Goal: Information Seeking & Learning: Stay updated

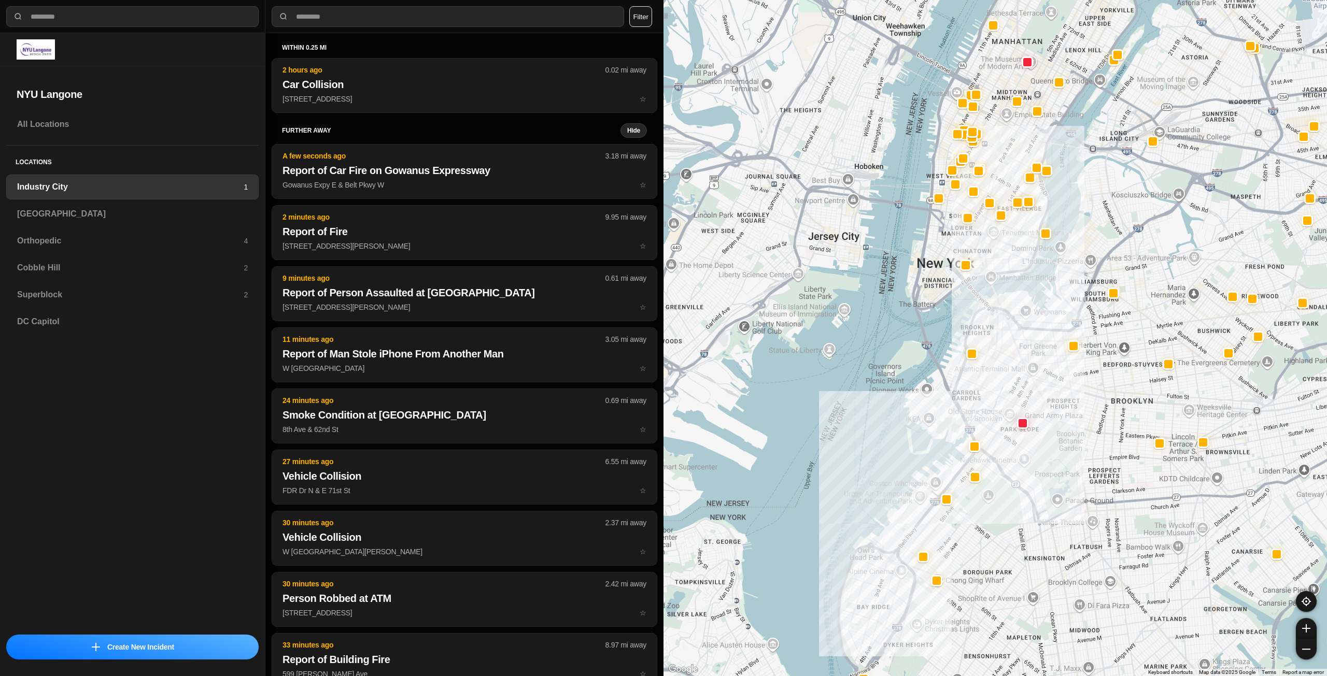
select select "*"
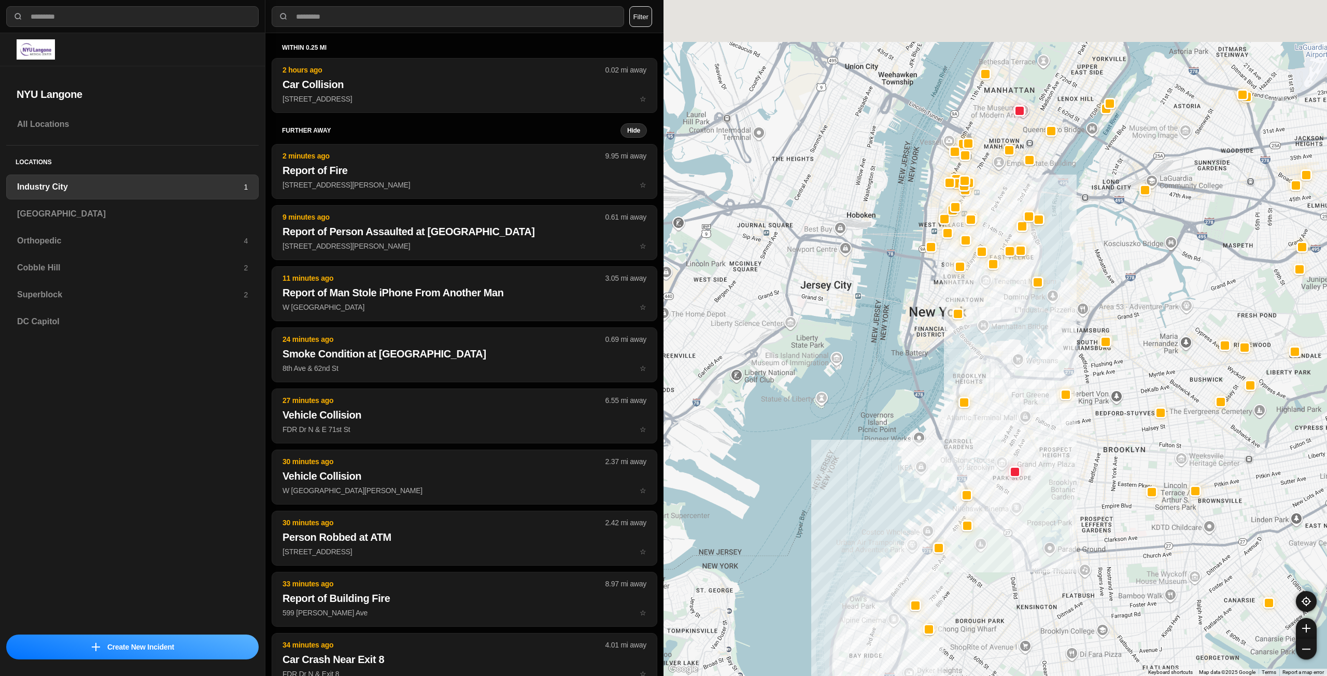
drag, startPoint x: 993, startPoint y: 235, endPoint x: 969, endPoint y: 394, distance: 161.4
click at [969, 394] on div at bounding box center [994, 338] width 663 height 676
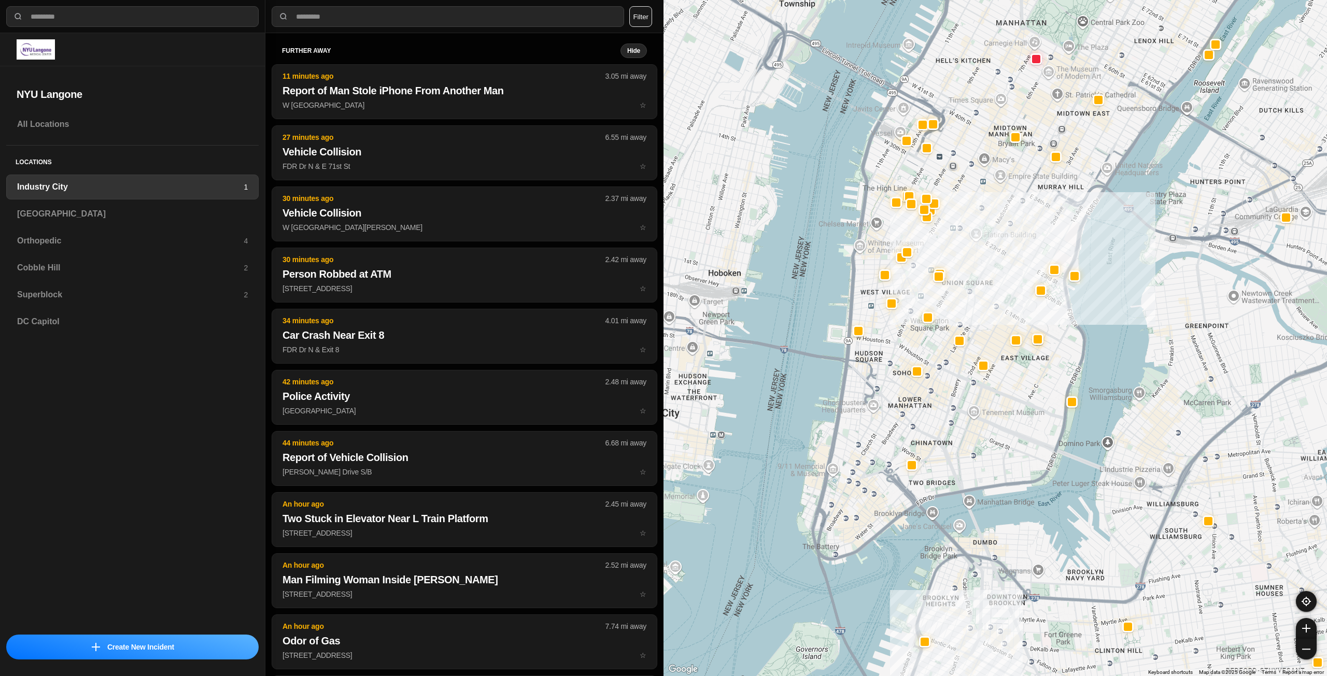
drag, startPoint x: 954, startPoint y: 457, endPoint x: 996, endPoint y: 440, distance: 46.0
click at [996, 440] on div "757 people" at bounding box center [994, 338] width 663 height 676
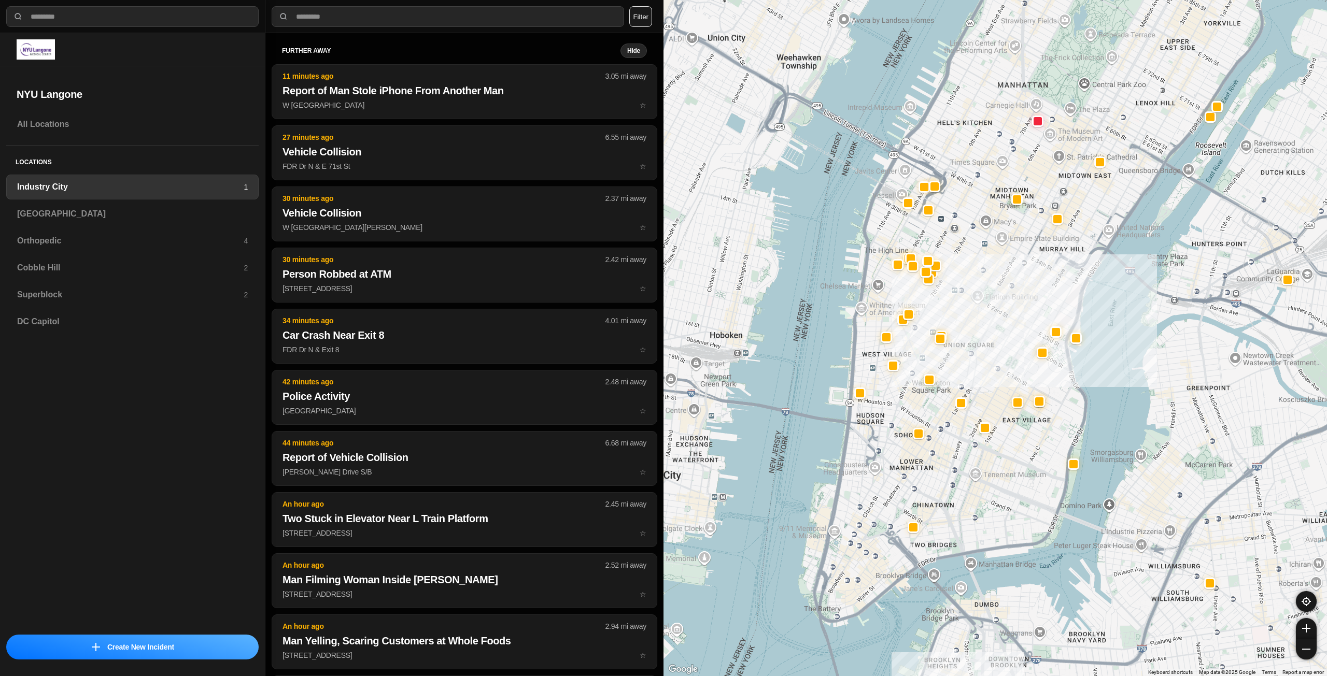
drag, startPoint x: 1021, startPoint y: 417, endPoint x: 1005, endPoint y: 487, distance: 71.9
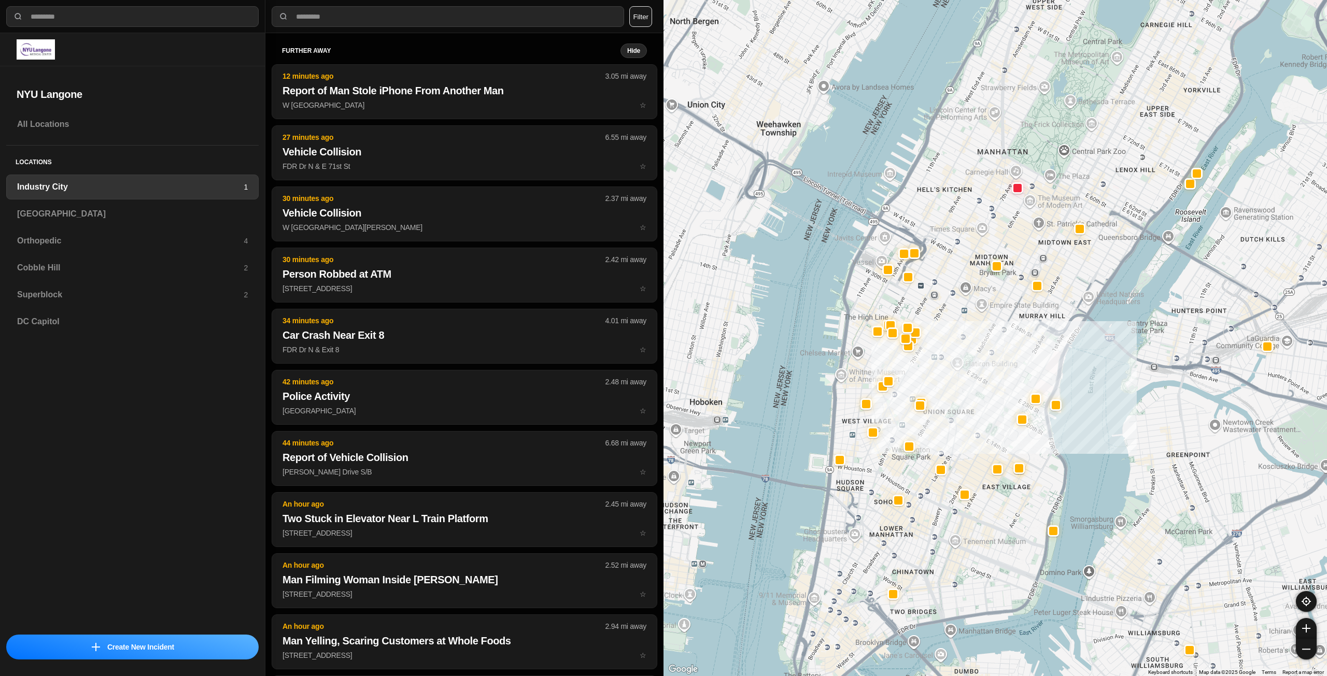
drag, startPoint x: 1035, startPoint y: 292, endPoint x: 1013, endPoint y: 361, distance: 72.1
click at [1013, 361] on div "757 people" at bounding box center [994, 338] width 663 height 676
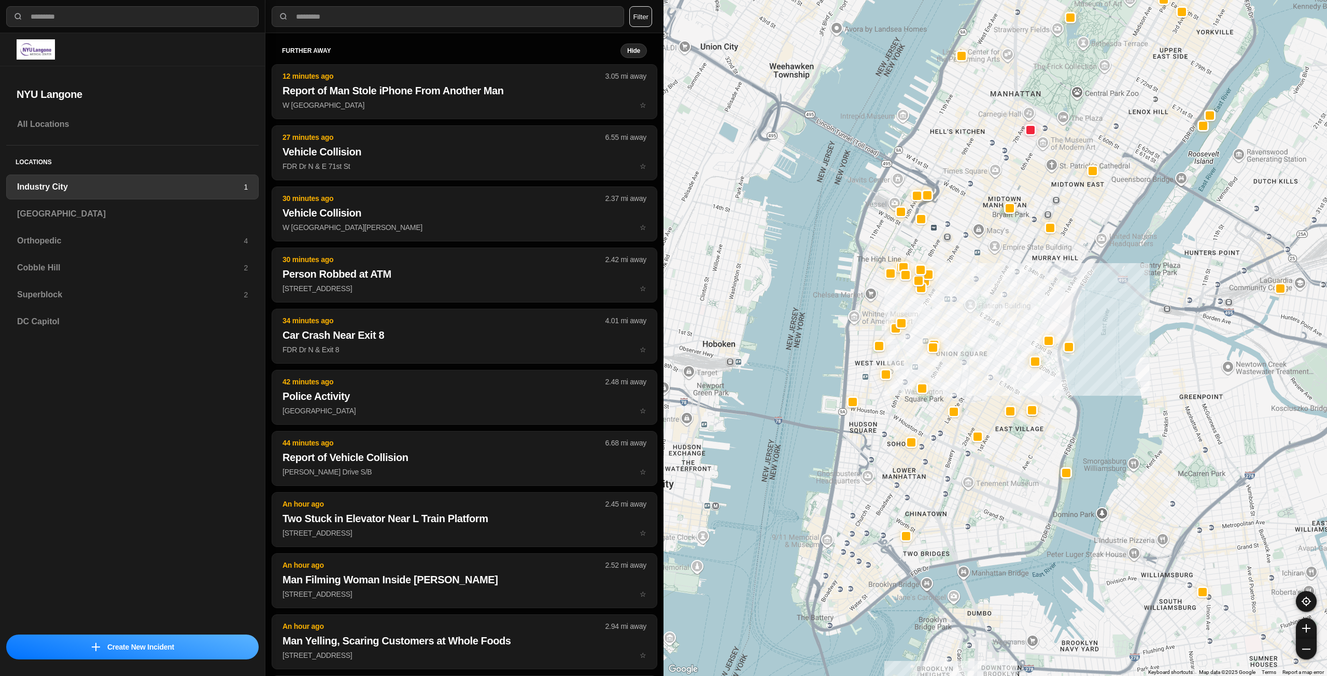
drag, startPoint x: 998, startPoint y: 422, endPoint x: 1011, endPoint y: 363, distance: 61.0
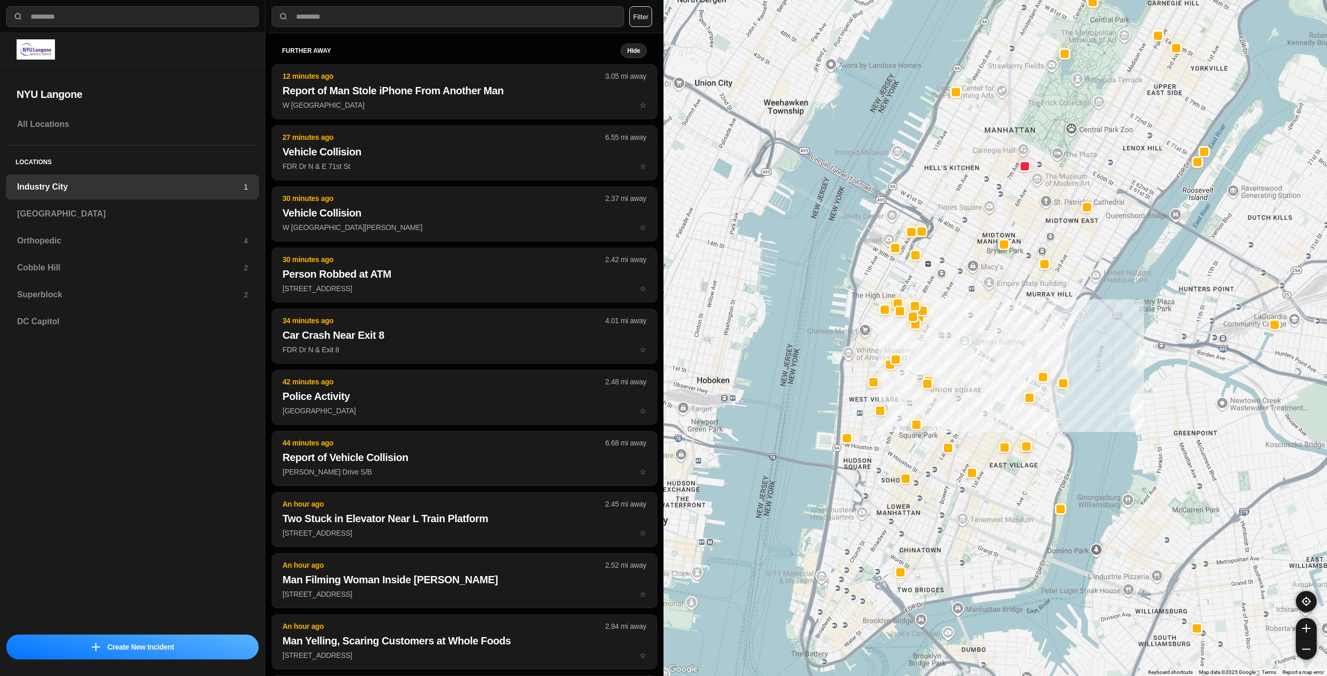
drag, startPoint x: 1043, startPoint y: 454, endPoint x: 1038, endPoint y: 491, distance: 37.8
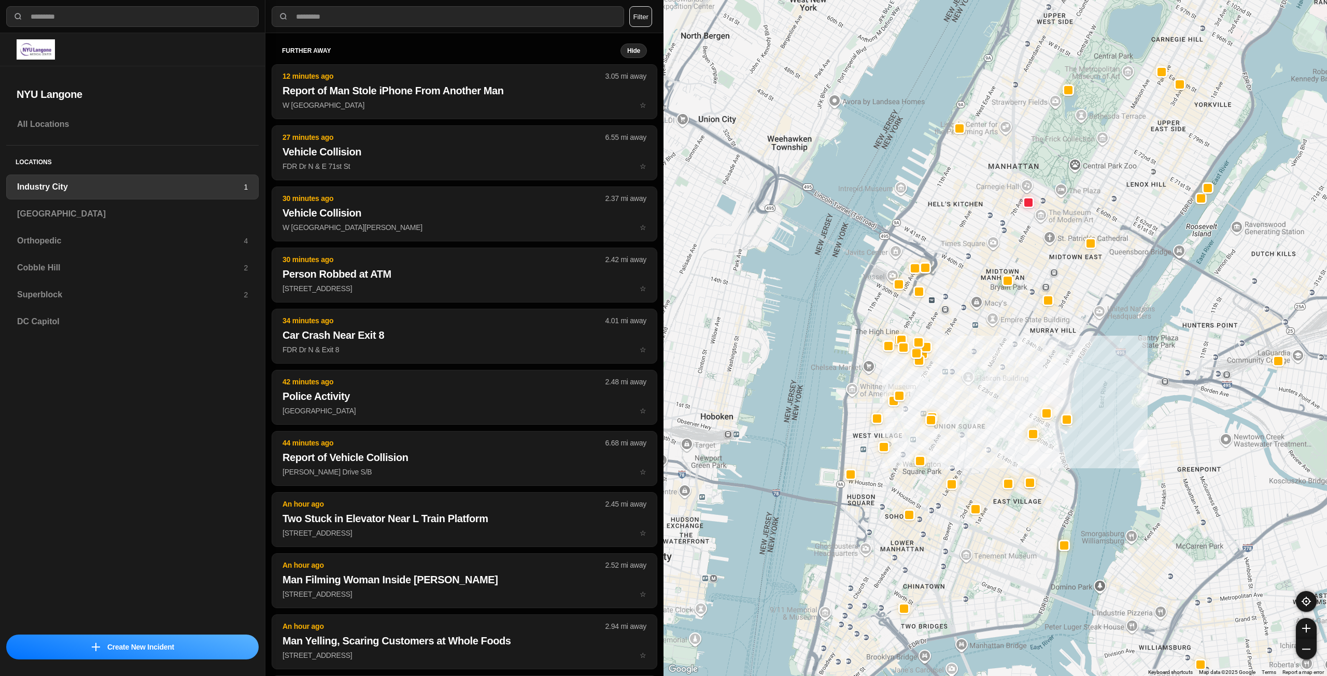
click at [992, 372] on div "757 people" at bounding box center [994, 338] width 663 height 676
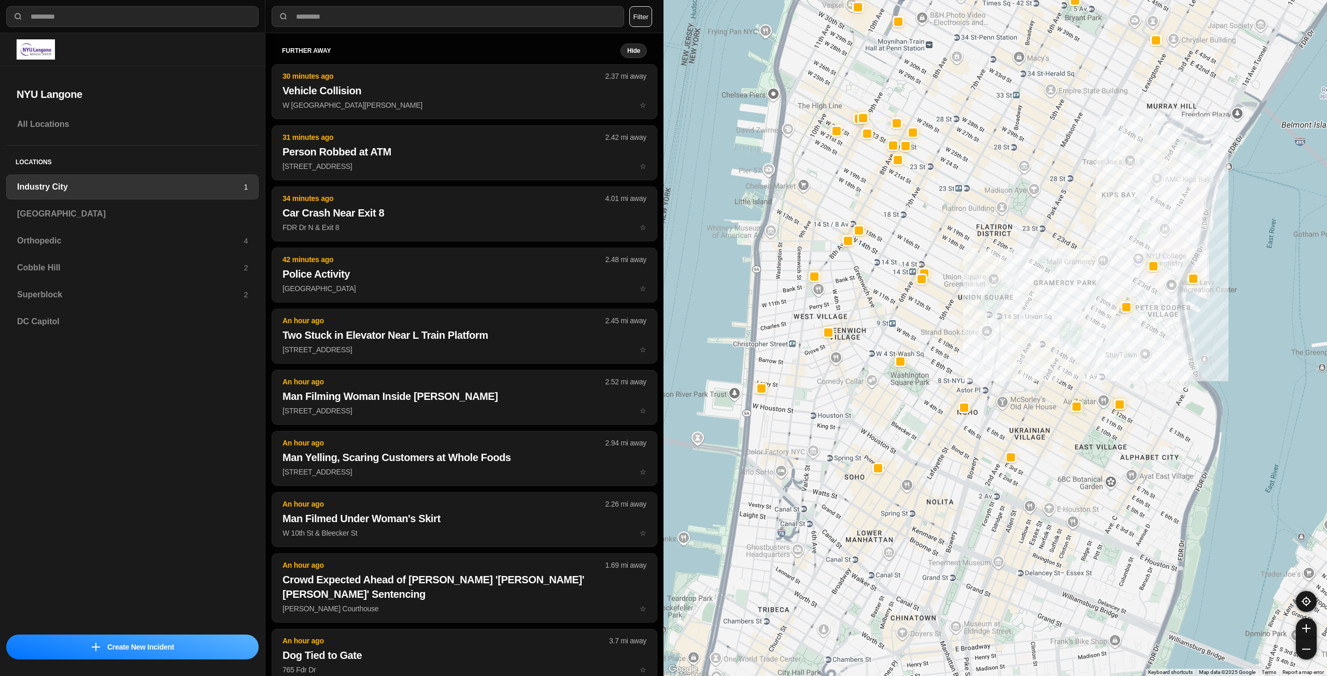
drag, startPoint x: 1014, startPoint y: 371, endPoint x: 1053, endPoint y: 249, distance: 127.9
click at [1053, 249] on div "757 people" at bounding box center [994, 338] width 663 height 676
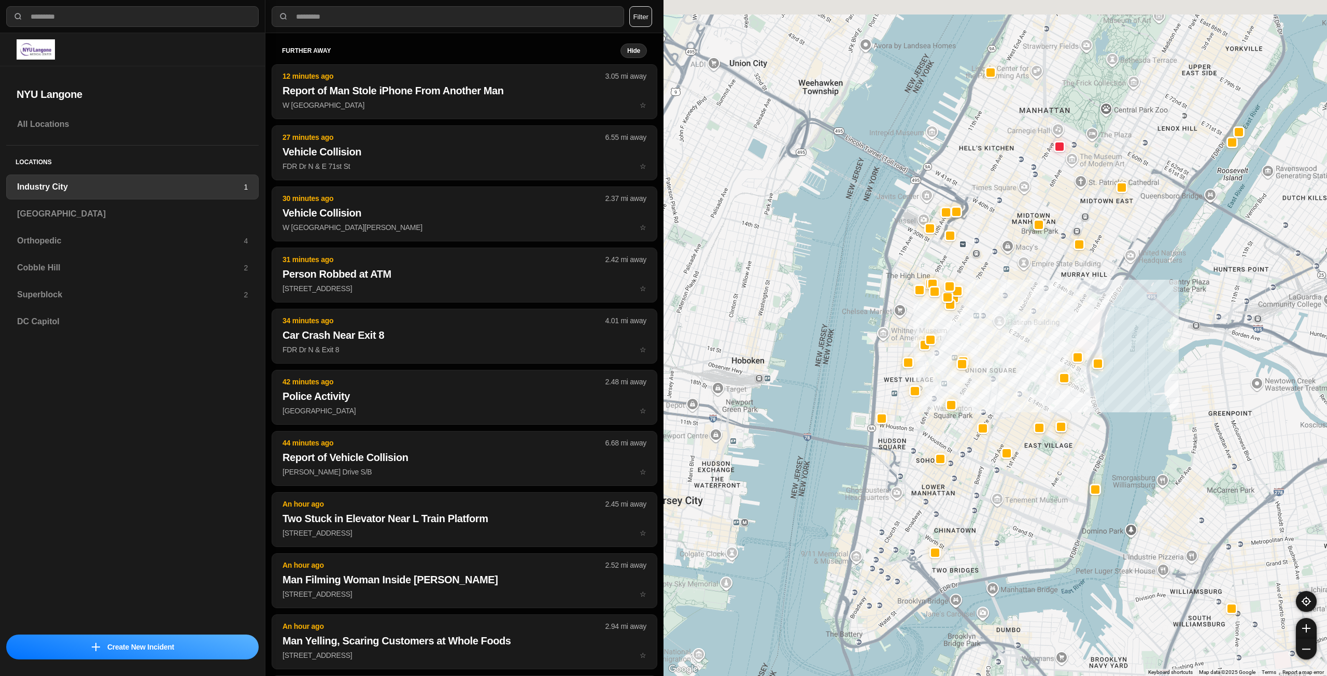
drag, startPoint x: 1047, startPoint y: 337, endPoint x: 1019, endPoint y: 393, distance: 62.4
click at [1019, 393] on div "757 people" at bounding box center [994, 338] width 663 height 676
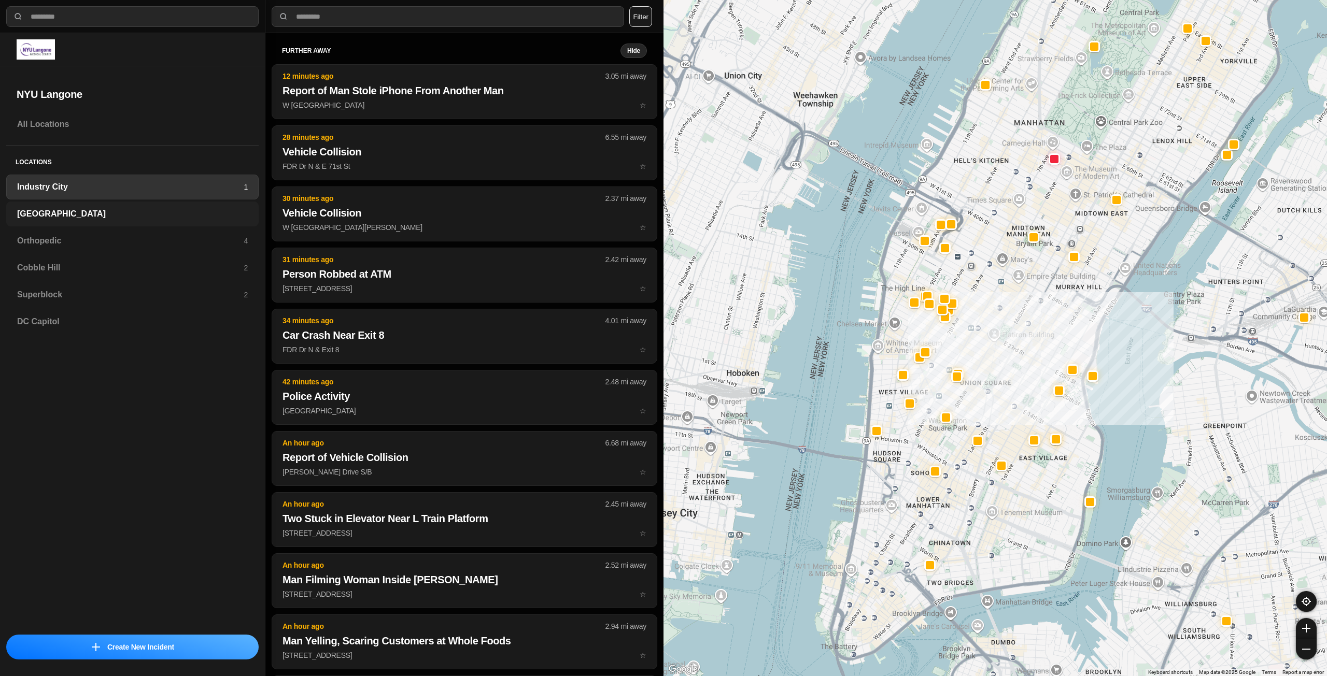
click at [100, 219] on h3 "[GEOGRAPHIC_DATA]" at bounding box center [132, 214] width 231 height 12
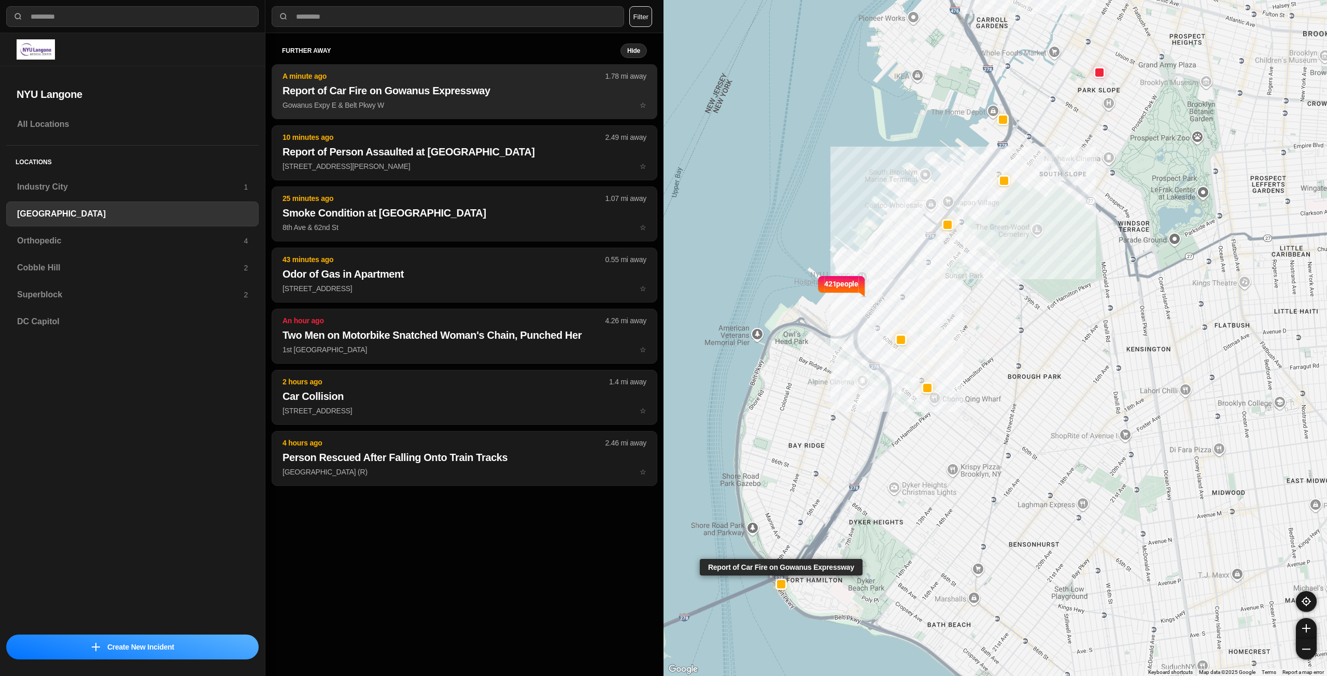
click at [426, 99] on button "A minute ago 1.78 mi away Report of Car Fire on Gowanus Expressway Gowanus Expy…" at bounding box center [465, 91] width 386 height 55
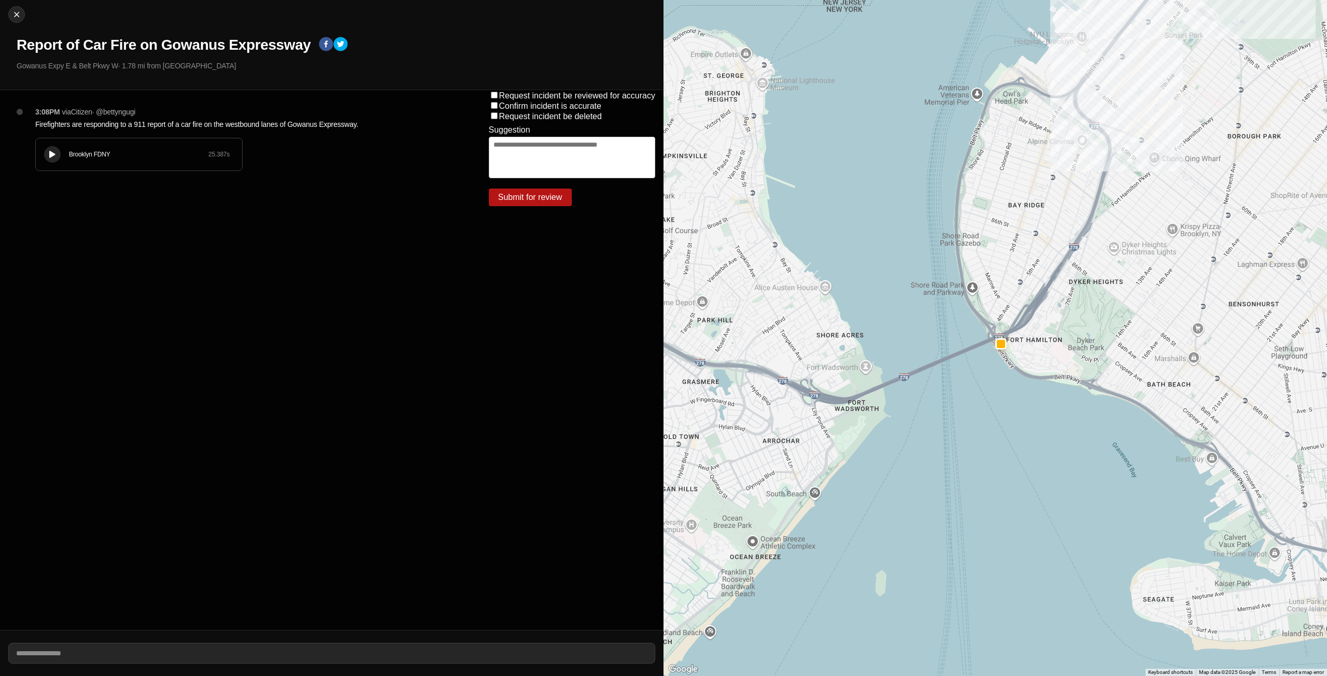
click at [52, 147] on button at bounding box center [52, 154] width 17 height 17
drag, startPoint x: 1045, startPoint y: 315, endPoint x: 992, endPoint y: 414, distance: 112.7
click at [992, 414] on div at bounding box center [994, 338] width 663 height 676
click at [19, 19] on img at bounding box center [16, 14] width 10 height 10
select select "*"
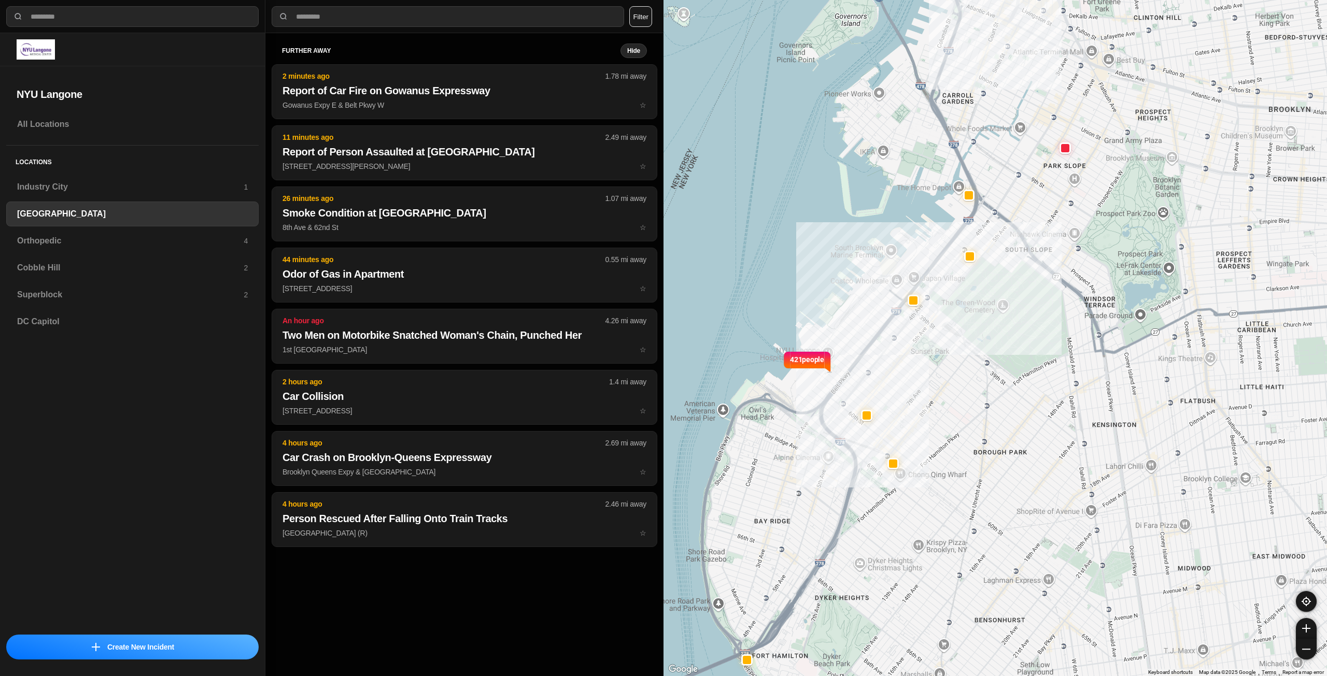
drag, startPoint x: 823, startPoint y: 526, endPoint x: 791, endPoint y: 595, distance: 76.1
click at [791, 595] on div "421 people" at bounding box center [994, 338] width 663 height 676
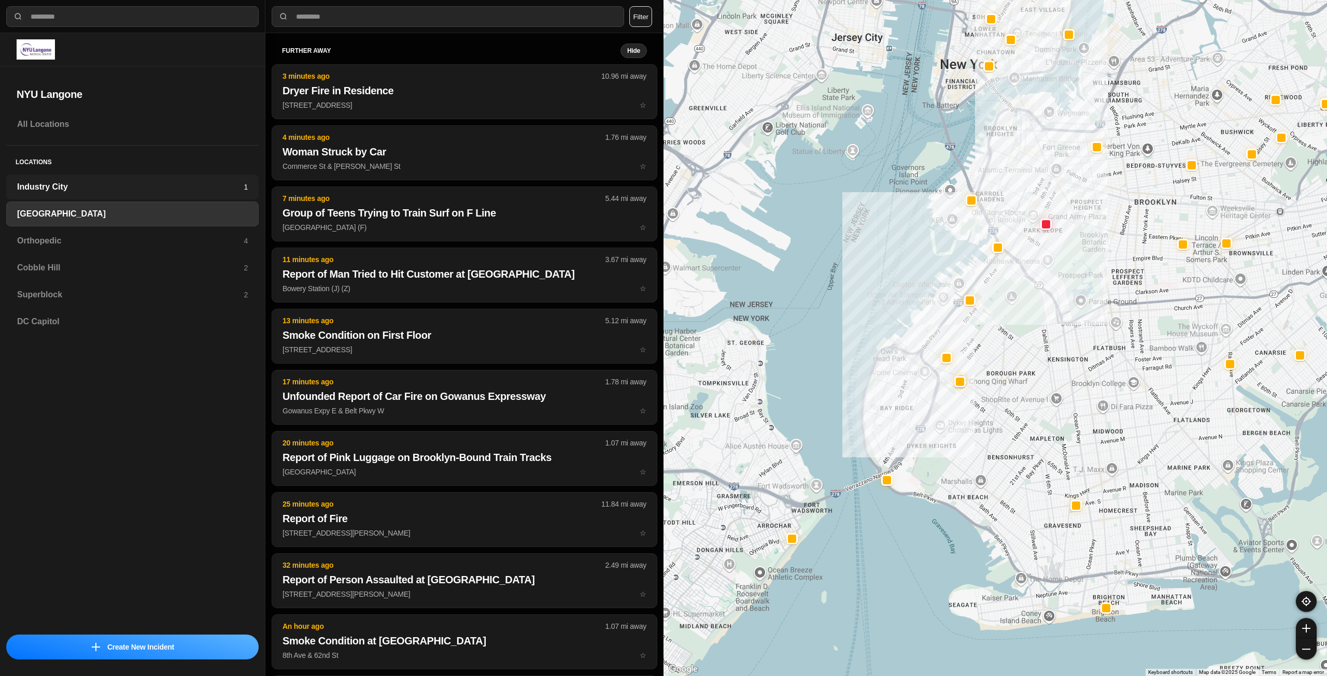
click at [110, 186] on h3 "Industry City" at bounding box center [130, 187] width 227 height 12
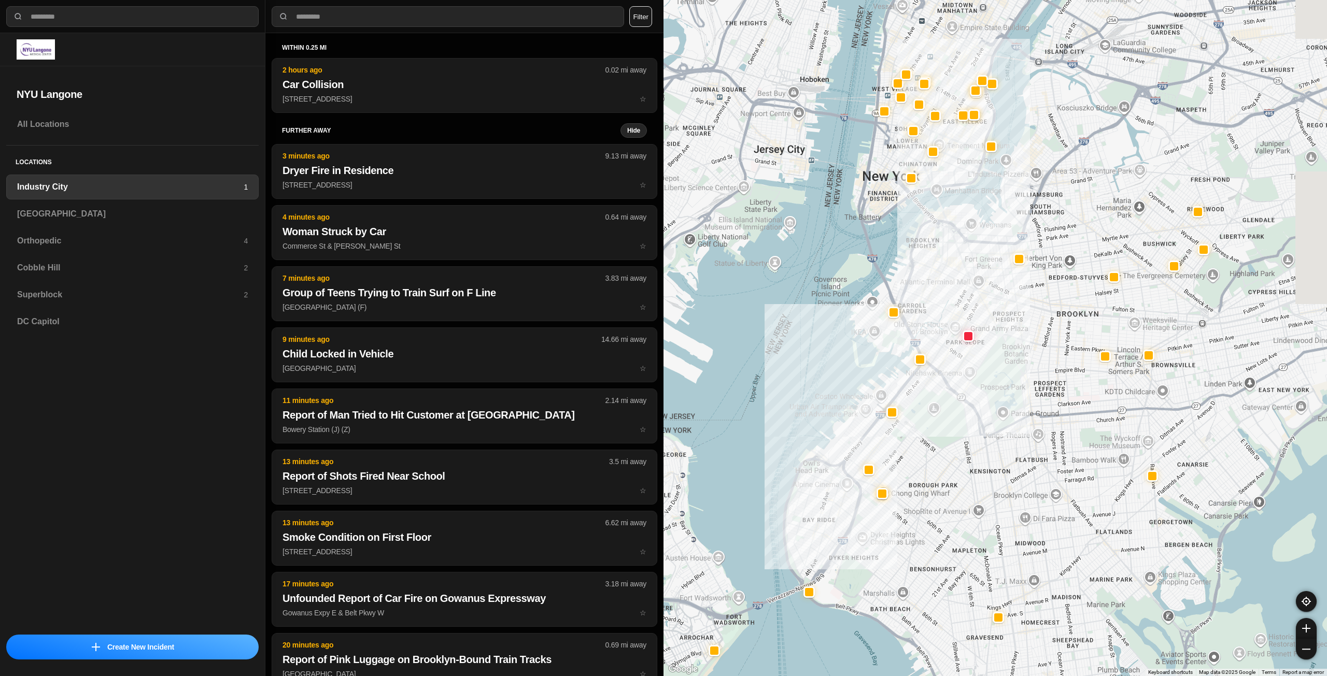
drag, startPoint x: 1122, startPoint y: 365, endPoint x: 1032, endPoint y: 373, distance: 90.6
click at [1032, 373] on div at bounding box center [994, 338] width 663 height 676
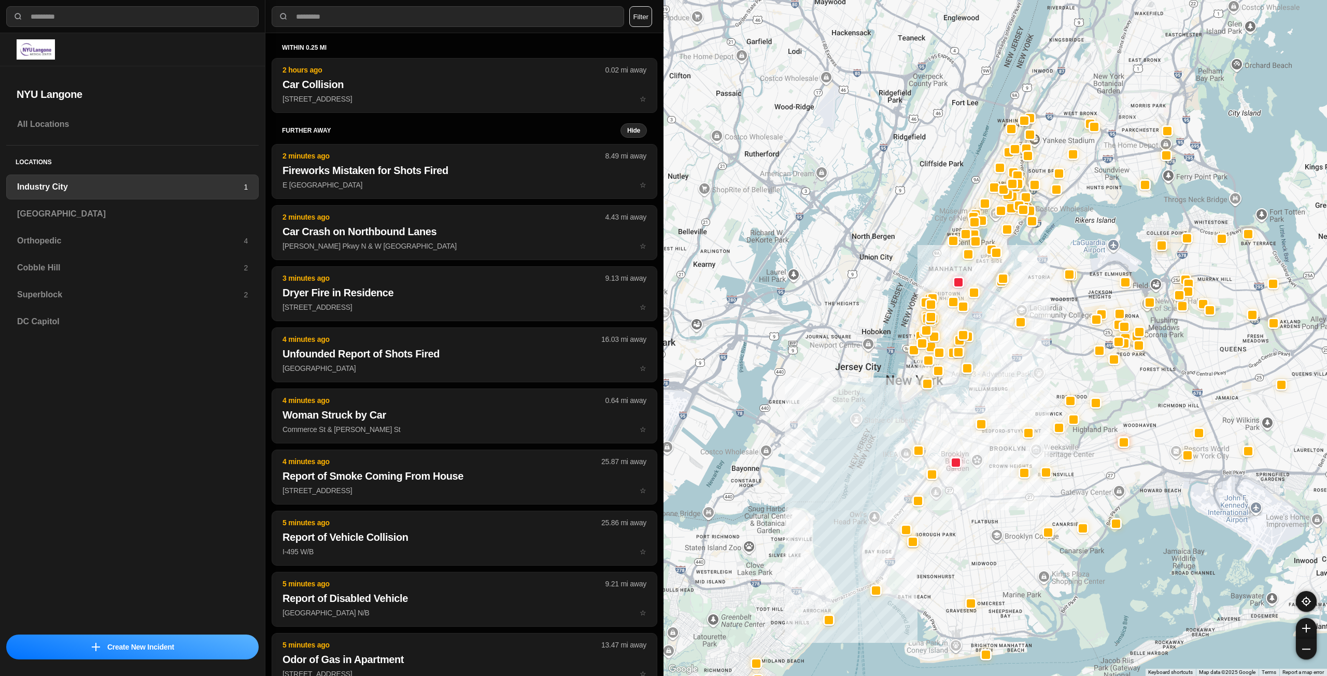
drag, startPoint x: 1108, startPoint y: 272, endPoint x: 1065, endPoint y: 383, distance: 119.0
click at [1065, 383] on div at bounding box center [994, 338] width 663 height 676
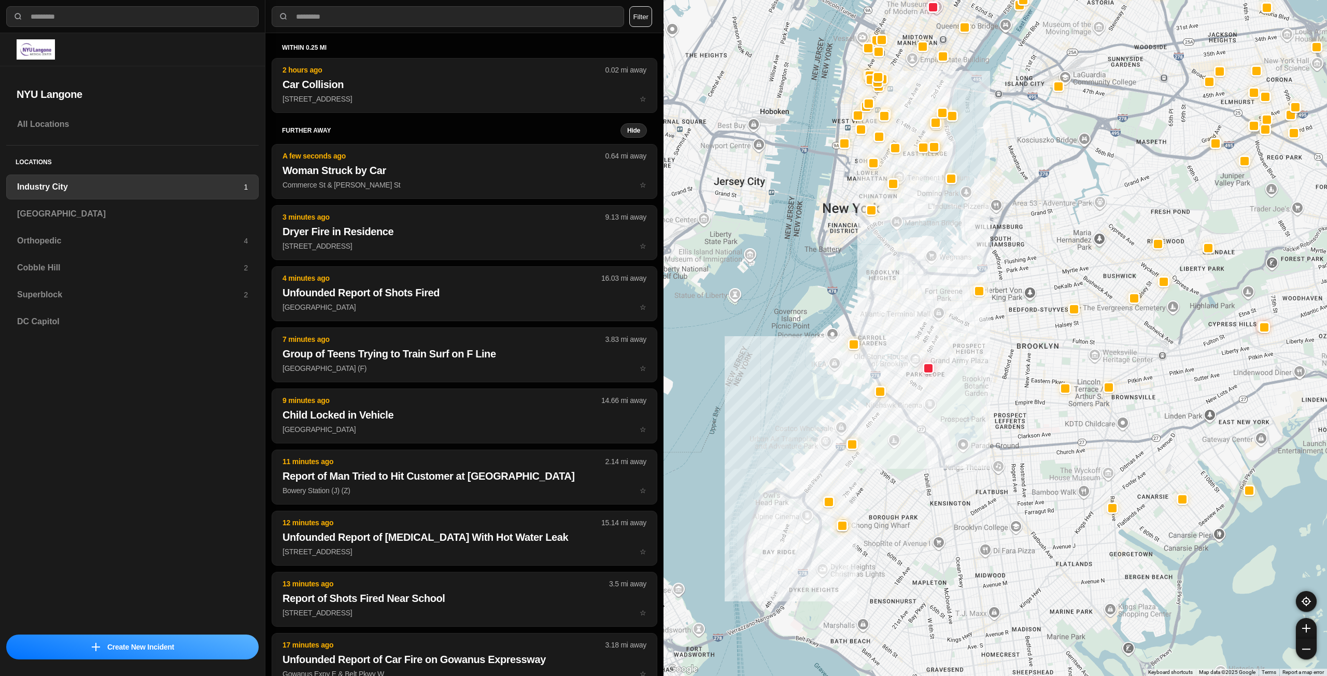
drag, startPoint x: 985, startPoint y: 546, endPoint x: 1026, endPoint y: 418, distance: 133.9
click at [1027, 419] on div at bounding box center [994, 338] width 663 height 676
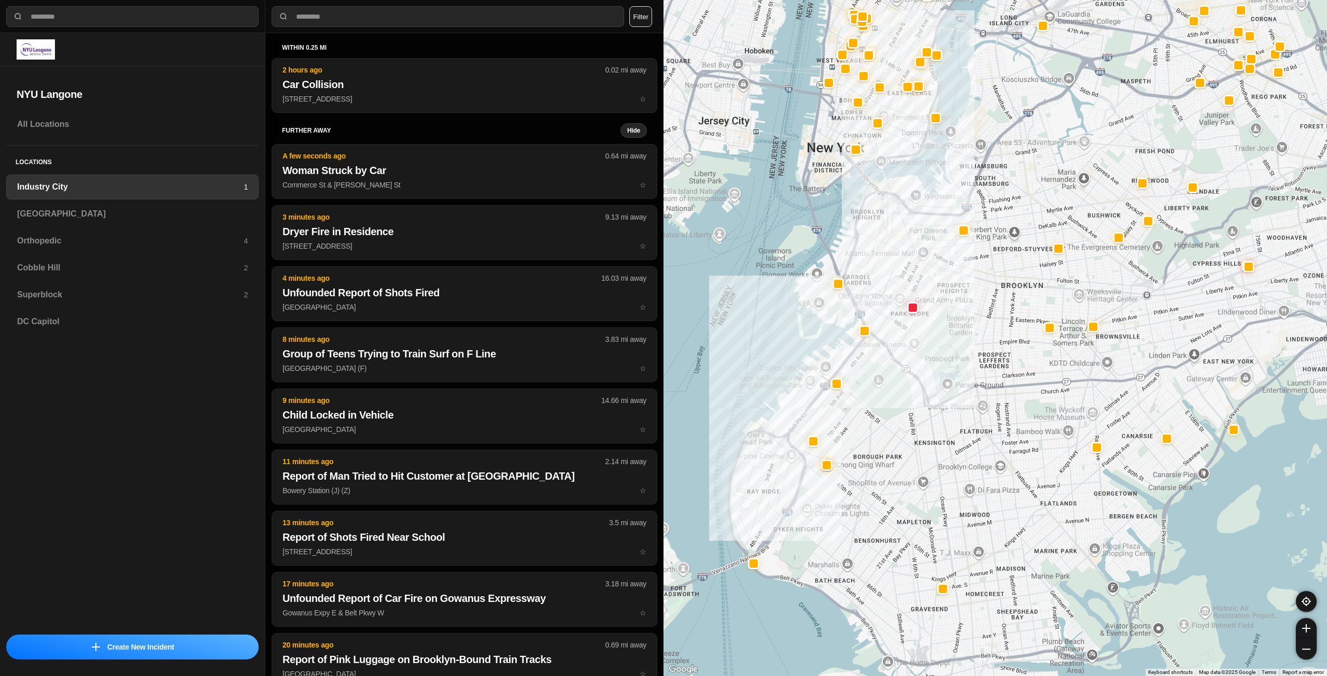
drag, startPoint x: 1007, startPoint y: 479, endPoint x: 991, endPoint y: 403, distance: 78.3
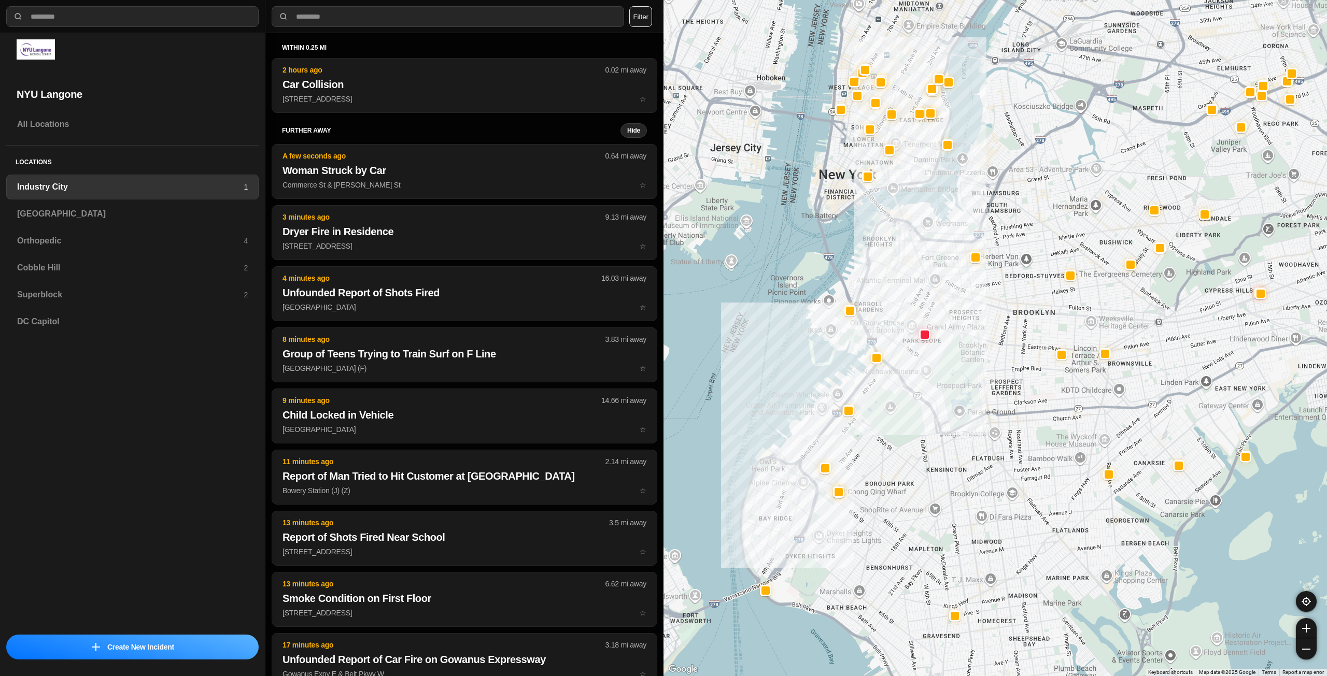
drag, startPoint x: 983, startPoint y: 375, endPoint x: 995, endPoint y: 441, distance: 67.4
click at [995, 441] on div at bounding box center [994, 338] width 663 height 676
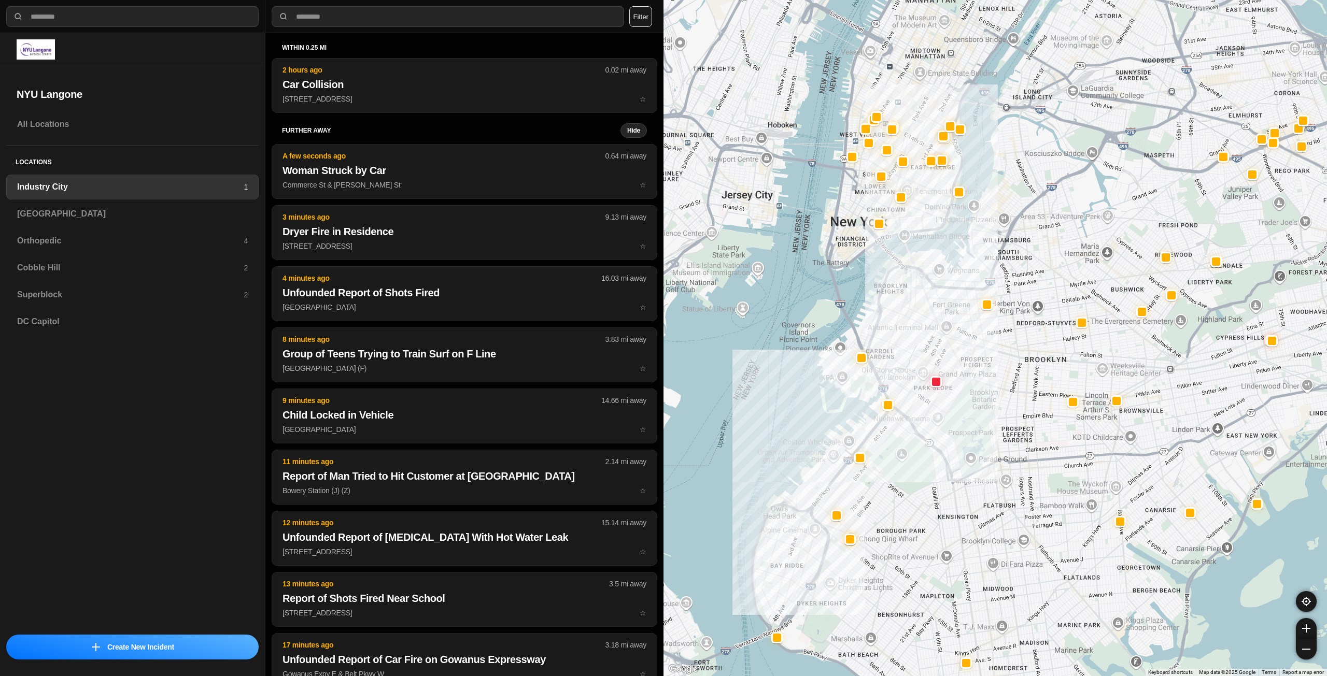
drag, startPoint x: 888, startPoint y: 275, endPoint x: 901, endPoint y: 323, distance: 49.9
click at [901, 323] on div at bounding box center [994, 338] width 663 height 676
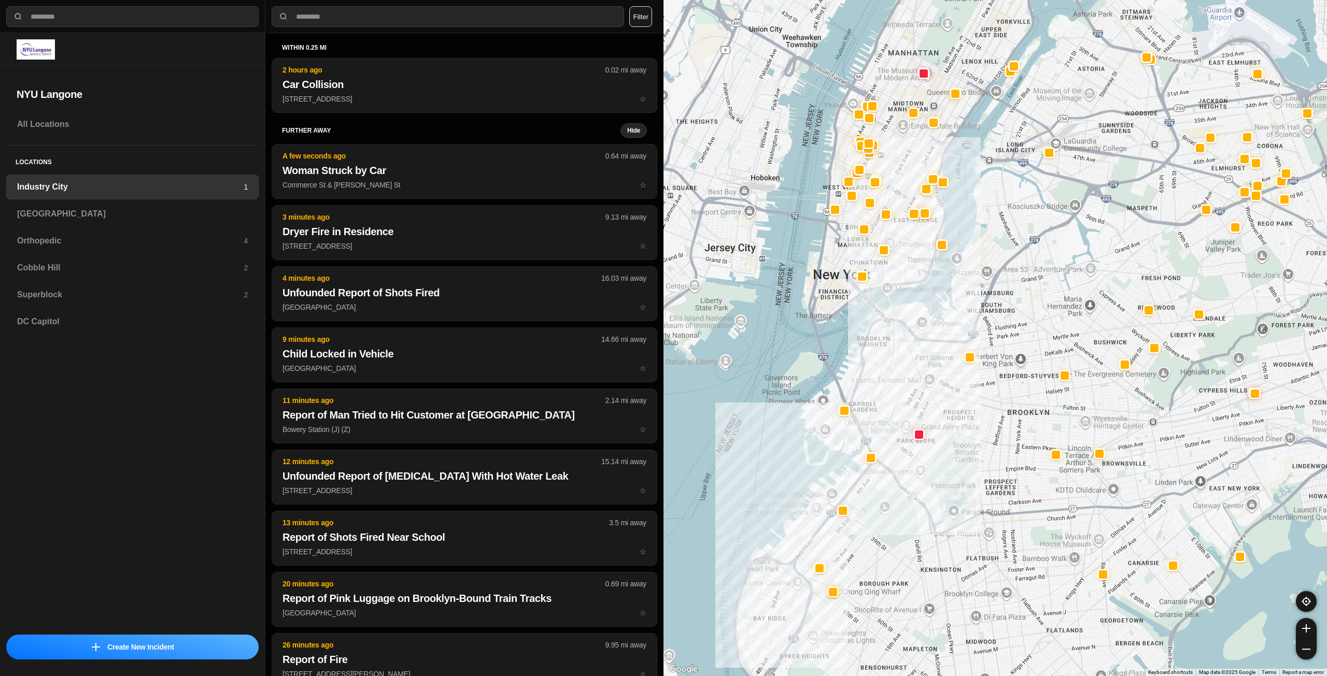
drag, startPoint x: 859, startPoint y: 250, endPoint x: 844, endPoint y: 292, distance: 44.8
click at [844, 292] on div at bounding box center [994, 338] width 663 height 676
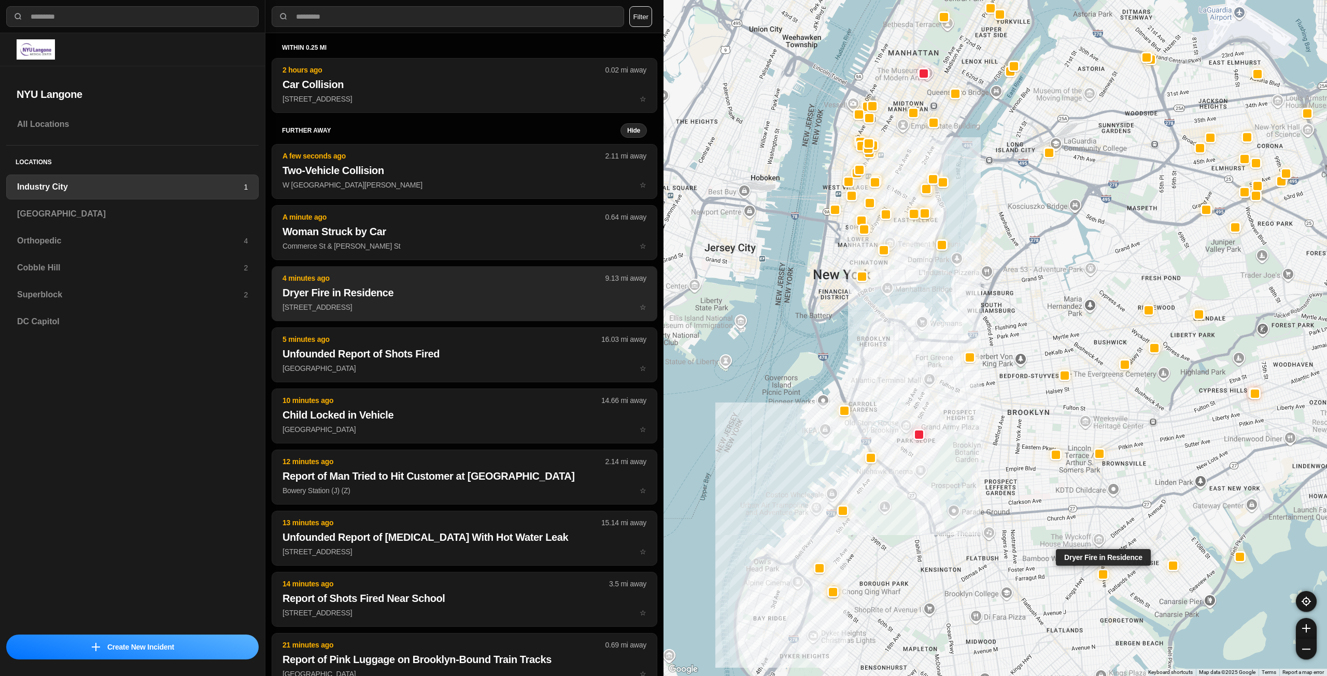
click at [460, 294] on h2 "Dryer Fire in Residence" at bounding box center [464, 293] width 364 height 15
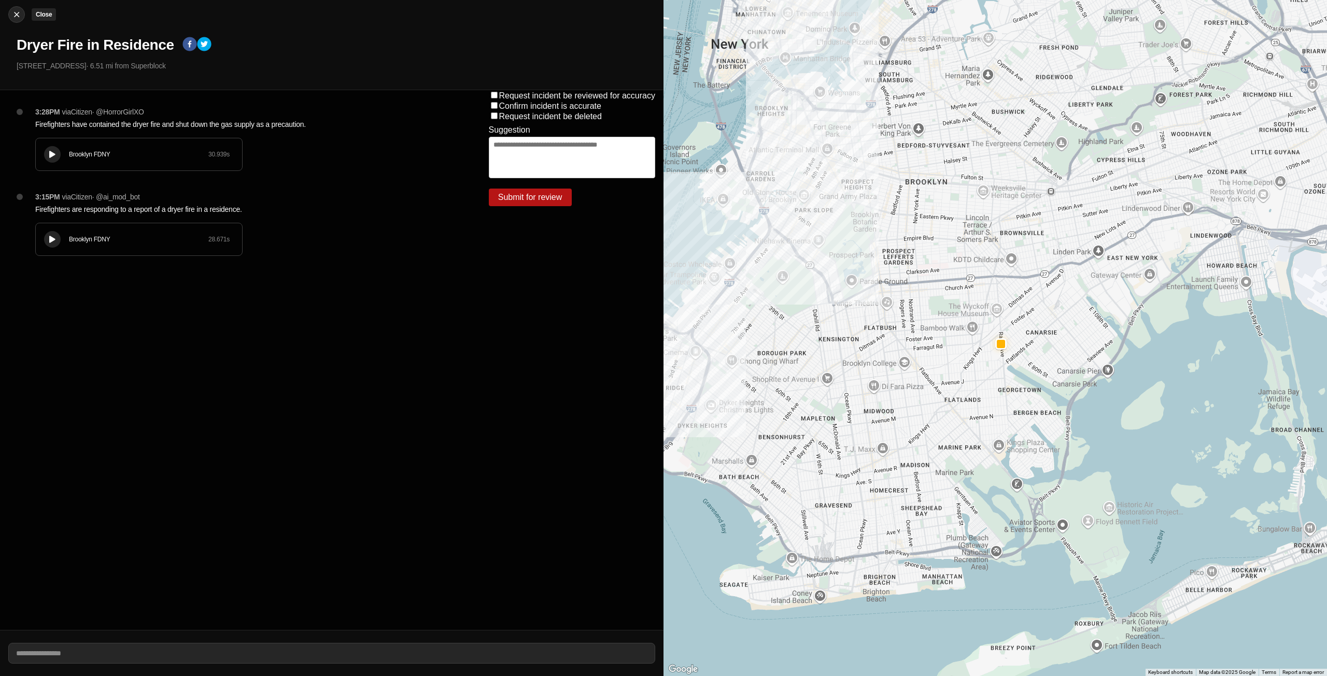
click at [17, 16] on img at bounding box center [16, 14] width 10 height 10
select select "*"
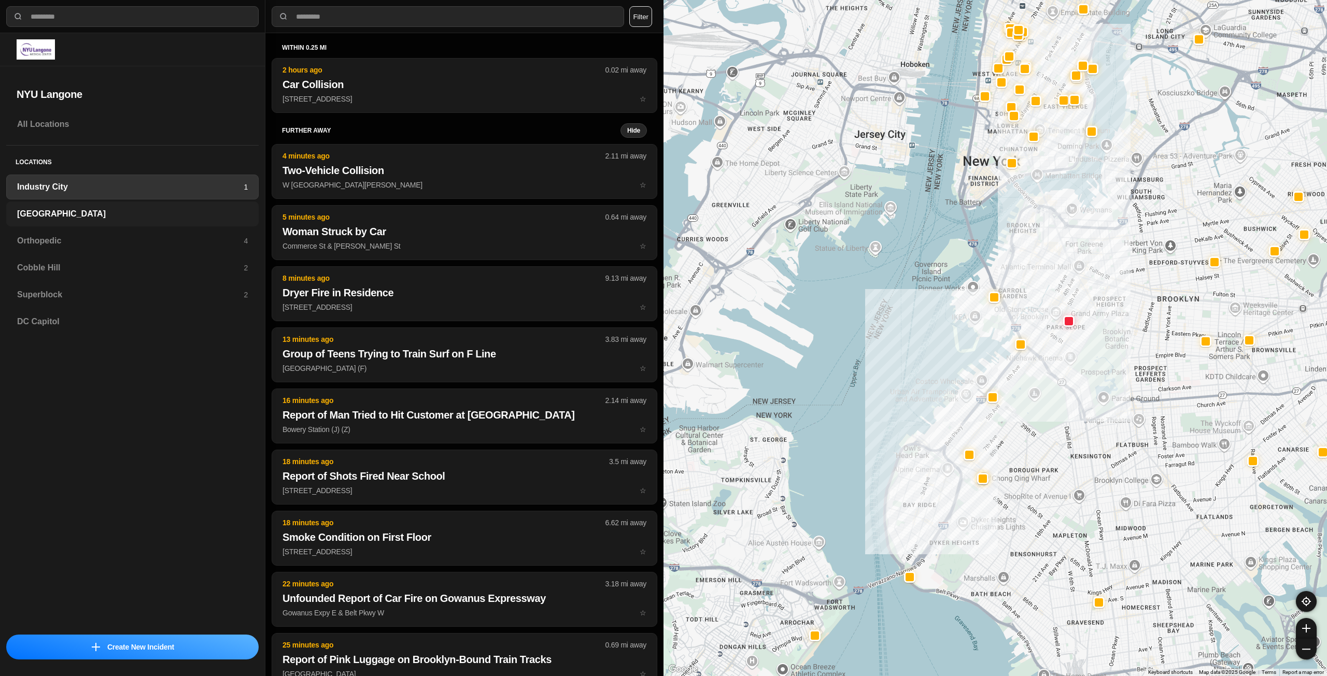
click at [61, 220] on h3 "[GEOGRAPHIC_DATA]" at bounding box center [132, 214] width 231 height 12
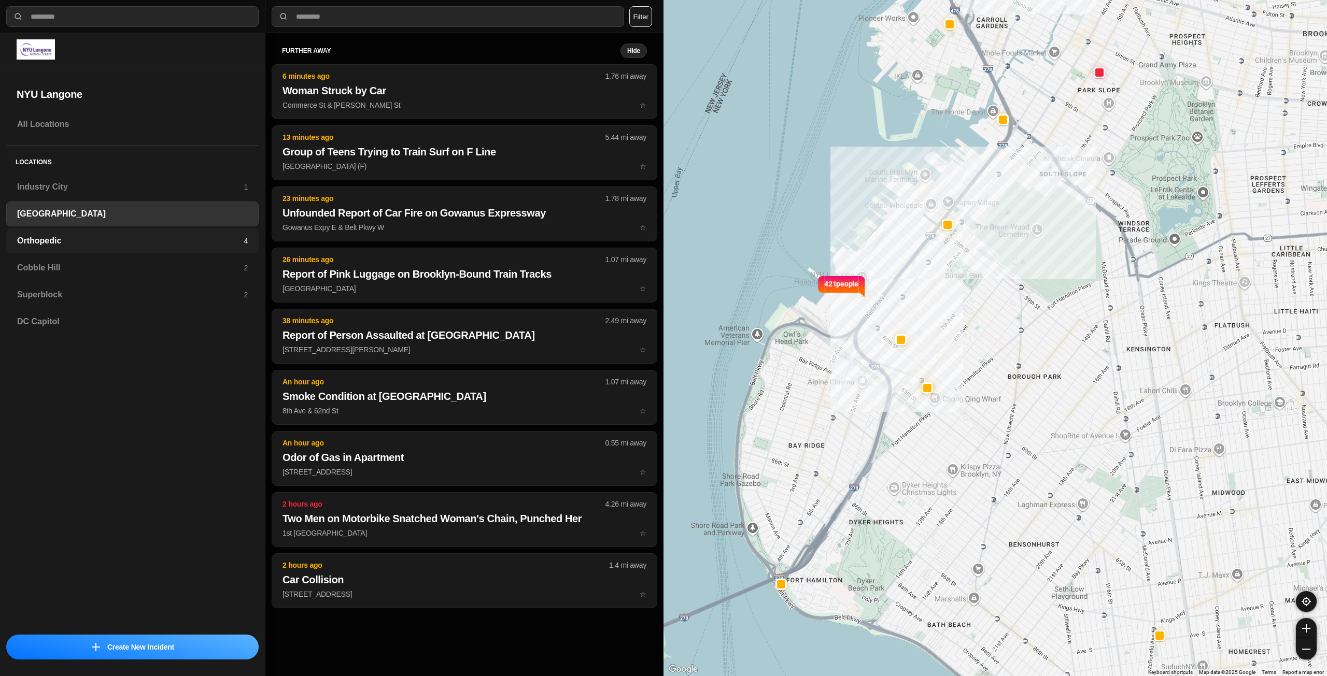
click at [99, 235] on h3 "Orthopedic" at bounding box center [130, 241] width 227 height 12
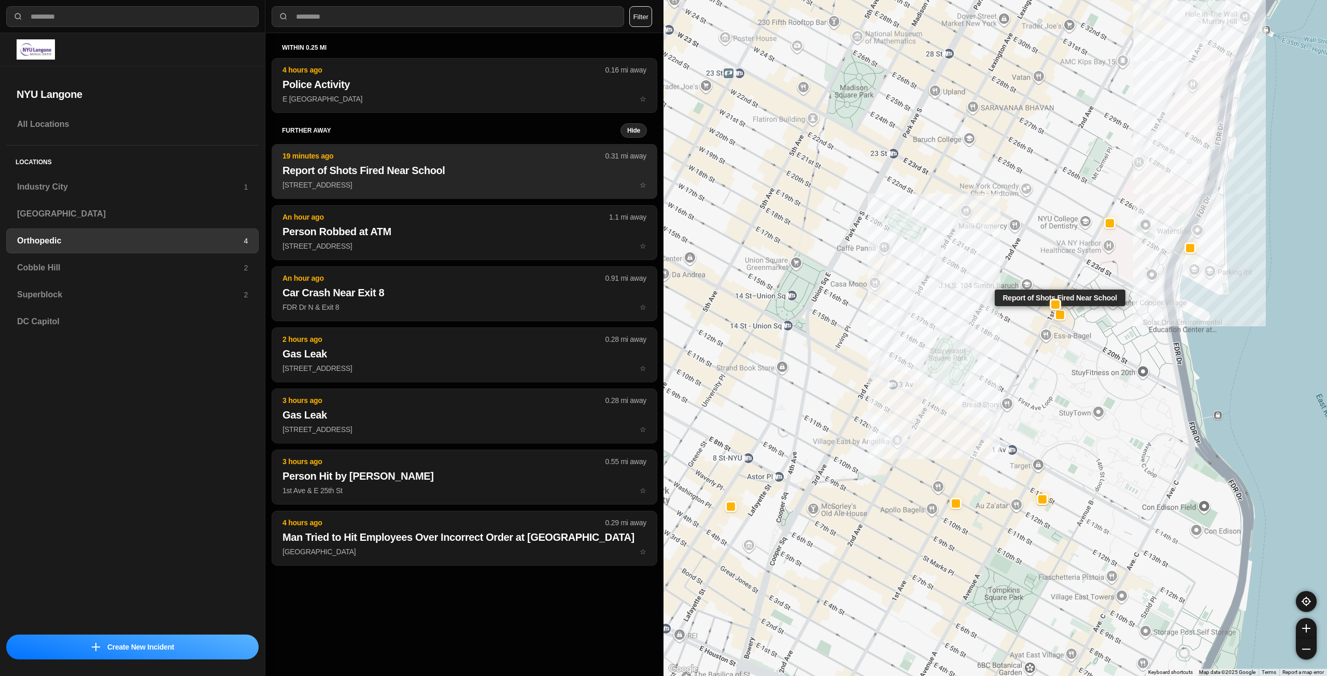
click at [364, 174] on h2 "Report of Shots Fired Near School" at bounding box center [464, 170] width 364 height 15
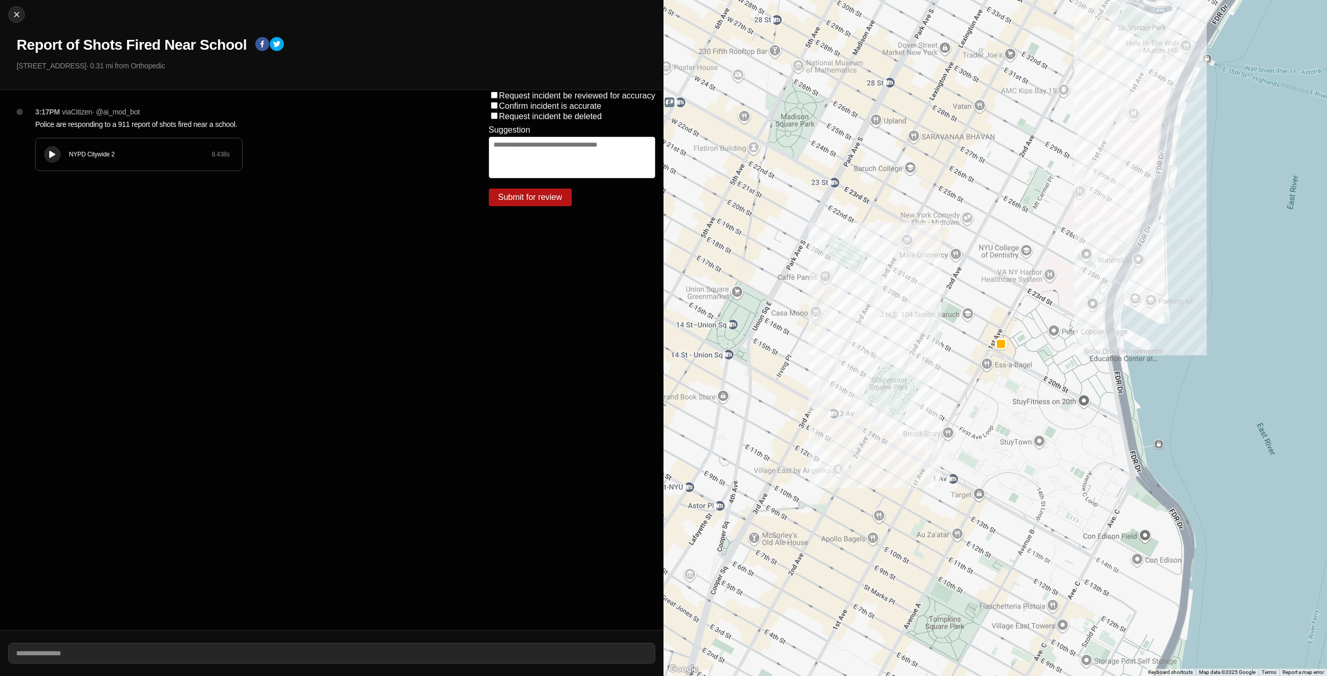
click at [54, 148] on button at bounding box center [52, 154] width 17 height 17
click at [19, 19] on img at bounding box center [16, 14] width 10 height 10
select select "*"
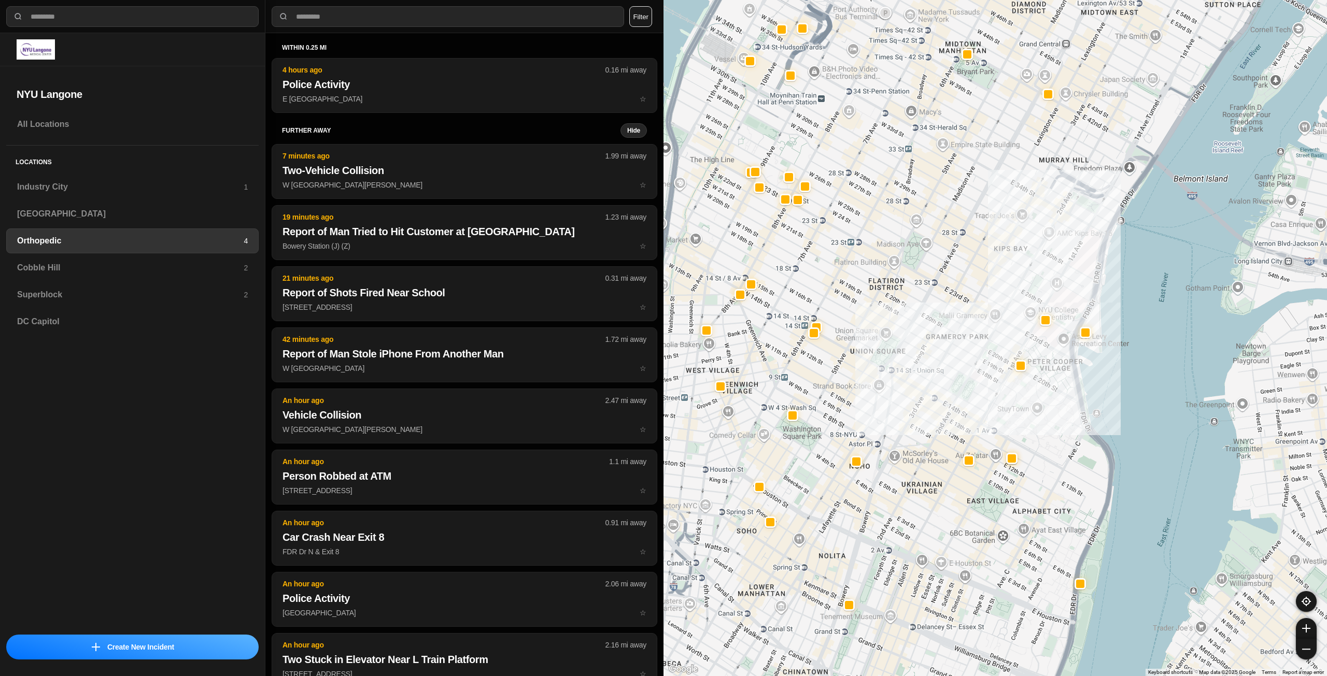
drag, startPoint x: 1015, startPoint y: 413, endPoint x: 1028, endPoint y: 403, distance: 16.4
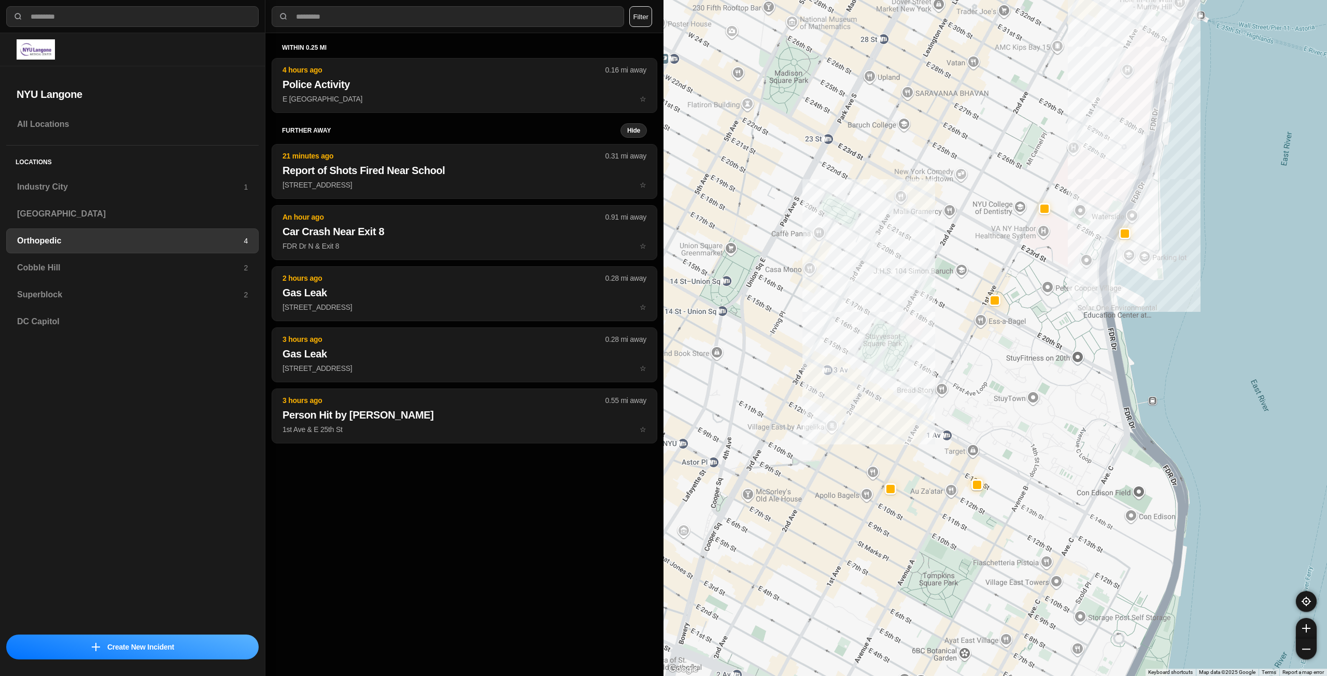
drag, startPoint x: 938, startPoint y: 345, endPoint x: 960, endPoint y: 369, distance: 31.9
click at [960, 369] on div at bounding box center [994, 338] width 663 height 676
click at [249, 270] on div "Cobble Hill 2" at bounding box center [132, 268] width 252 height 25
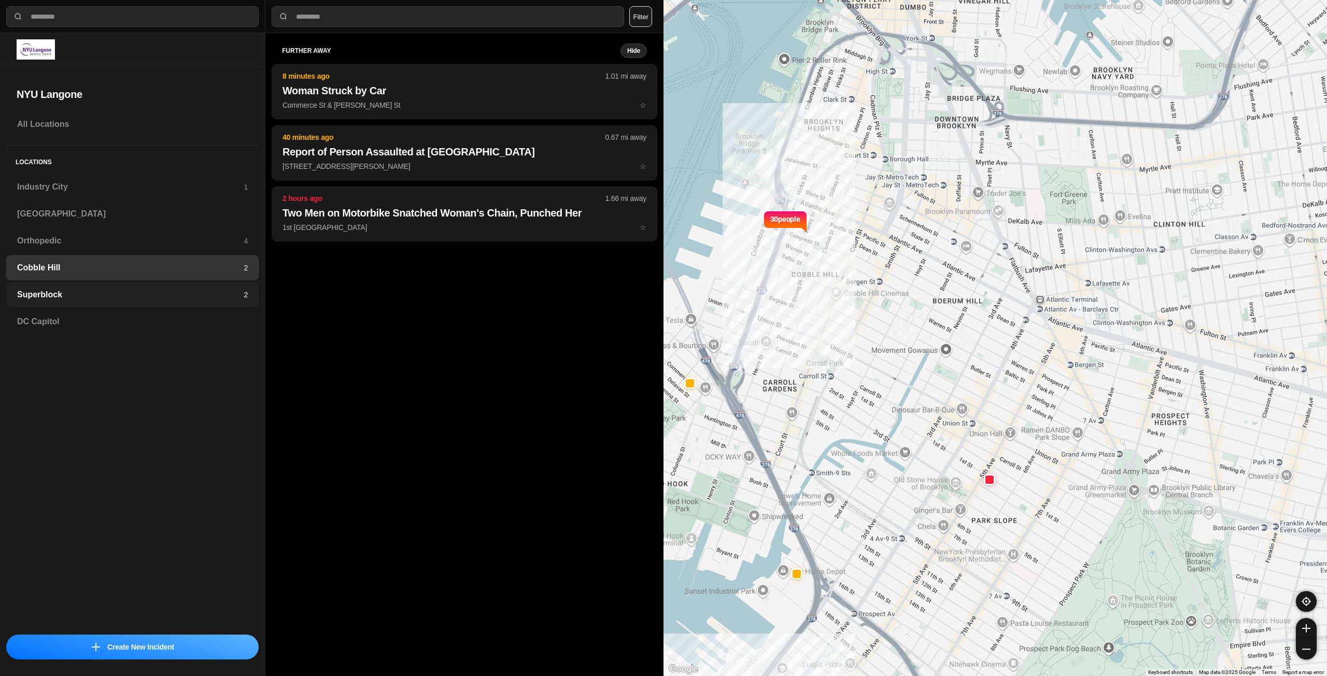
click at [192, 298] on h3 "Superblock" at bounding box center [130, 295] width 227 height 12
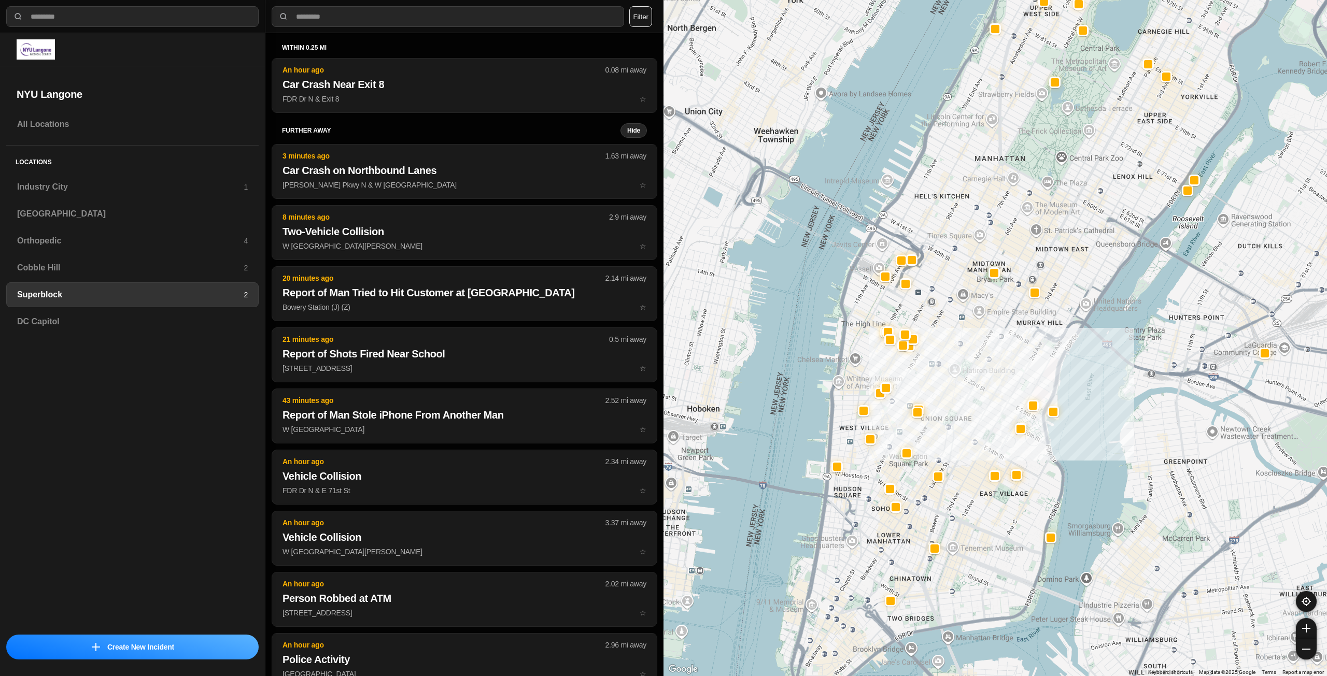
drag, startPoint x: 890, startPoint y: 375, endPoint x: 966, endPoint y: 363, distance: 77.1
click at [966, 363] on div at bounding box center [994, 338] width 663 height 676
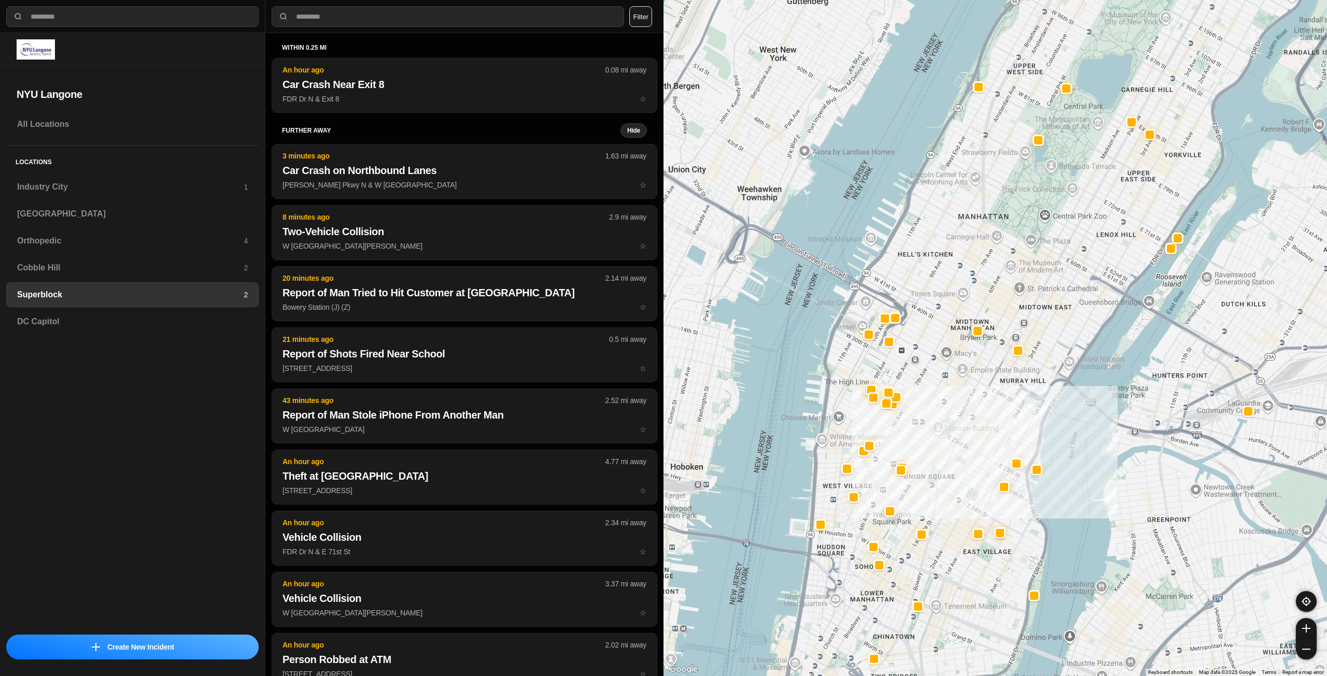
drag, startPoint x: 981, startPoint y: 422, endPoint x: 957, endPoint y: 485, distance: 67.8
click at [957, 485] on div at bounding box center [994, 338] width 663 height 676
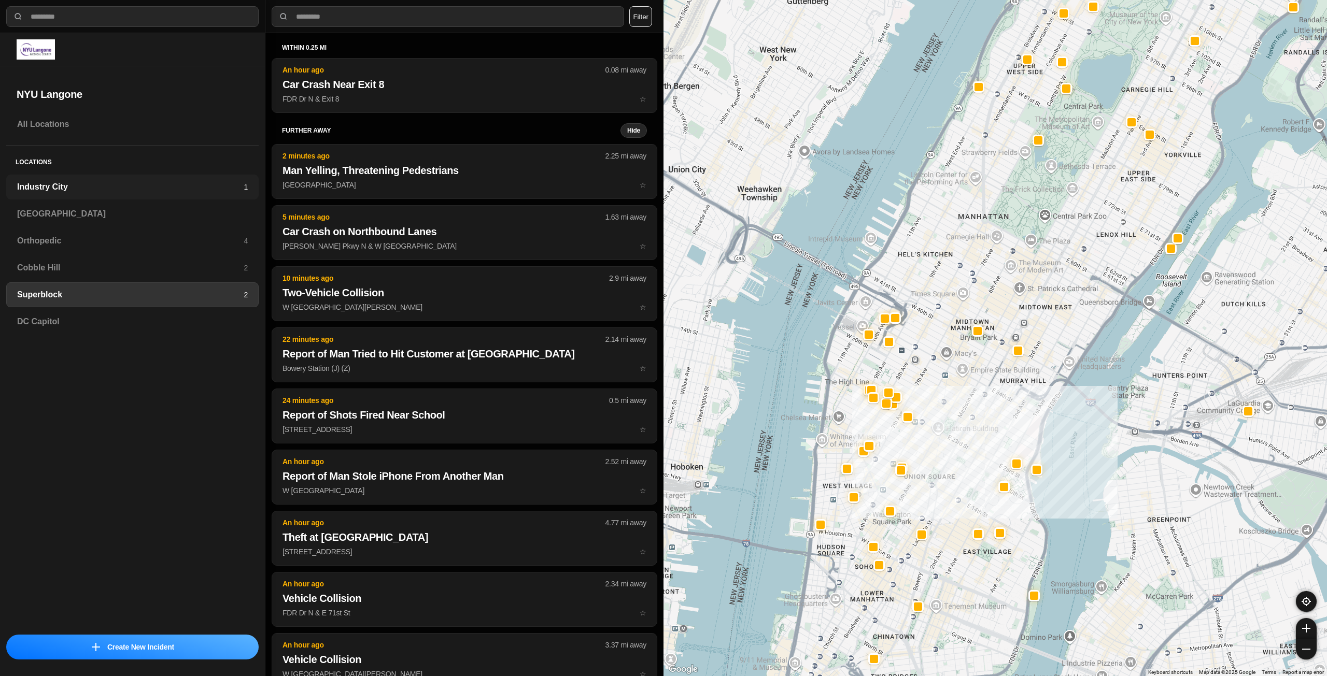
click at [108, 194] on div "Industry City 1" at bounding box center [132, 187] width 252 height 25
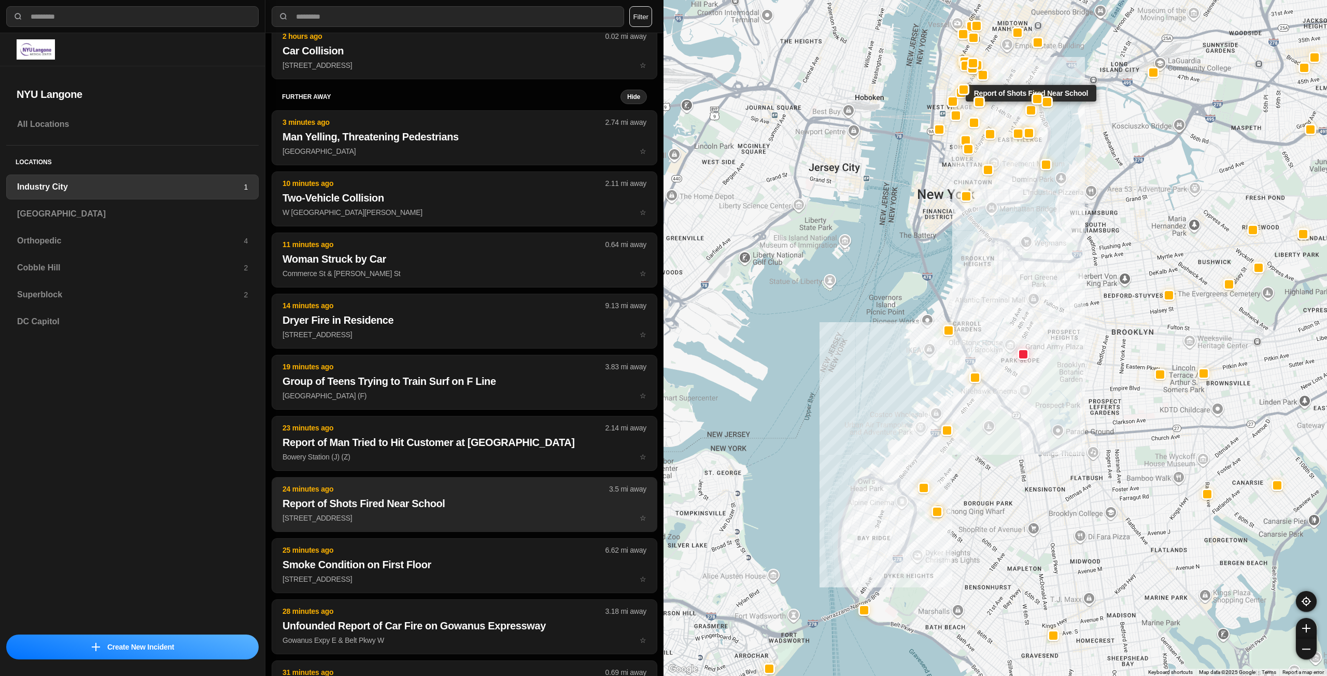
scroll to position [52, 0]
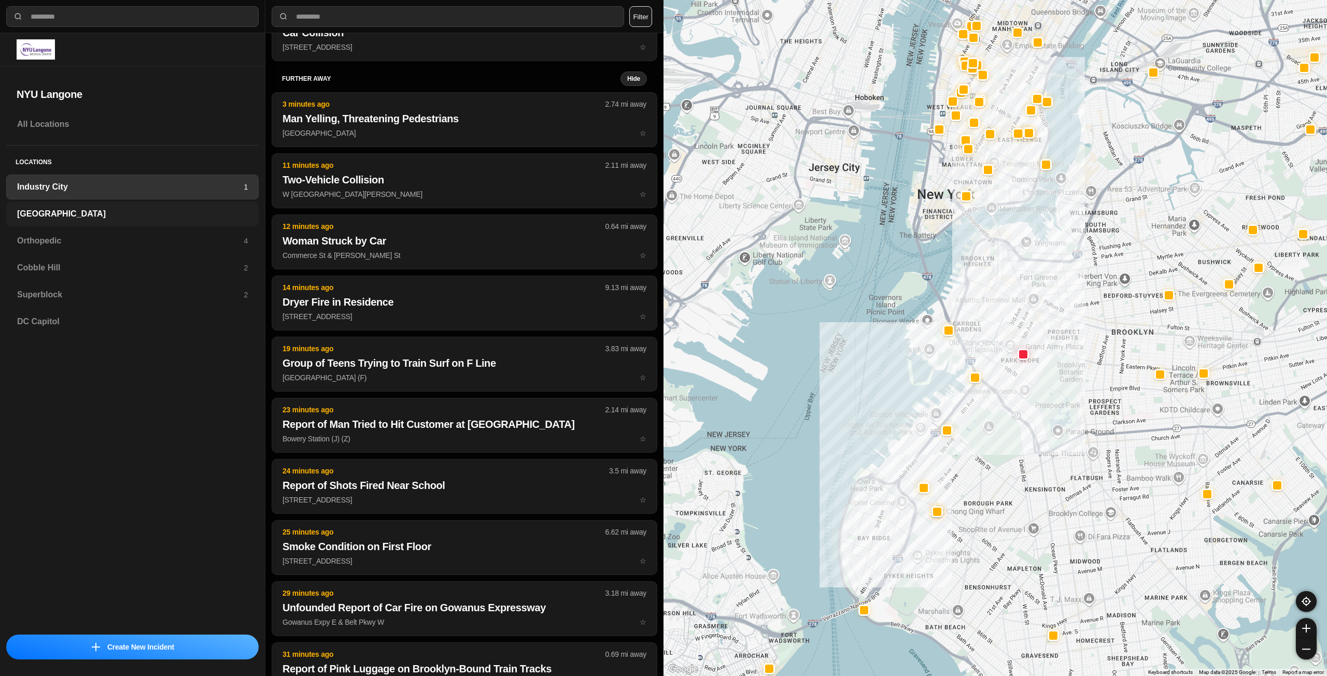
click at [145, 219] on h3 "[GEOGRAPHIC_DATA]" at bounding box center [132, 214] width 231 height 12
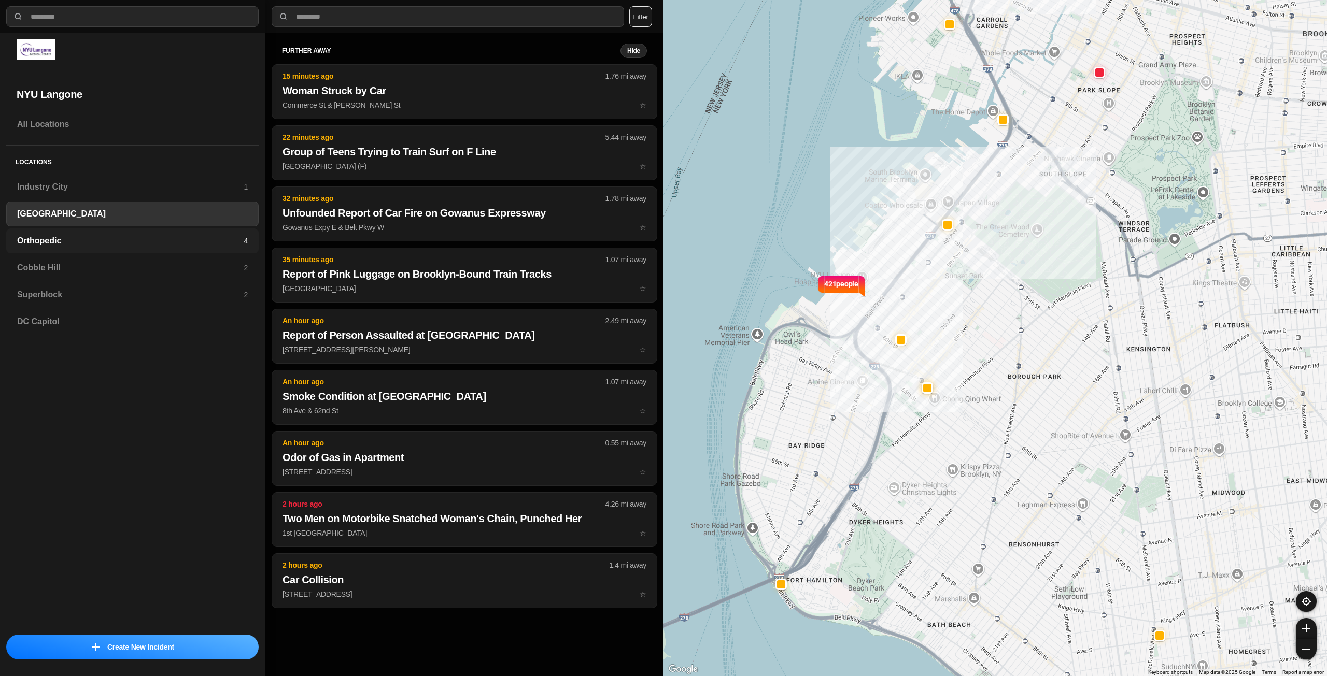
click at [147, 239] on h3 "Orthopedic" at bounding box center [130, 241] width 227 height 12
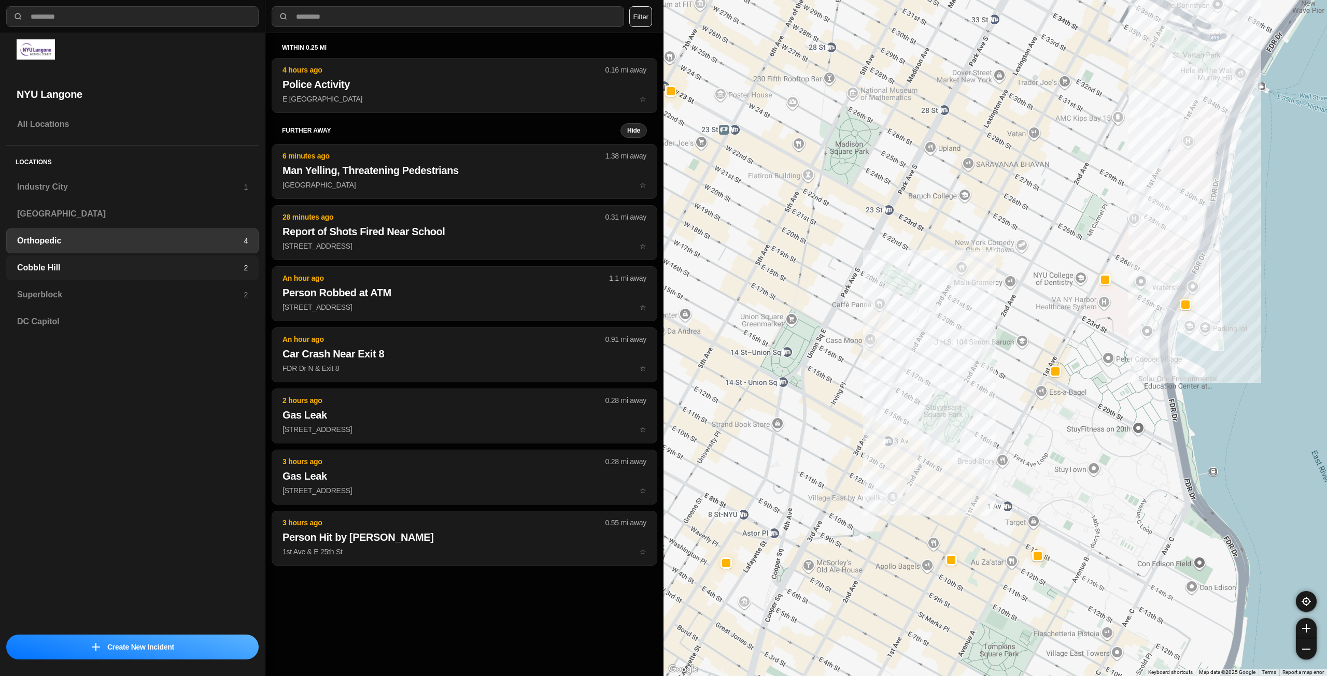
click at [87, 274] on div "Cobble Hill 2" at bounding box center [132, 268] width 252 height 25
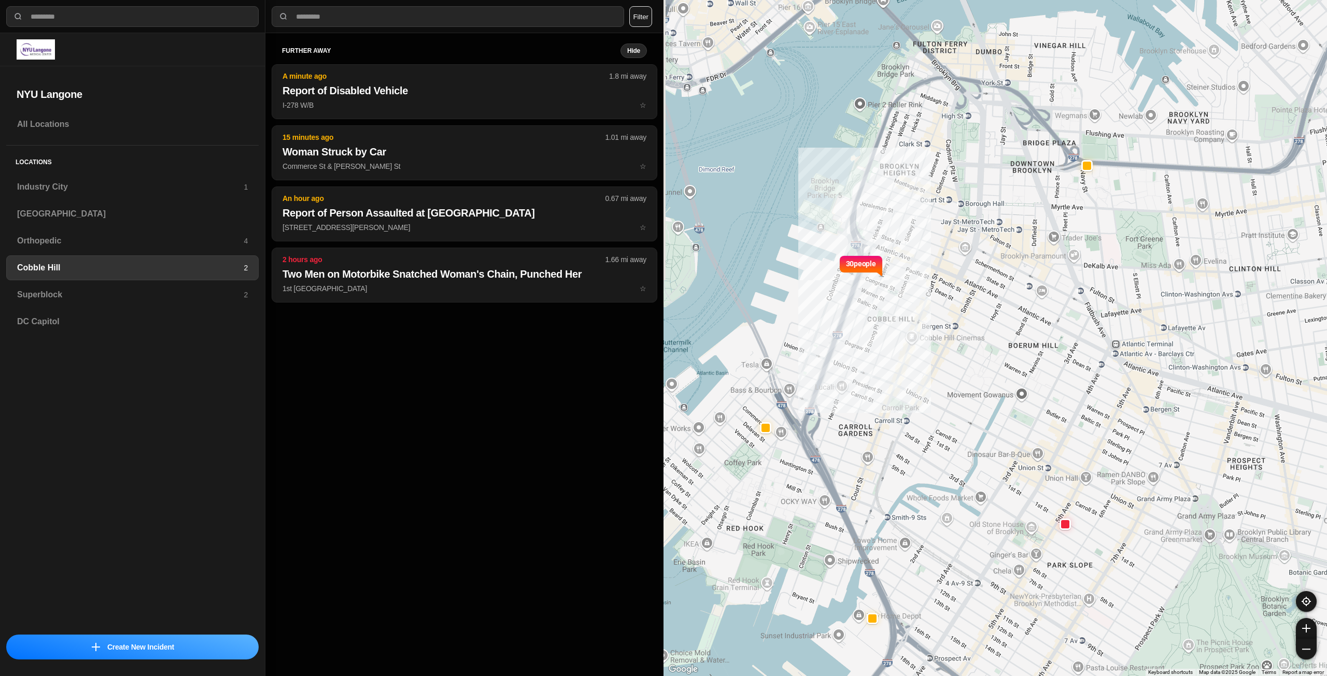
drag, startPoint x: 861, startPoint y: 366, endPoint x: 937, endPoint y: 413, distance: 88.9
click at [937, 413] on div "30 people" at bounding box center [994, 338] width 663 height 676
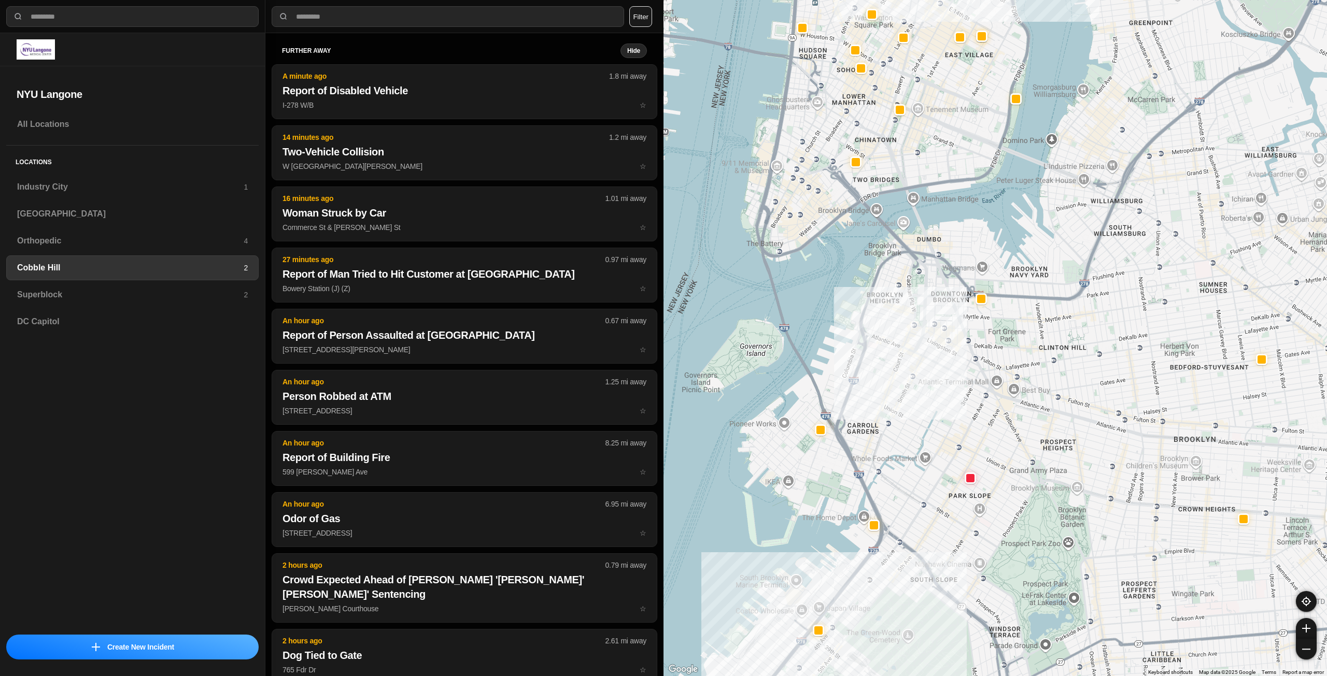
drag, startPoint x: 1219, startPoint y: 400, endPoint x: 1151, endPoint y: 413, distance: 69.2
click at [211, 292] on h3 "Superblock" at bounding box center [130, 295] width 227 height 12
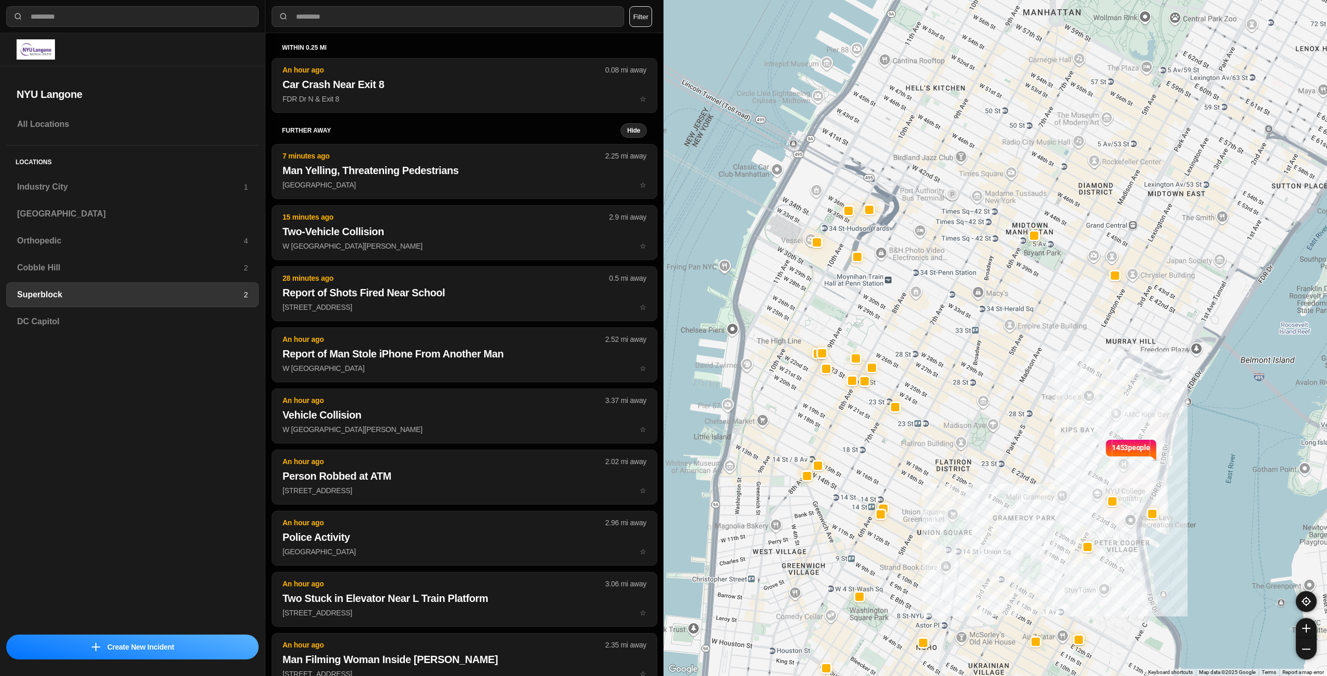
drag, startPoint x: 883, startPoint y: 358, endPoint x: 1014, endPoint y: 375, distance: 132.2
click at [1014, 375] on div "1453 people" at bounding box center [994, 338] width 663 height 676
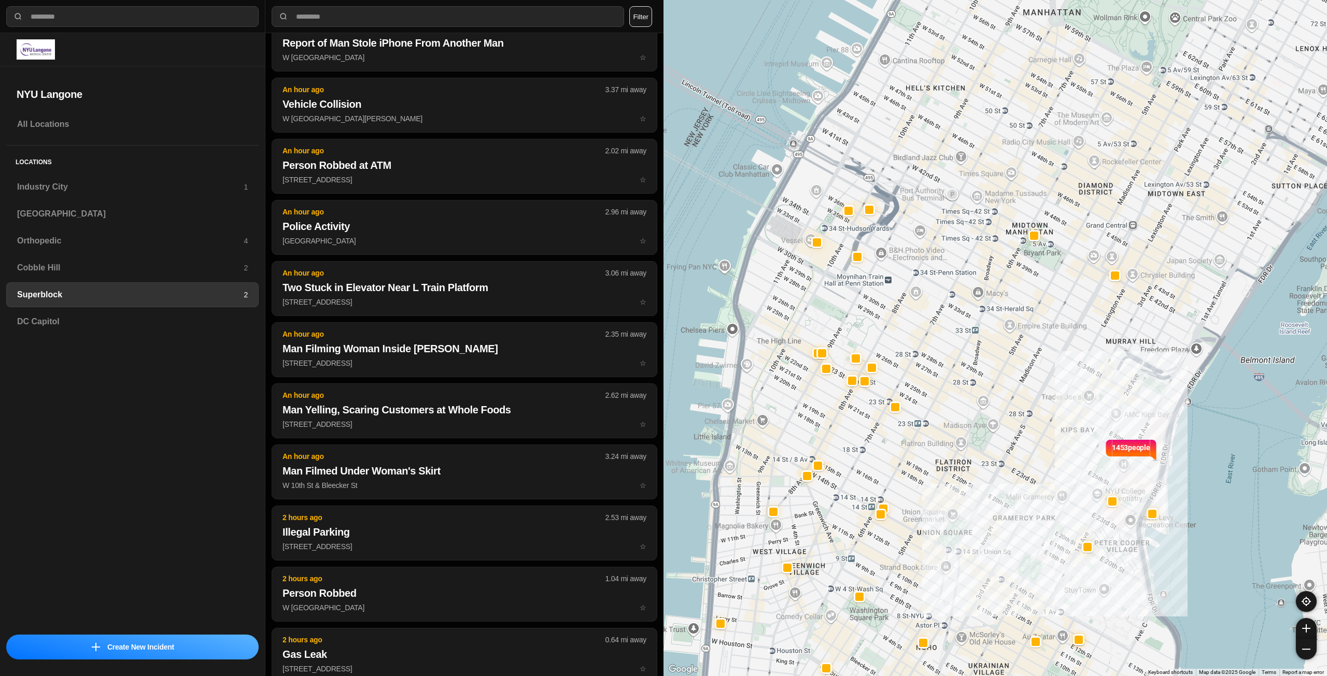
scroll to position [433, 0]
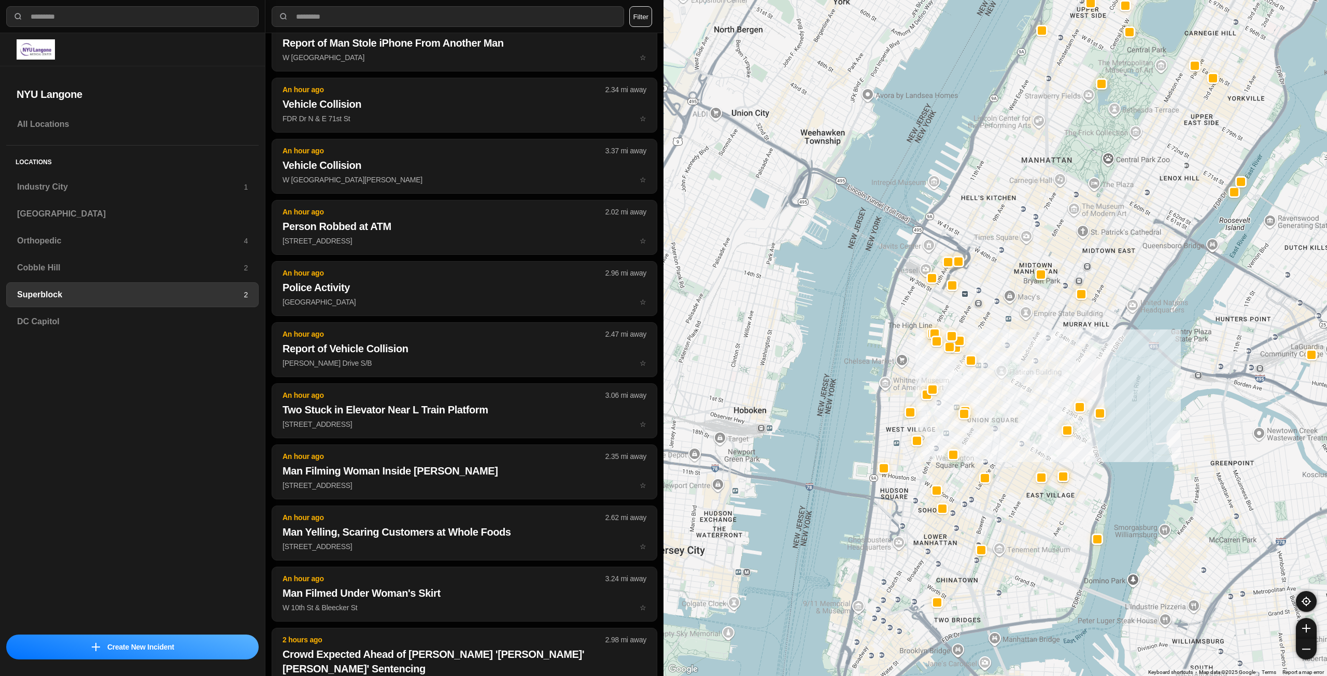
drag, startPoint x: 998, startPoint y: 446, endPoint x: 1022, endPoint y: 379, distance: 70.5
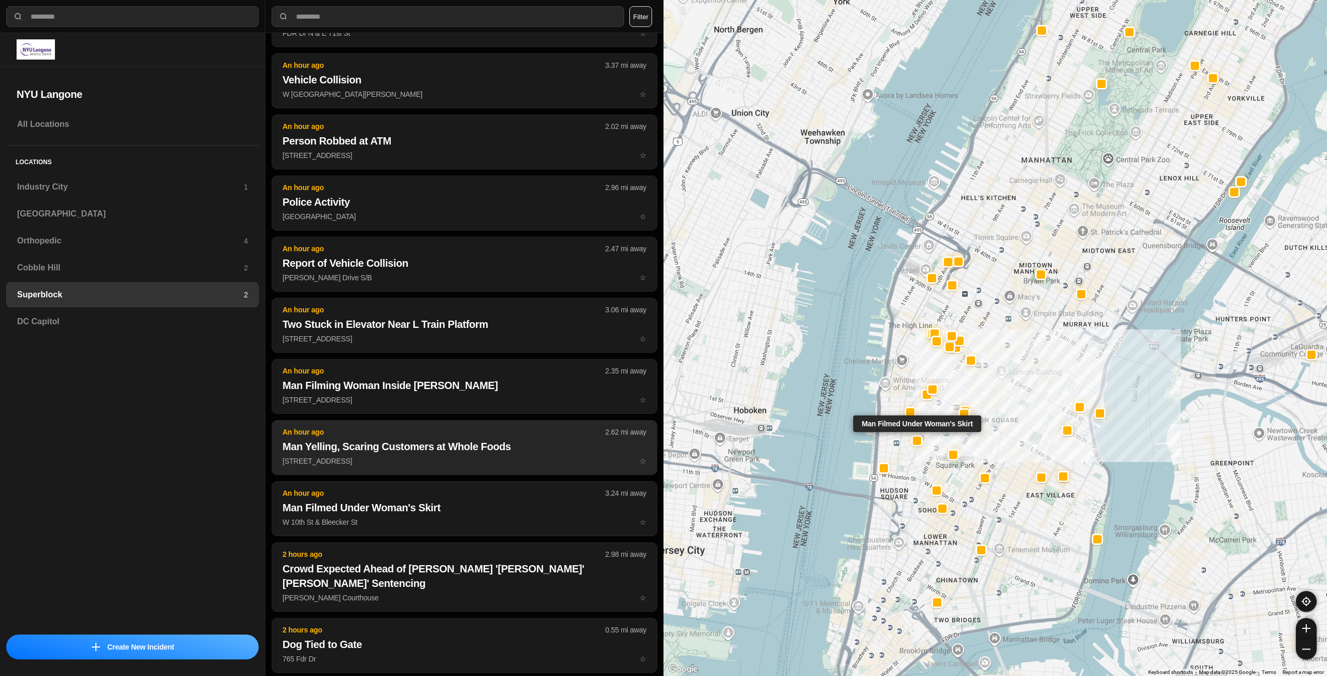
scroll to position [537, 0]
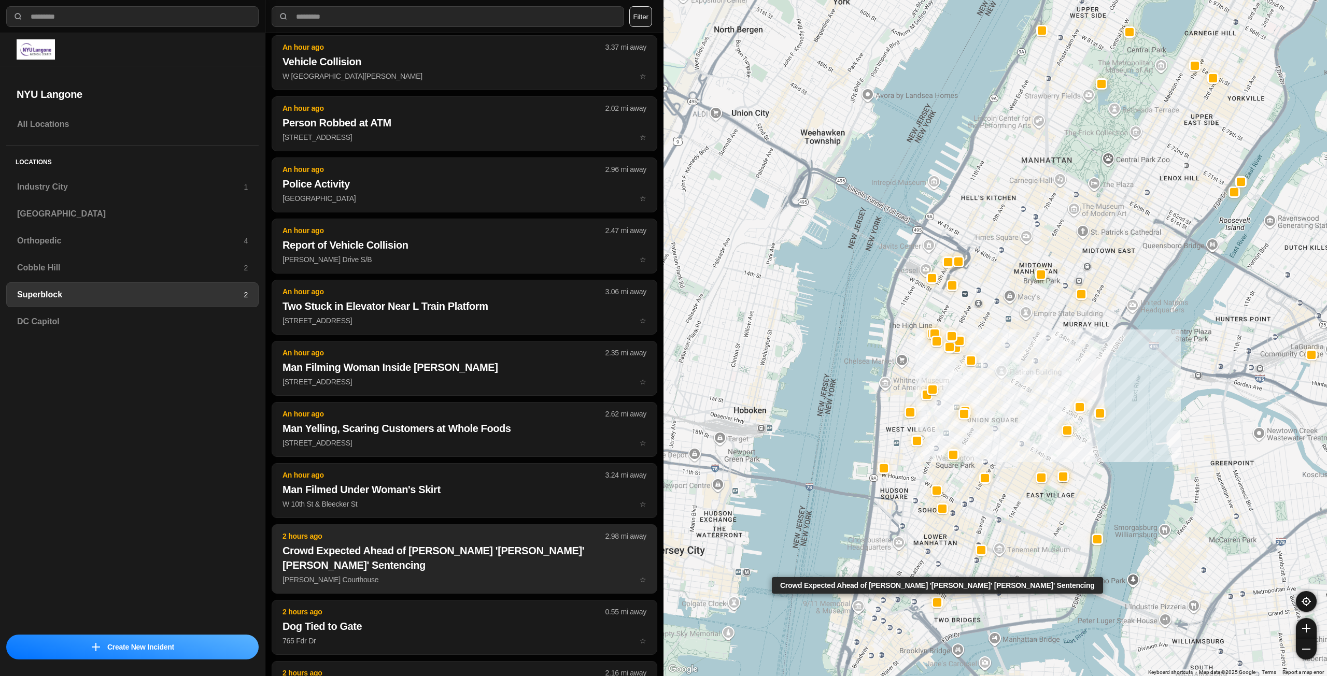
click at [469, 554] on h2 "Crowd Expected Ahead of [PERSON_NAME] '[PERSON_NAME]' [PERSON_NAME]' Sentencing" at bounding box center [464, 558] width 364 height 29
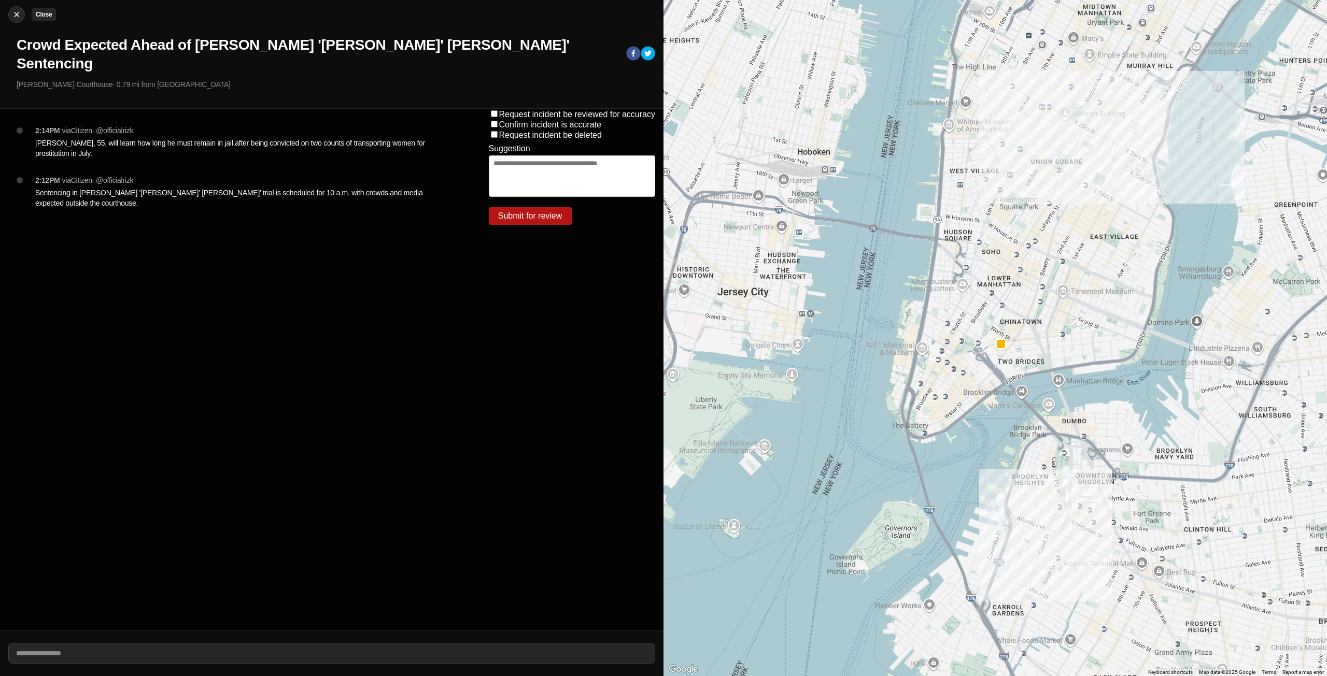
click at [18, 14] on img at bounding box center [16, 14] width 10 height 10
select select "*"
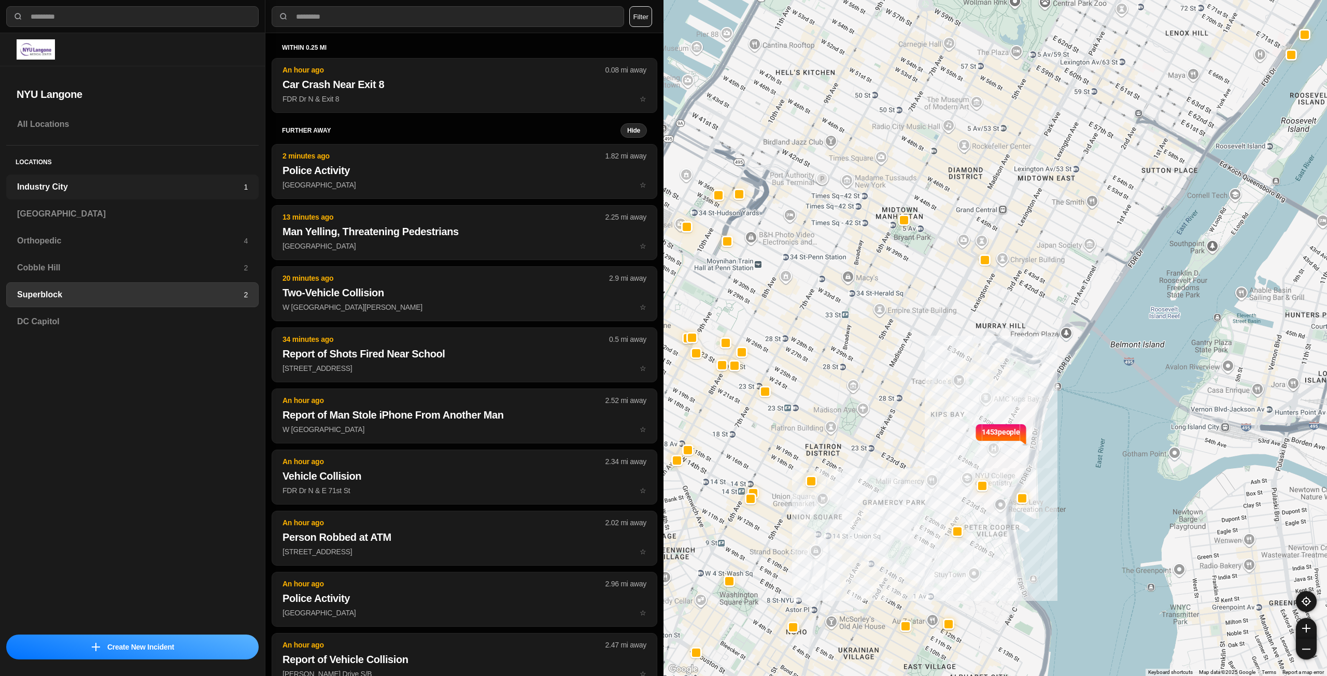
click at [116, 184] on h3 "Industry City" at bounding box center [130, 187] width 227 height 12
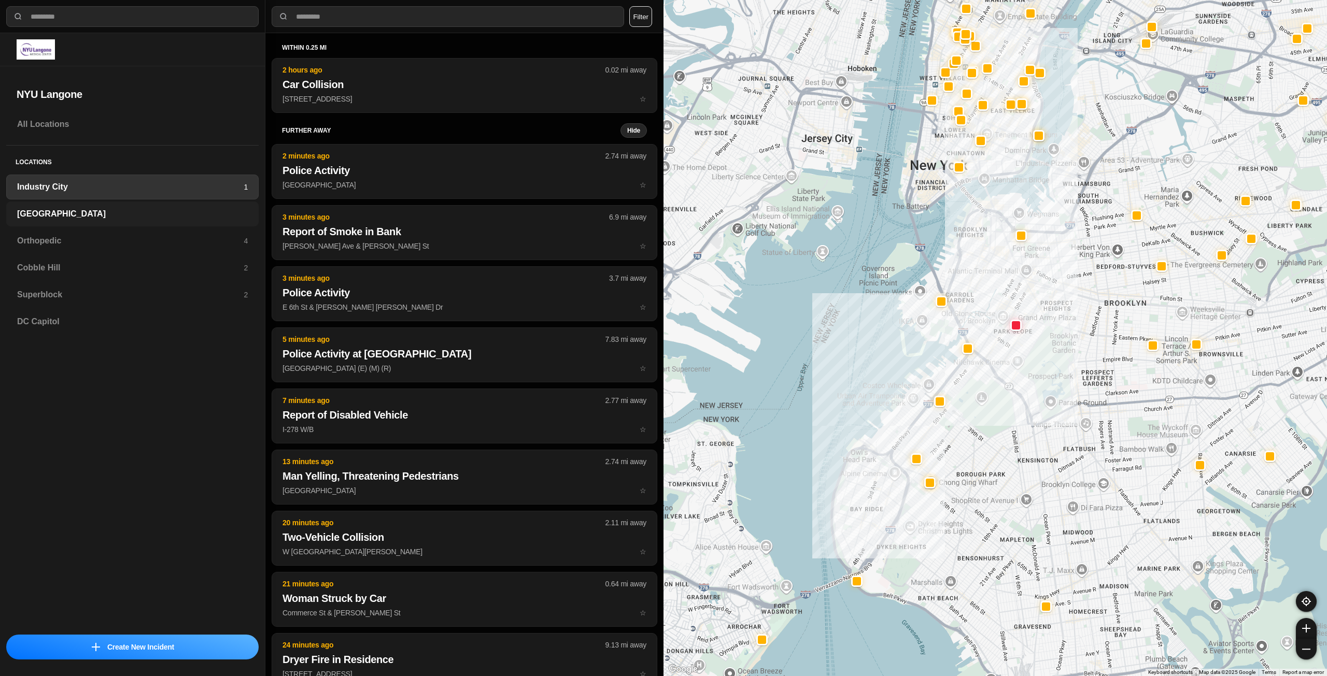
click at [97, 220] on div "[GEOGRAPHIC_DATA]" at bounding box center [132, 214] width 252 height 25
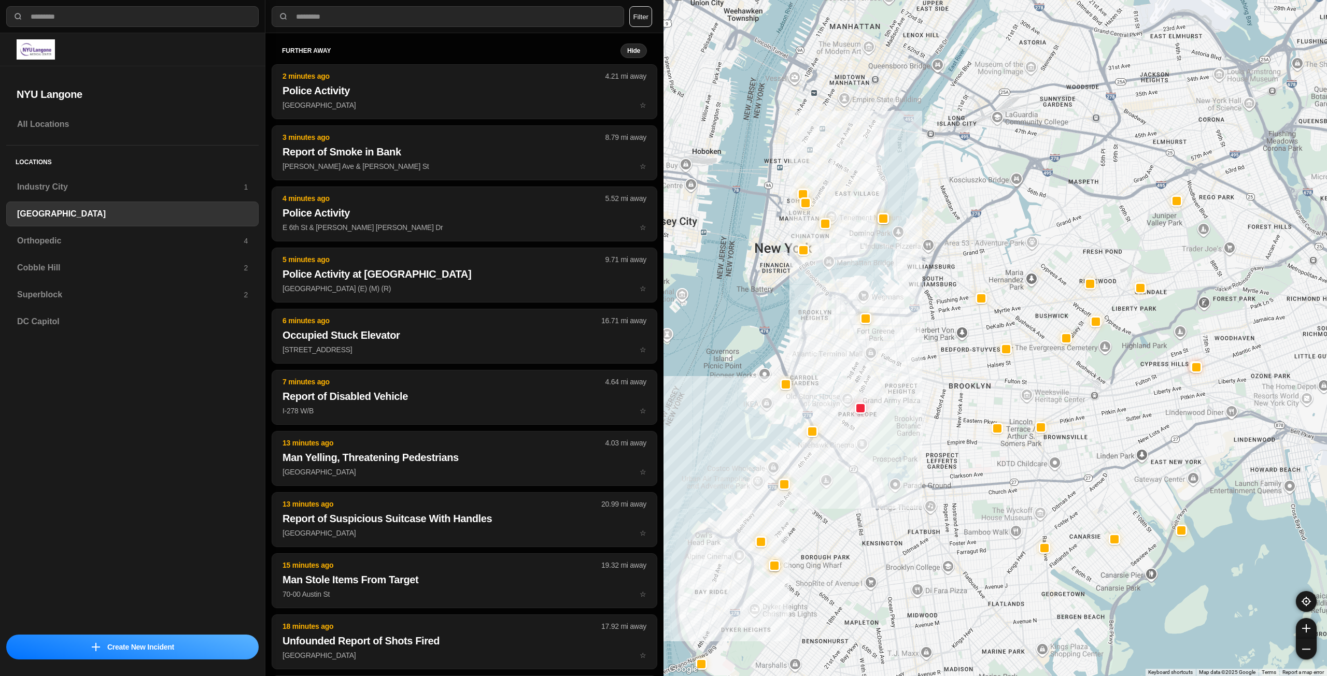
drag, startPoint x: 1021, startPoint y: 367, endPoint x: 888, endPoint y: 549, distance: 225.3
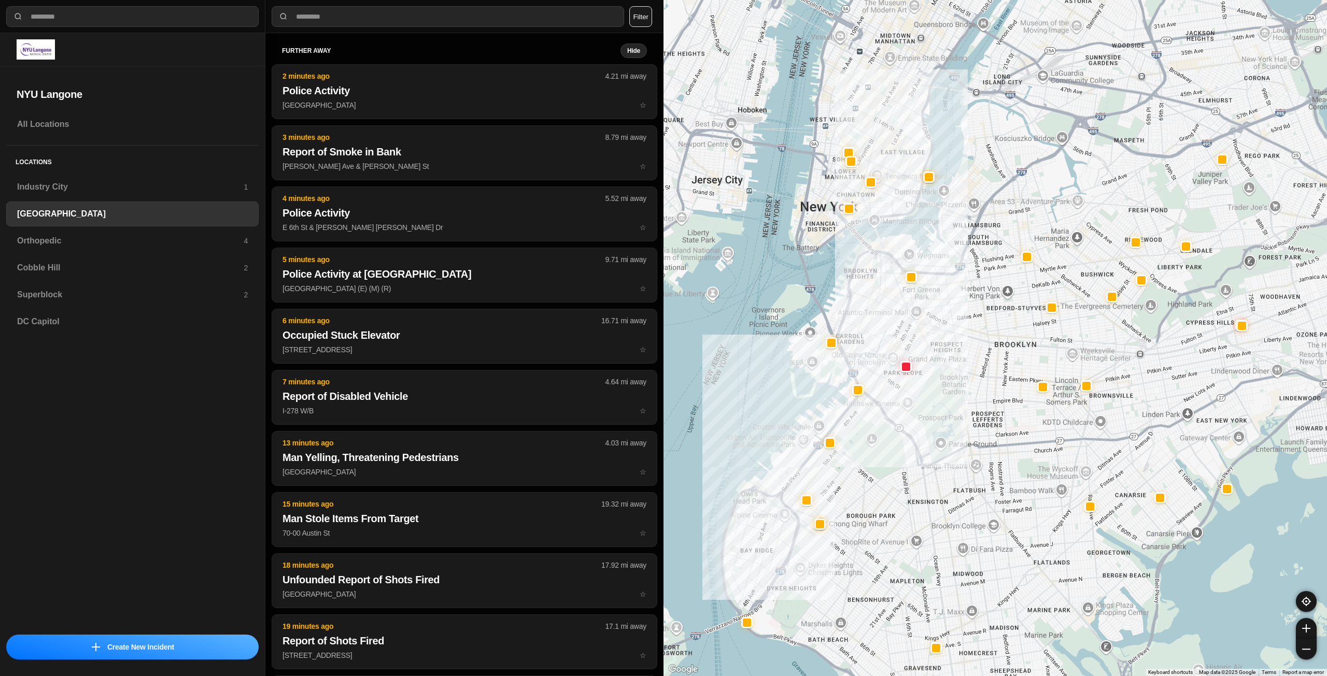
drag, startPoint x: 932, startPoint y: 539, endPoint x: 980, endPoint y: 497, distance: 63.9
click at [980, 497] on div at bounding box center [994, 338] width 663 height 676
click at [138, 246] on h3 "Orthopedic" at bounding box center [130, 241] width 227 height 12
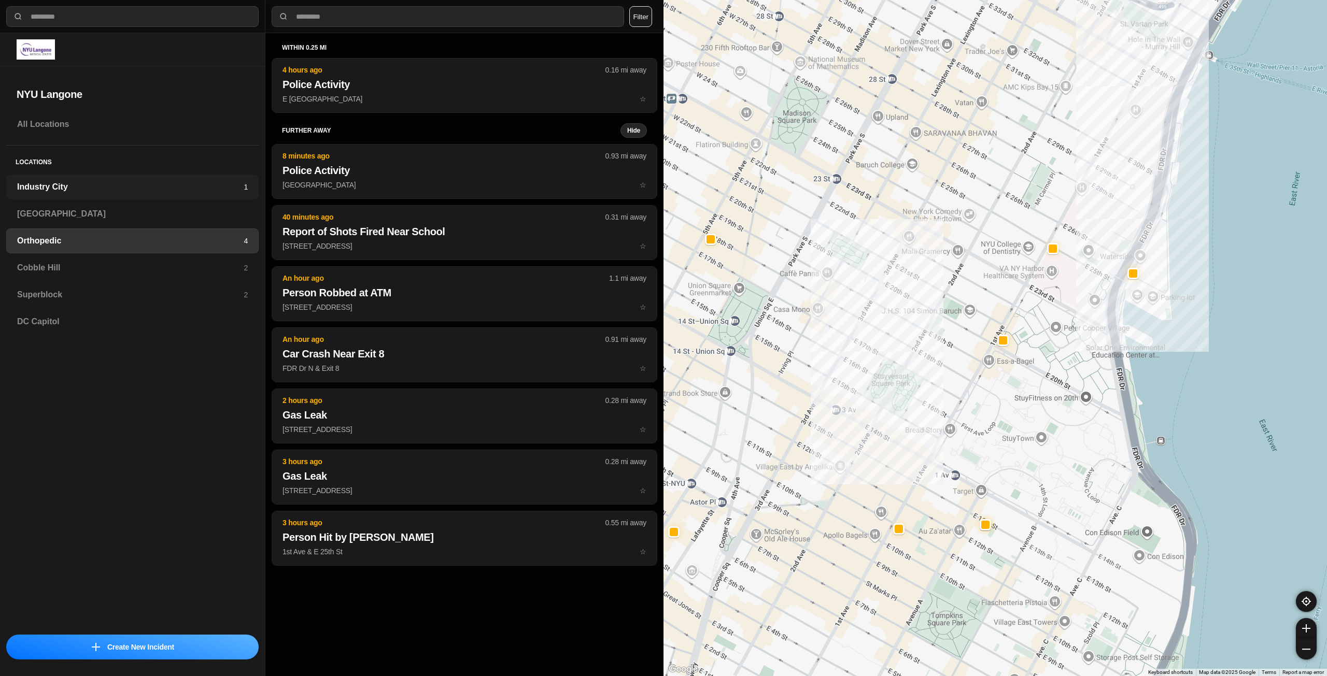
click at [61, 188] on h3 "Industry City" at bounding box center [130, 187] width 227 height 12
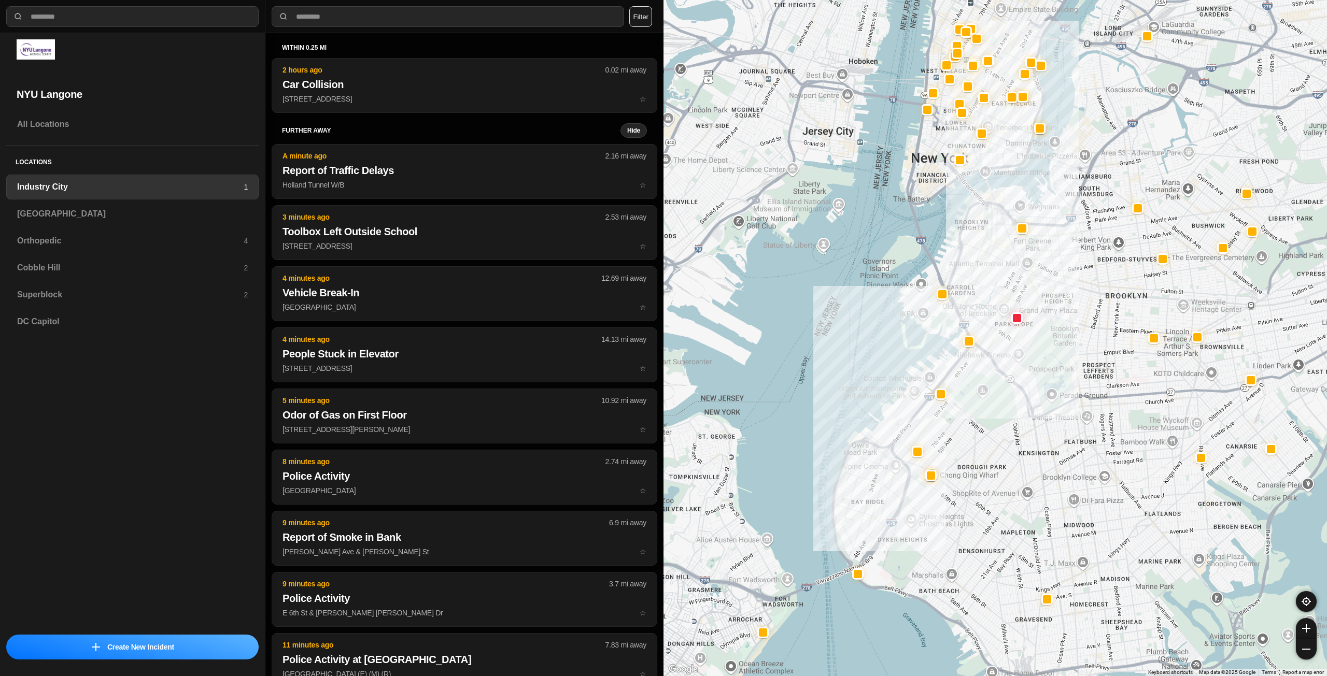
drag, startPoint x: 1105, startPoint y: 334, endPoint x: 1067, endPoint y: 356, distance: 43.9
click at [1067, 356] on div at bounding box center [994, 338] width 663 height 676
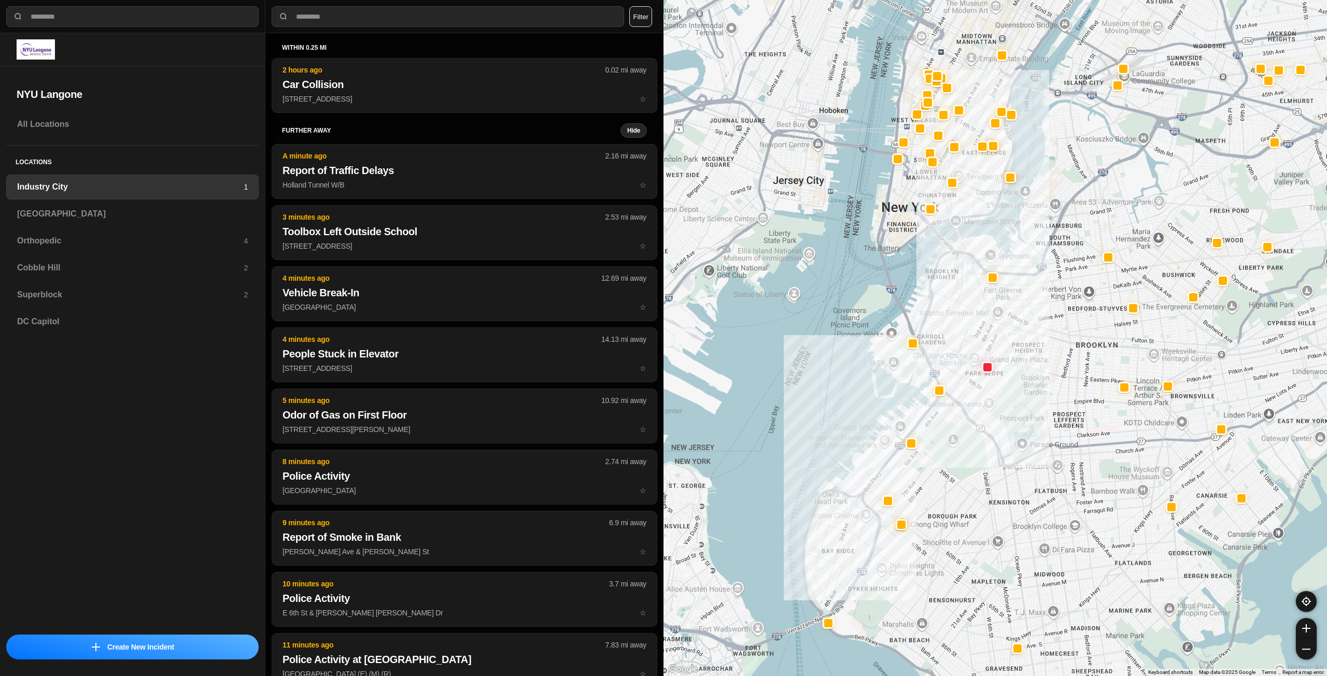
drag, startPoint x: 1082, startPoint y: 278, endPoint x: 1051, endPoint y: 331, distance: 60.9
click at [1051, 331] on div at bounding box center [994, 338] width 663 height 676
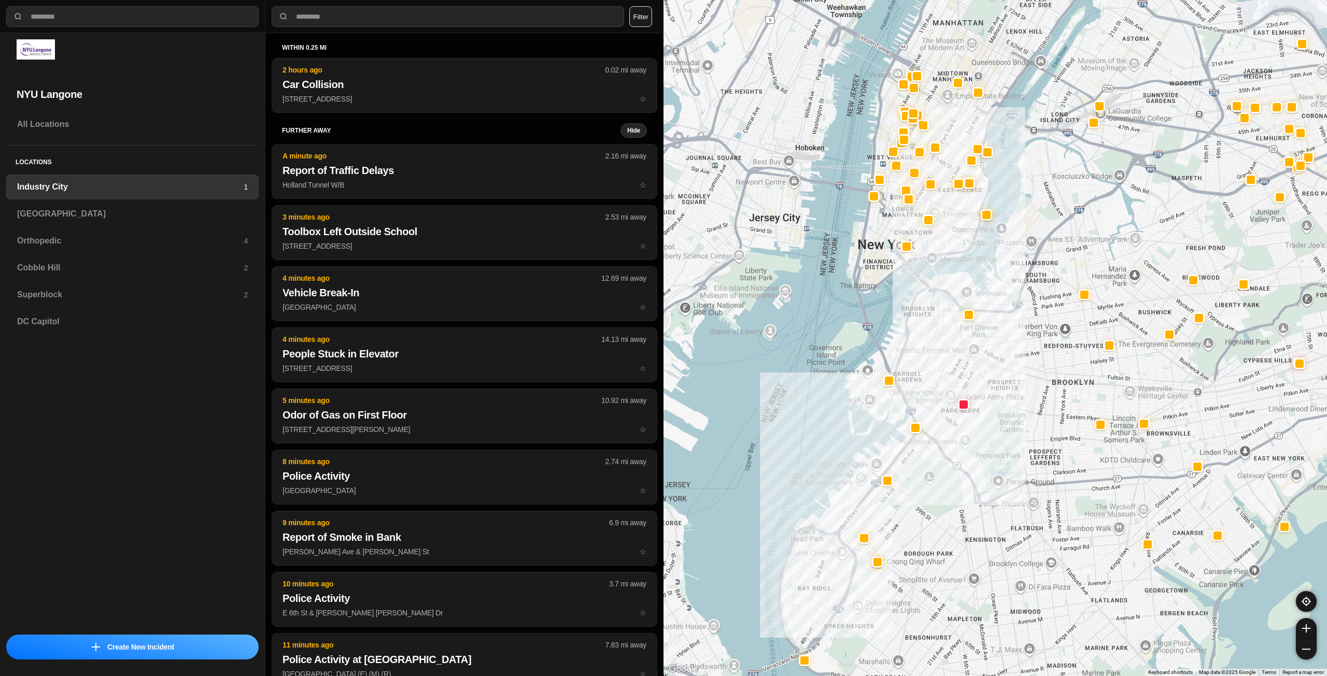
drag, startPoint x: 1052, startPoint y: 289, endPoint x: 1027, endPoint y: 328, distance: 46.0
click at [1027, 328] on div at bounding box center [994, 338] width 663 height 676
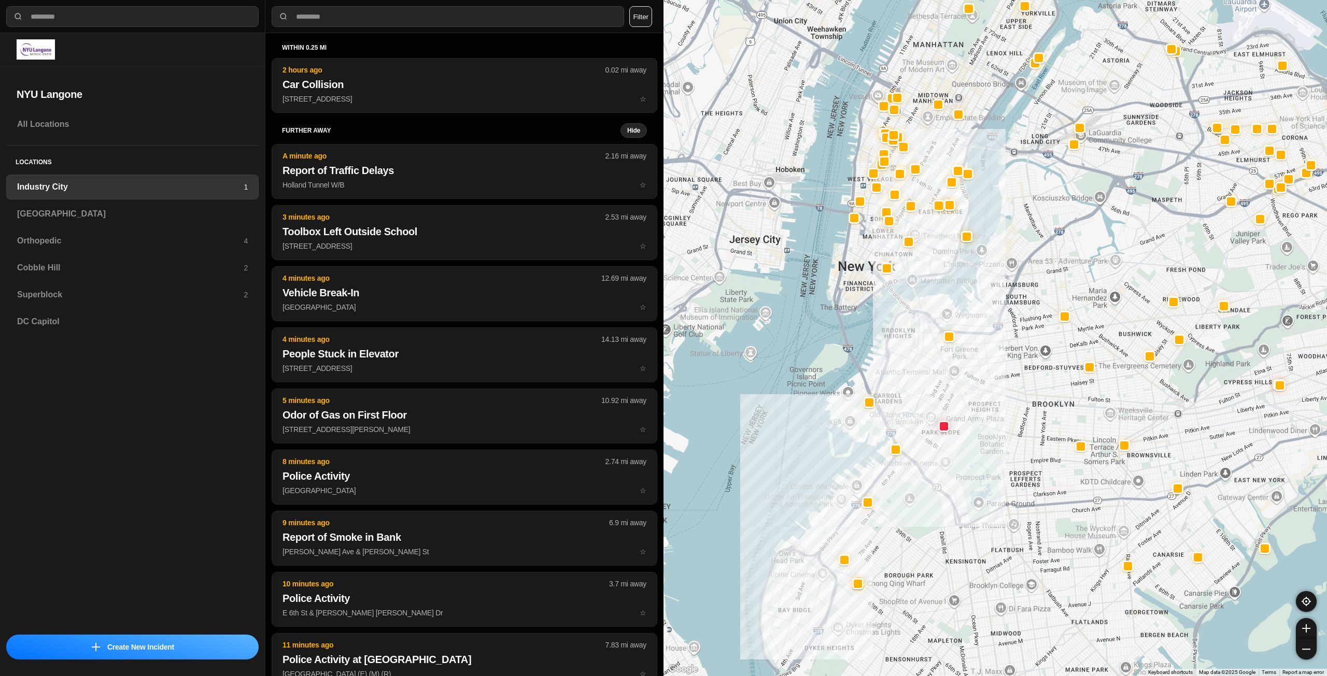
drag, startPoint x: 1059, startPoint y: 234, endPoint x: 1037, endPoint y: 257, distance: 31.9
click at [1037, 257] on div at bounding box center [994, 338] width 663 height 676
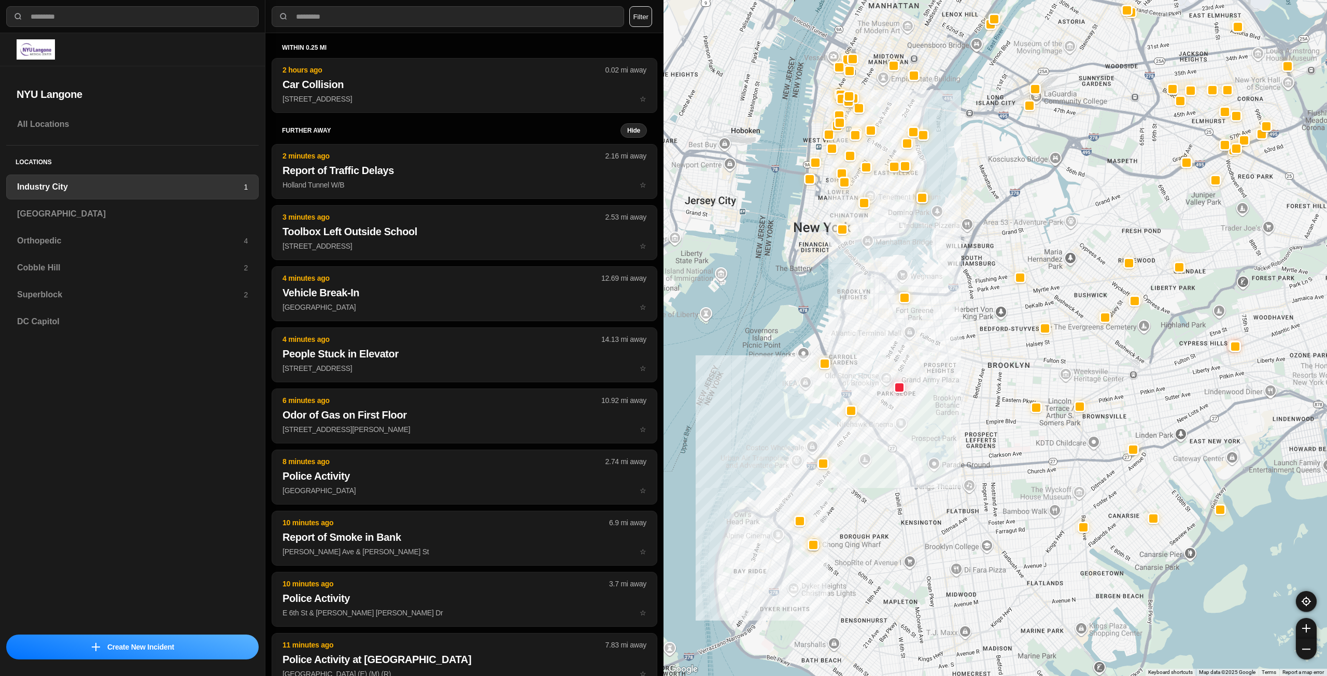
drag, startPoint x: 1035, startPoint y: 261, endPoint x: 989, endPoint y: 222, distance: 59.9
click at [989, 222] on div at bounding box center [994, 338] width 663 height 676
click at [131, 209] on h3 "[GEOGRAPHIC_DATA]" at bounding box center [132, 214] width 231 height 12
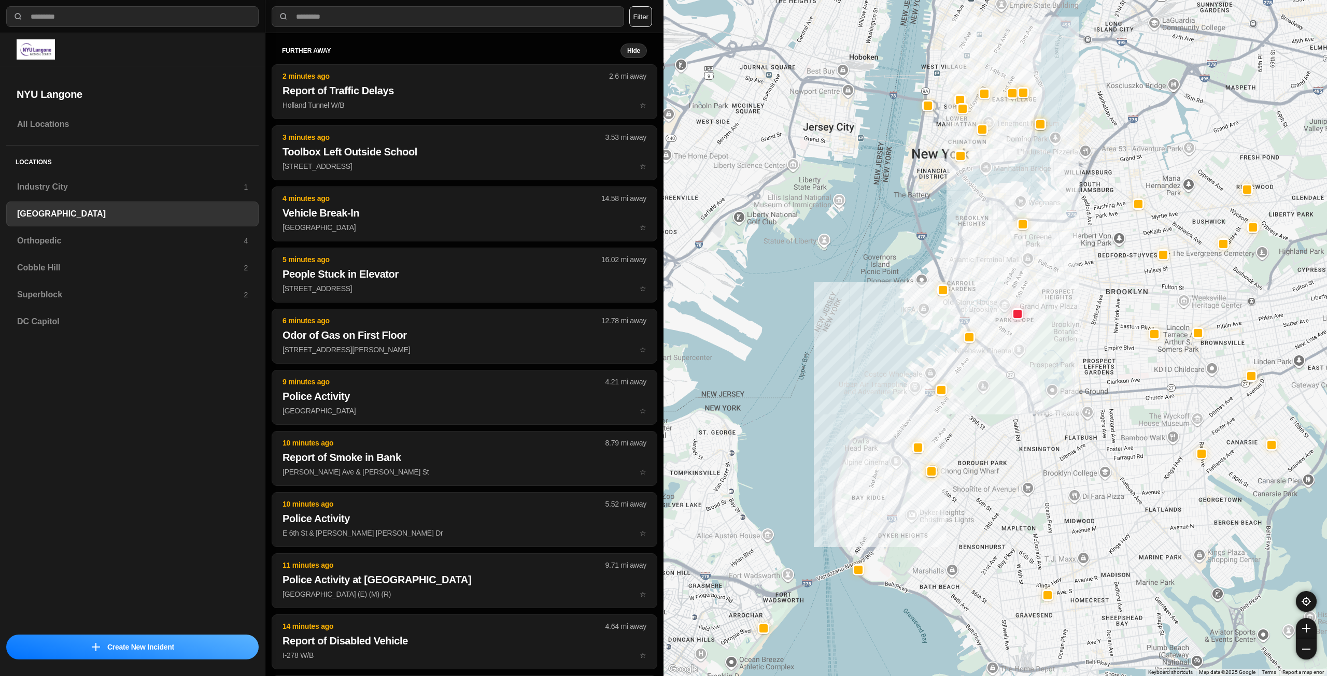
drag, startPoint x: 1018, startPoint y: 397, endPoint x: 1013, endPoint y: 413, distance: 16.9
click at [1013, 413] on div at bounding box center [994, 338] width 663 height 676
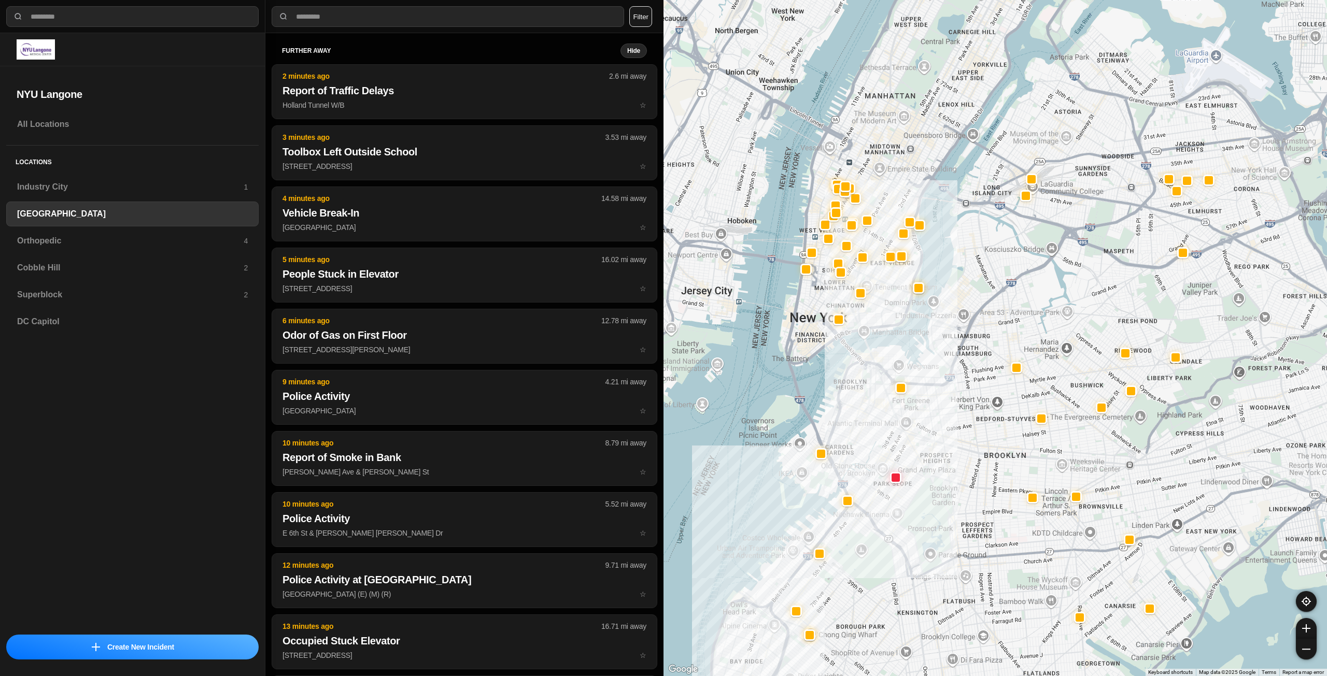
drag, startPoint x: 1059, startPoint y: 180, endPoint x: 936, endPoint y: 345, distance: 206.3
click at [936, 345] on div at bounding box center [994, 338] width 663 height 676
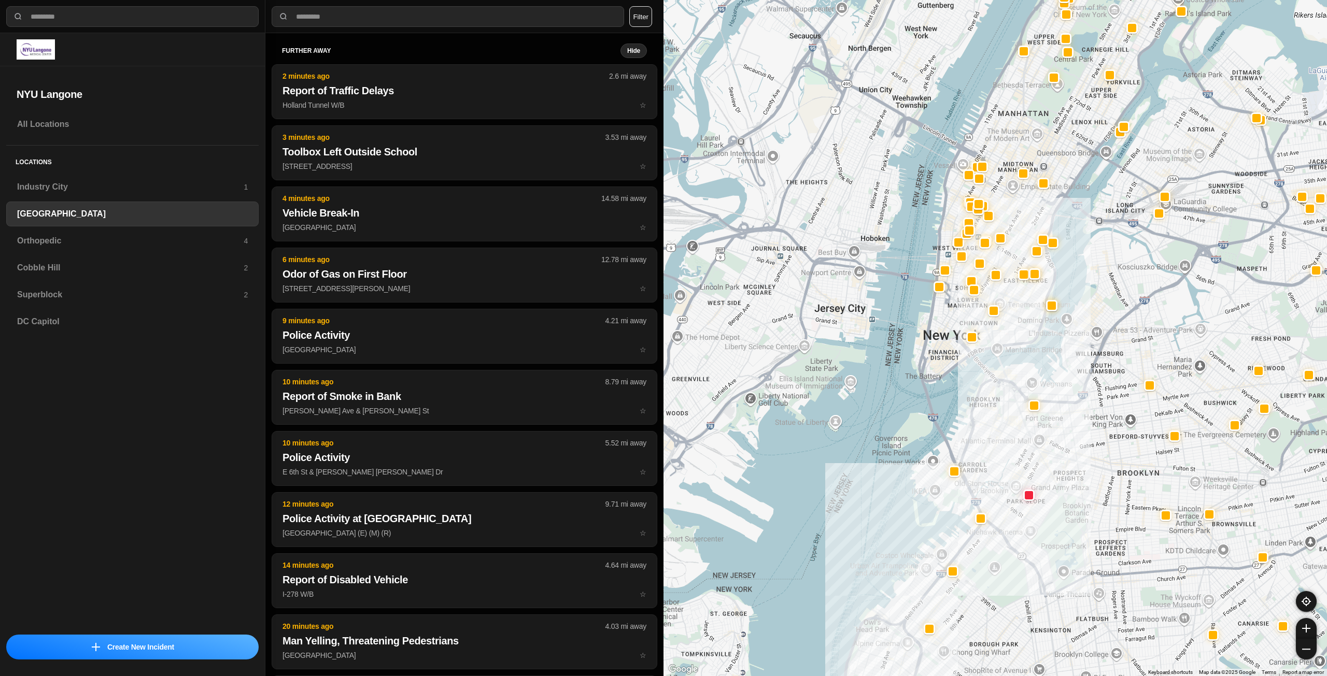
drag, startPoint x: 978, startPoint y: 217, endPoint x: 1110, endPoint y: 251, distance: 136.2
click at [1110, 251] on div at bounding box center [994, 338] width 663 height 676
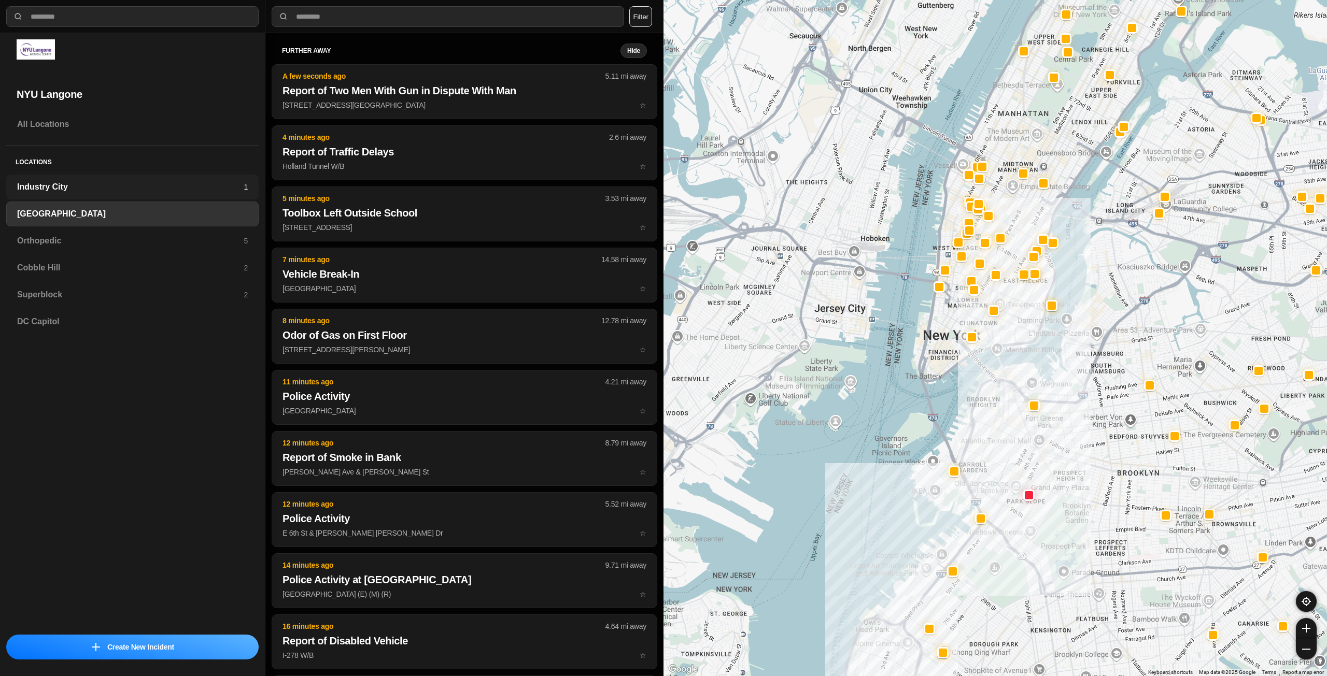
click at [91, 183] on h3 "Industry City" at bounding box center [130, 187] width 227 height 12
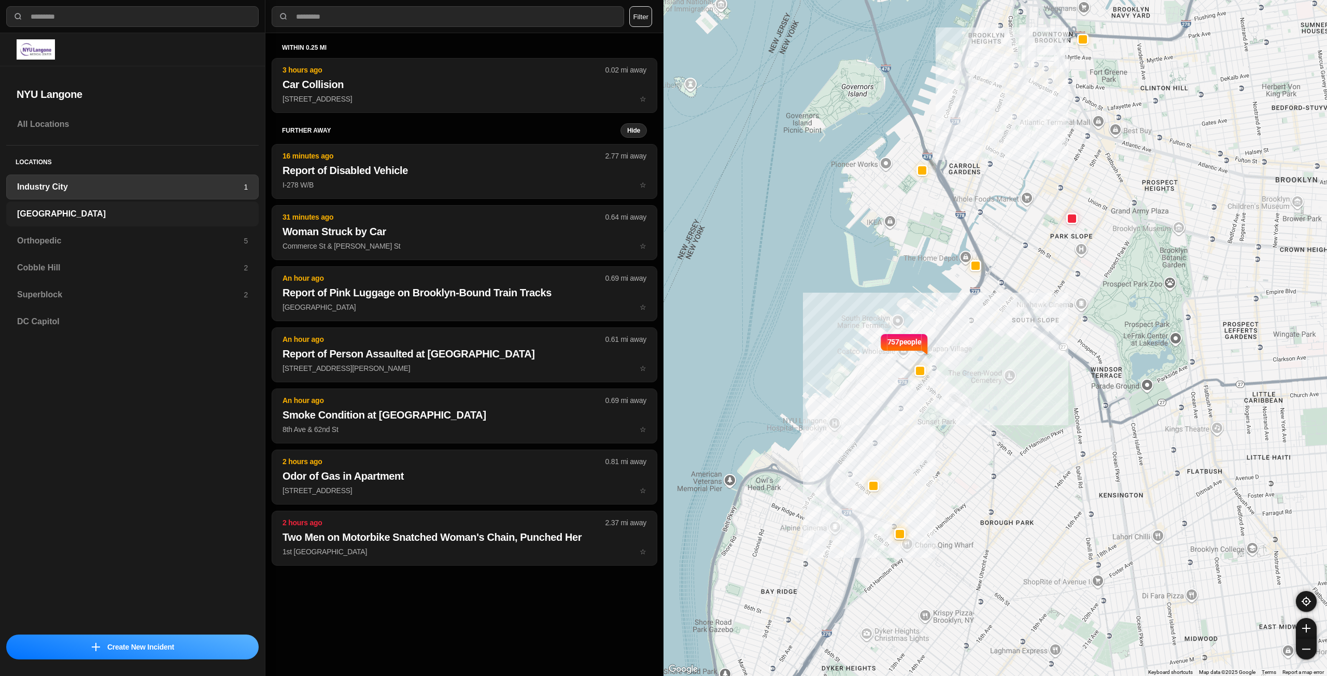
click at [55, 213] on h3 "[GEOGRAPHIC_DATA]" at bounding box center [132, 214] width 231 height 12
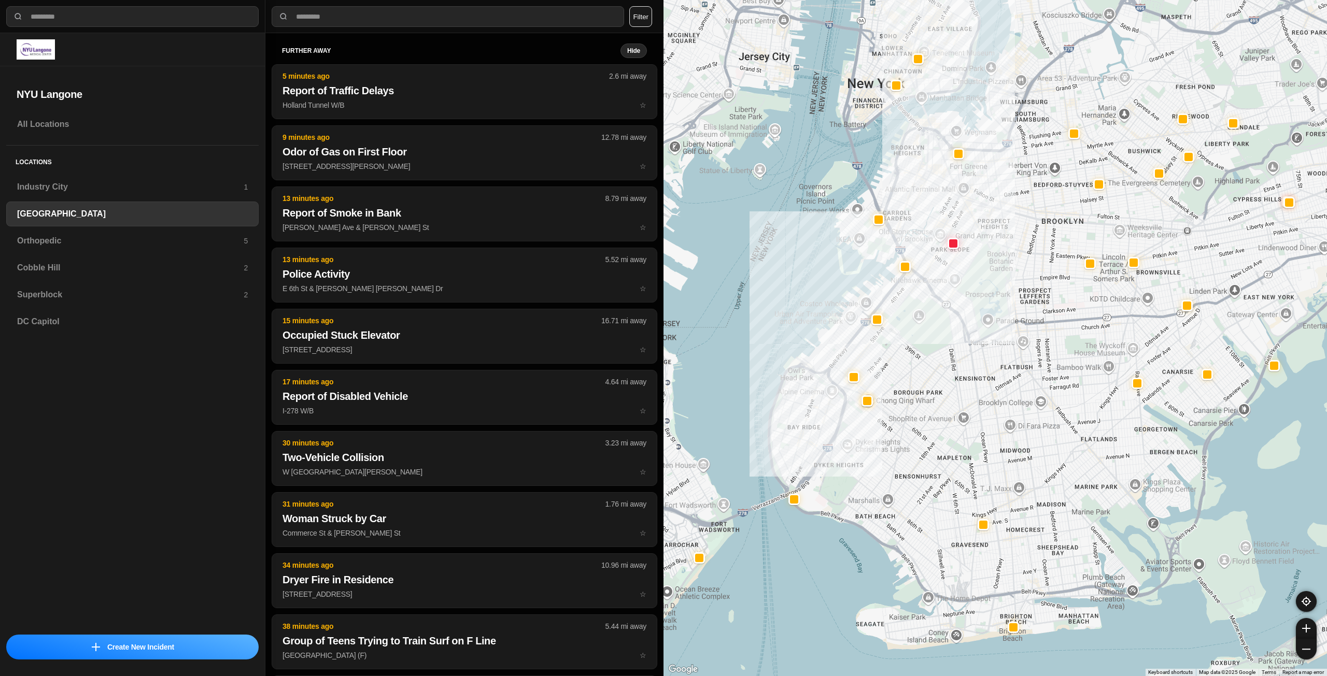
drag, startPoint x: 992, startPoint y: 293, endPoint x: 957, endPoint y: 348, distance: 64.6
click at [957, 348] on div at bounding box center [994, 338] width 663 height 676
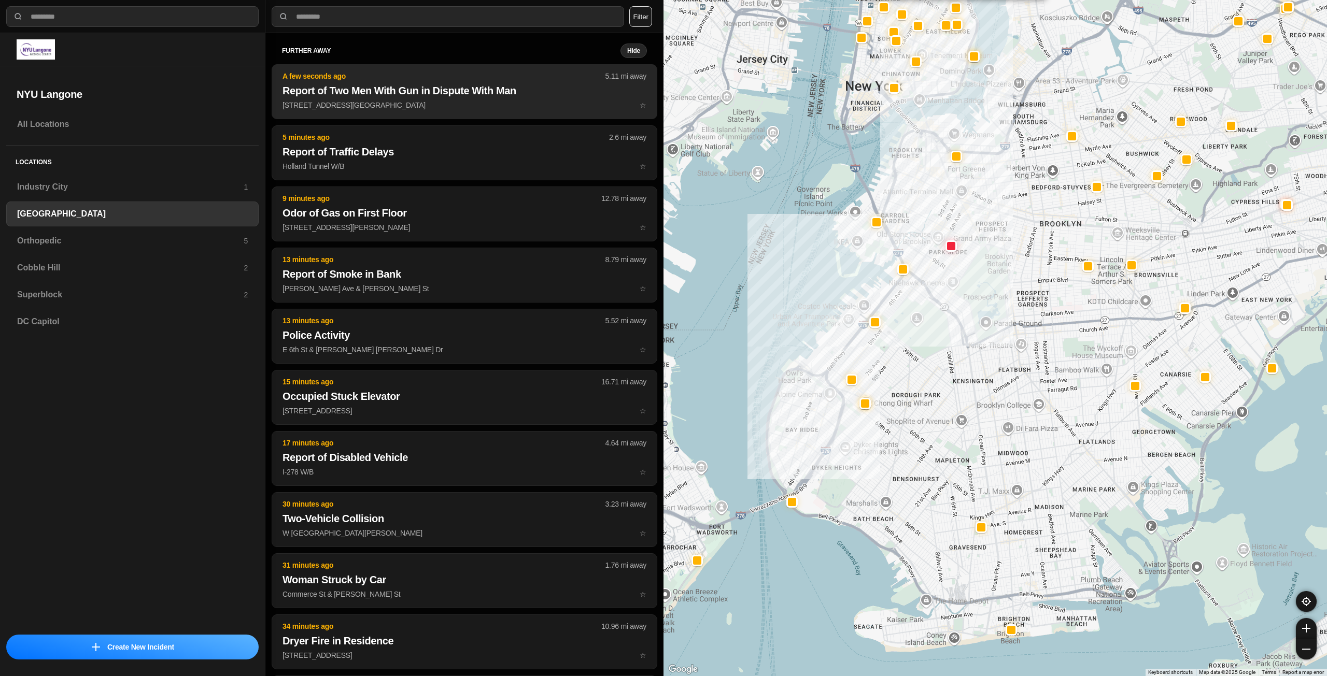
click at [462, 105] on p "E [GEOGRAPHIC_DATA] ☆" at bounding box center [464, 105] width 364 height 10
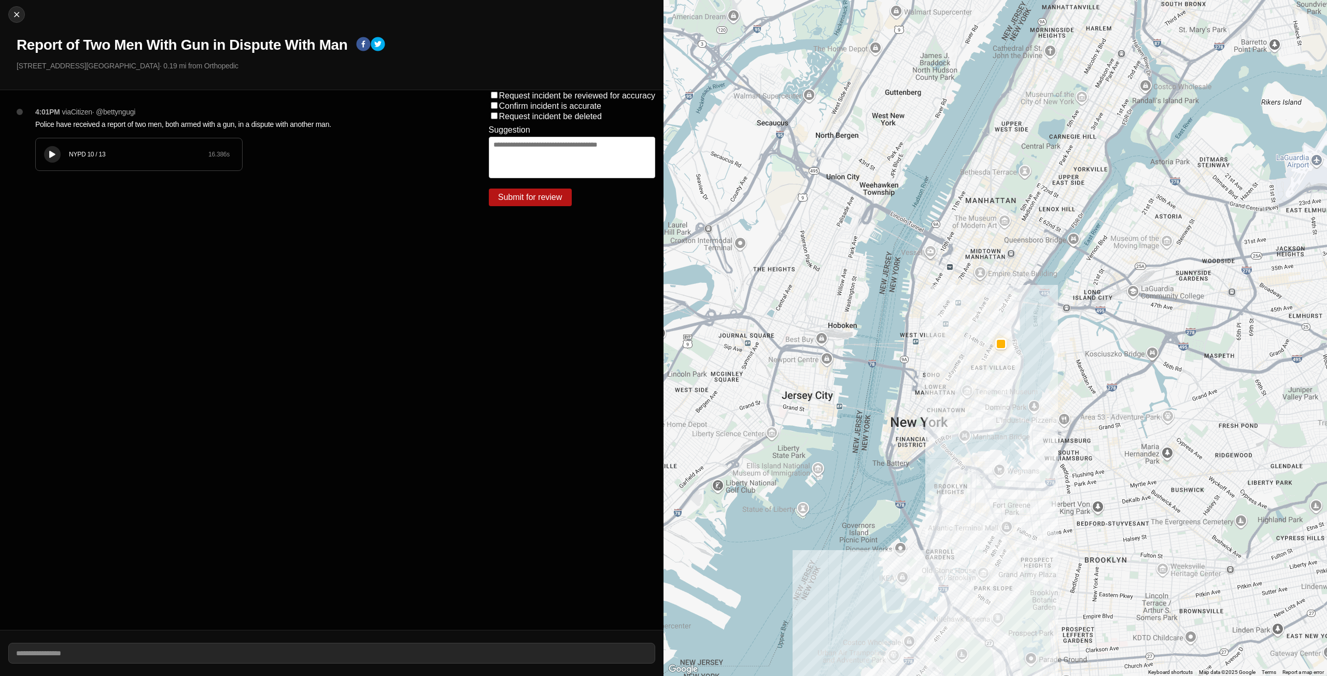
click at [54, 155] on icon at bounding box center [52, 154] width 6 height 7
click at [51, 152] on icon at bounding box center [52, 154] width 6 height 7
click at [14, 14] on img at bounding box center [16, 14] width 10 height 10
select select "*"
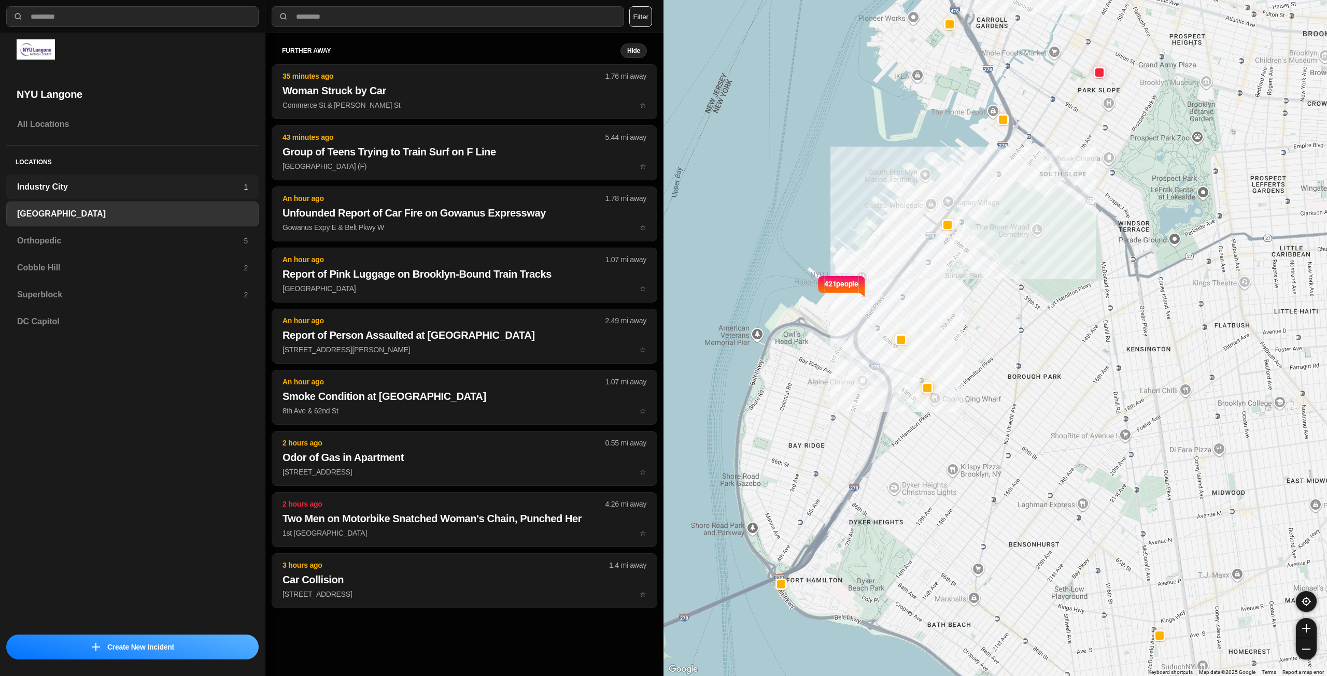
click at [148, 189] on h3 "Industry City" at bounding box center [130, 187] width 227 height 12
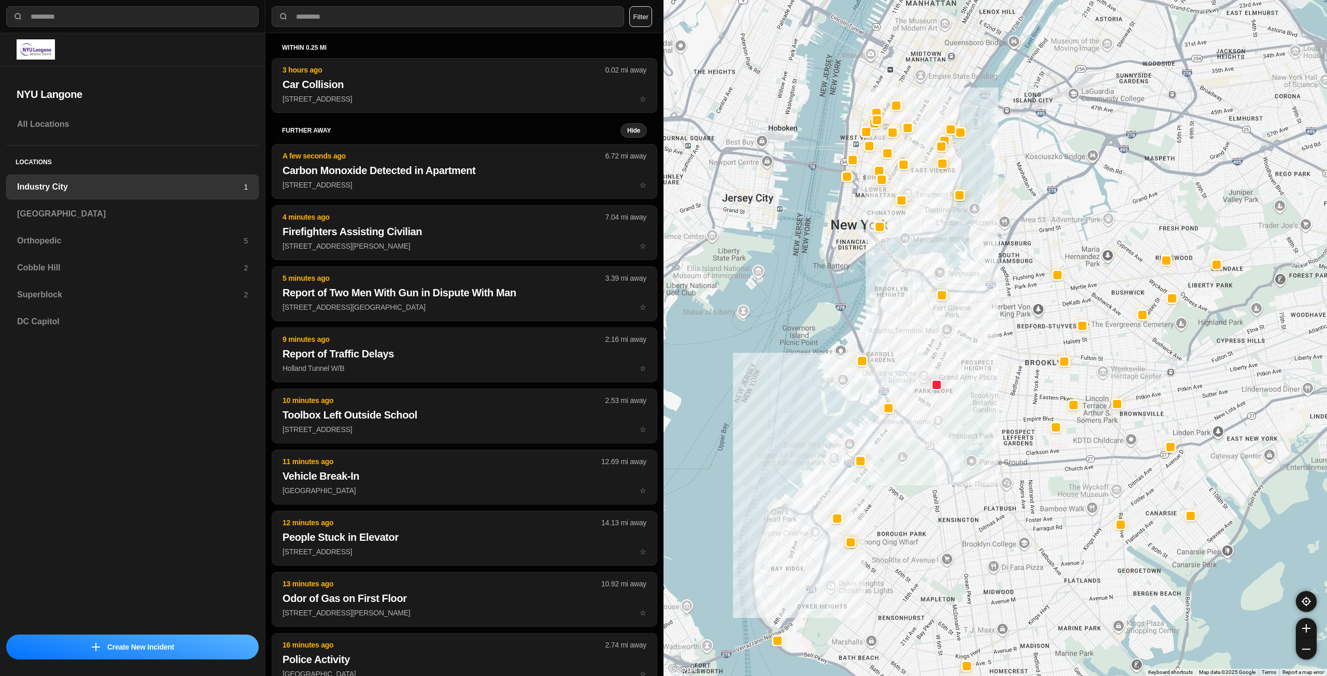
drag, startPoint x: 1022, startPoint y: 407, endPoint x: 980, endPoint y: 457, distance: 65.4
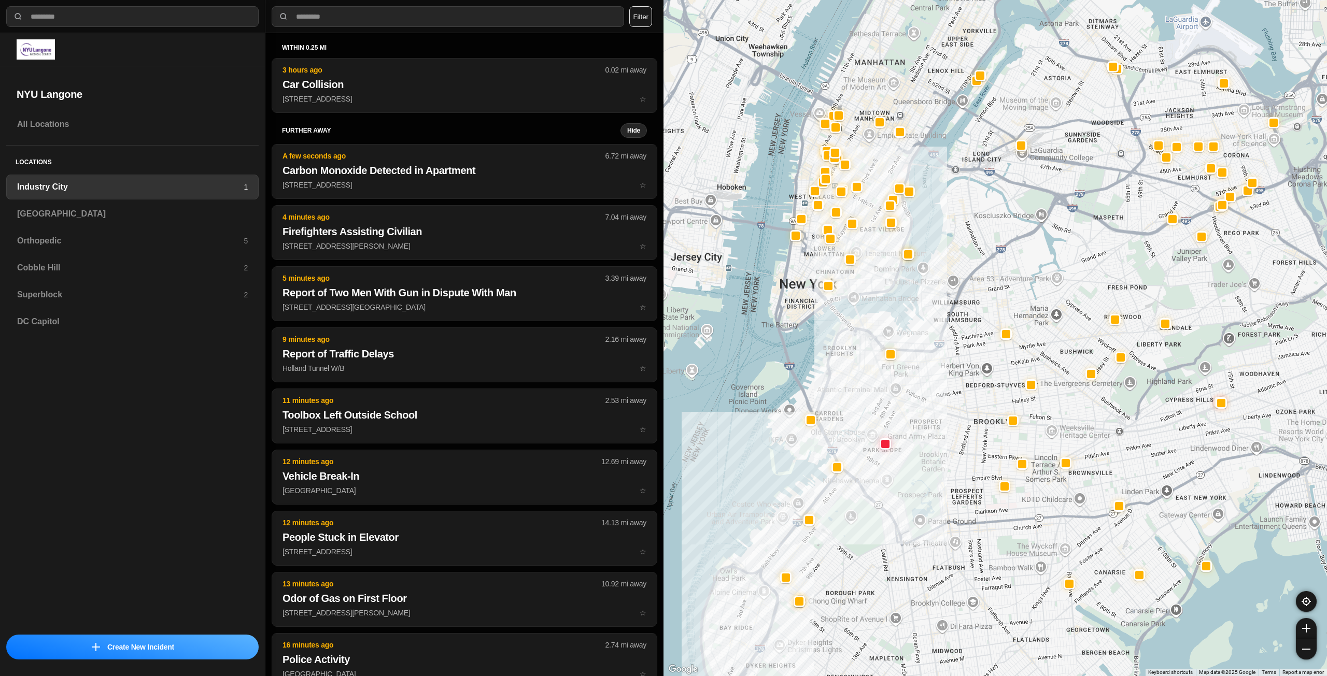
drag, startPoint x: 1211, startPoint y: 210, endPoint x: 1157, endPoint y: 272, distance: 81.5
click at [1157, 272] on div at bounding box center [994, 338] width 663 height 676
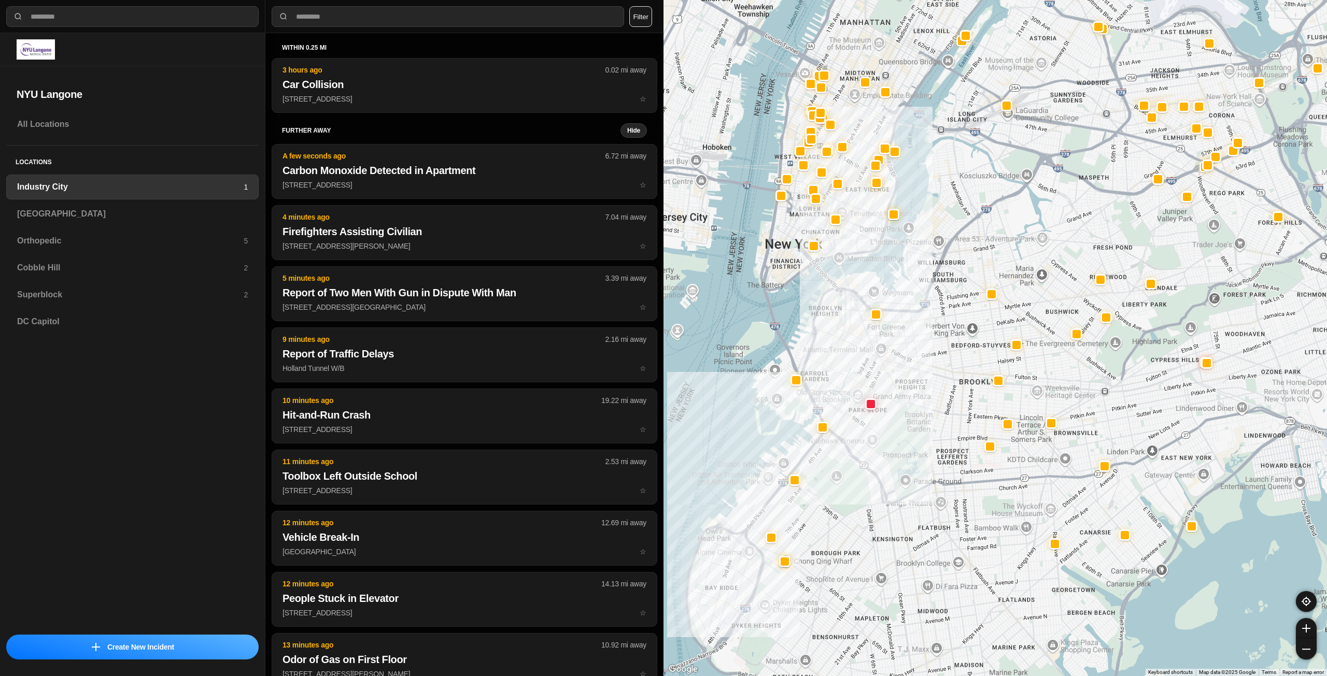
drag, startPoint x: 994, startPoint y: 458, endPoint x: 980, endPoint y: 417, distance: 43.9
click at [980, 417] on div at bounding box center [994, 338] width 663 height 676
drag, startPoint x: 952, startPoint y: 483, endPoint x: 965, endPoint y: 454, distance: 31.5
click at [965, 455] on div at bounding box center [994, 338] width 663 height 676
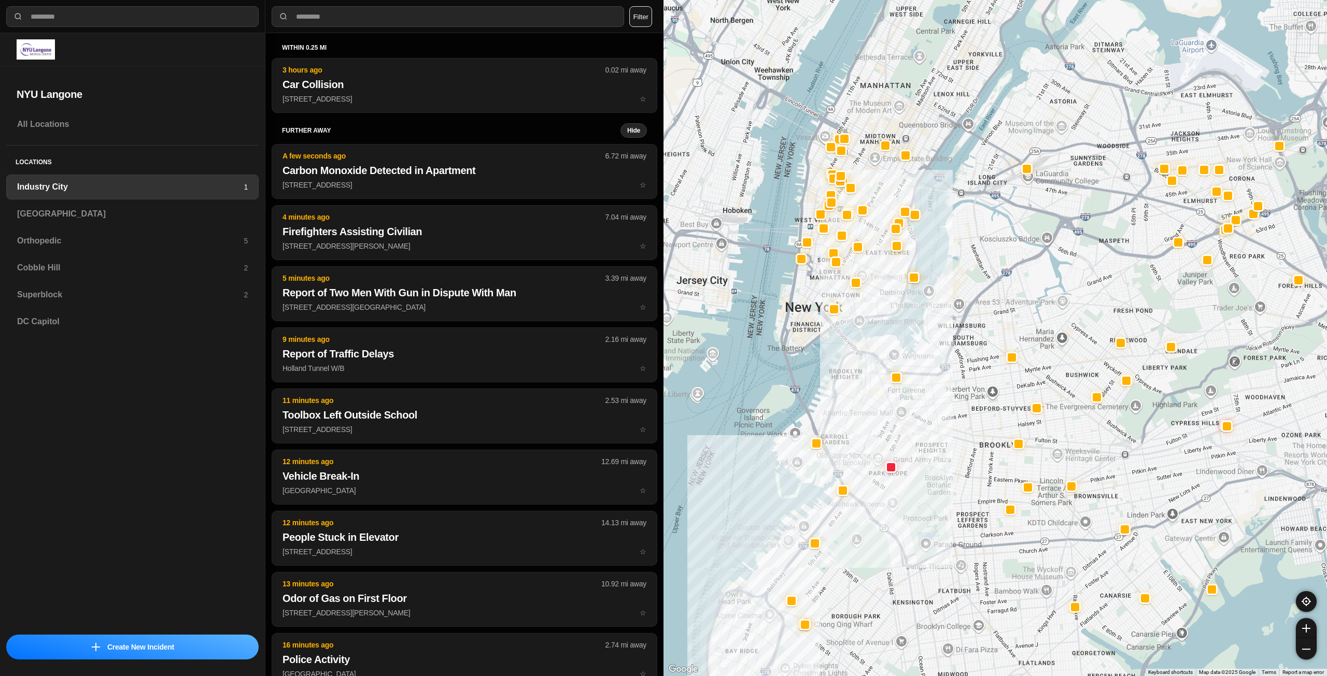
drag, startPoint x: 953, startPoint y: 369, endPoint x: 943, endPoint y: 498, distance: 129.4
click at [943, 498] on div at bounding box center [994, 338] width 663 height 676
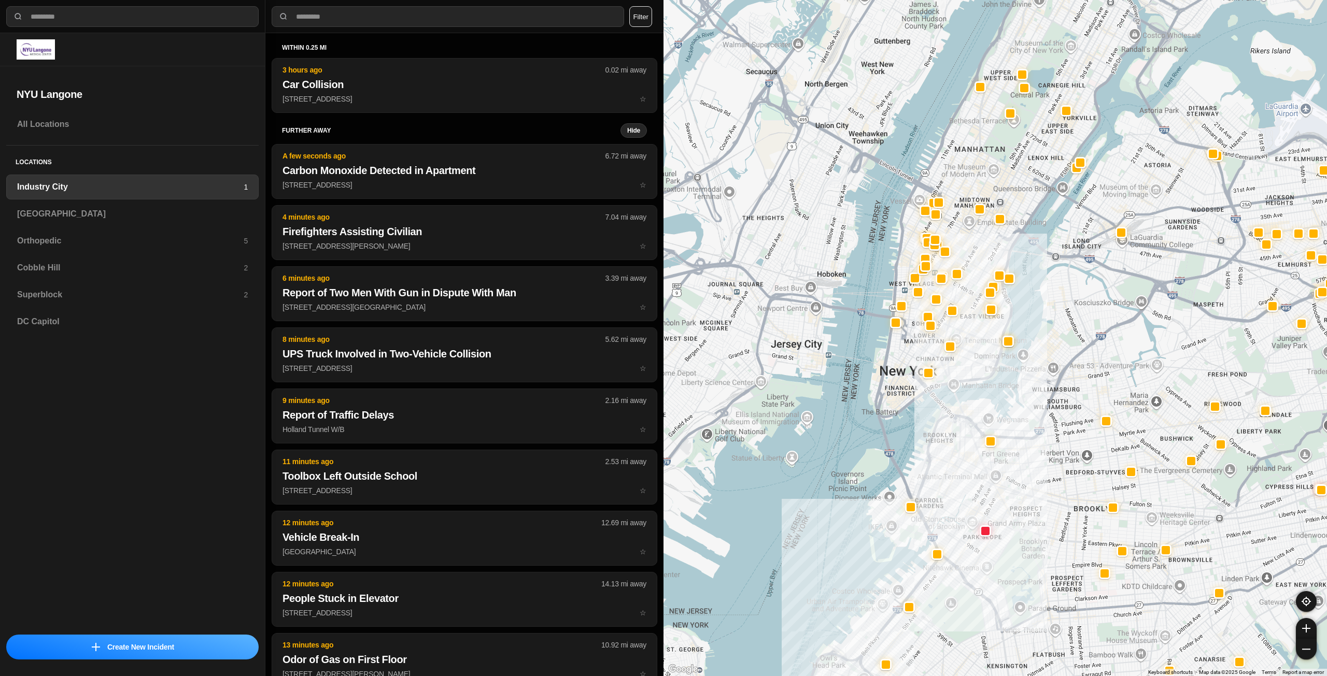
drag, startPoint x: 879, startPoint y: 305, endPoint x: 970, endPoint y: 357, distance: 104.7
click at [967, 363] on div at bounding box center [994, 338] width 663 height 676
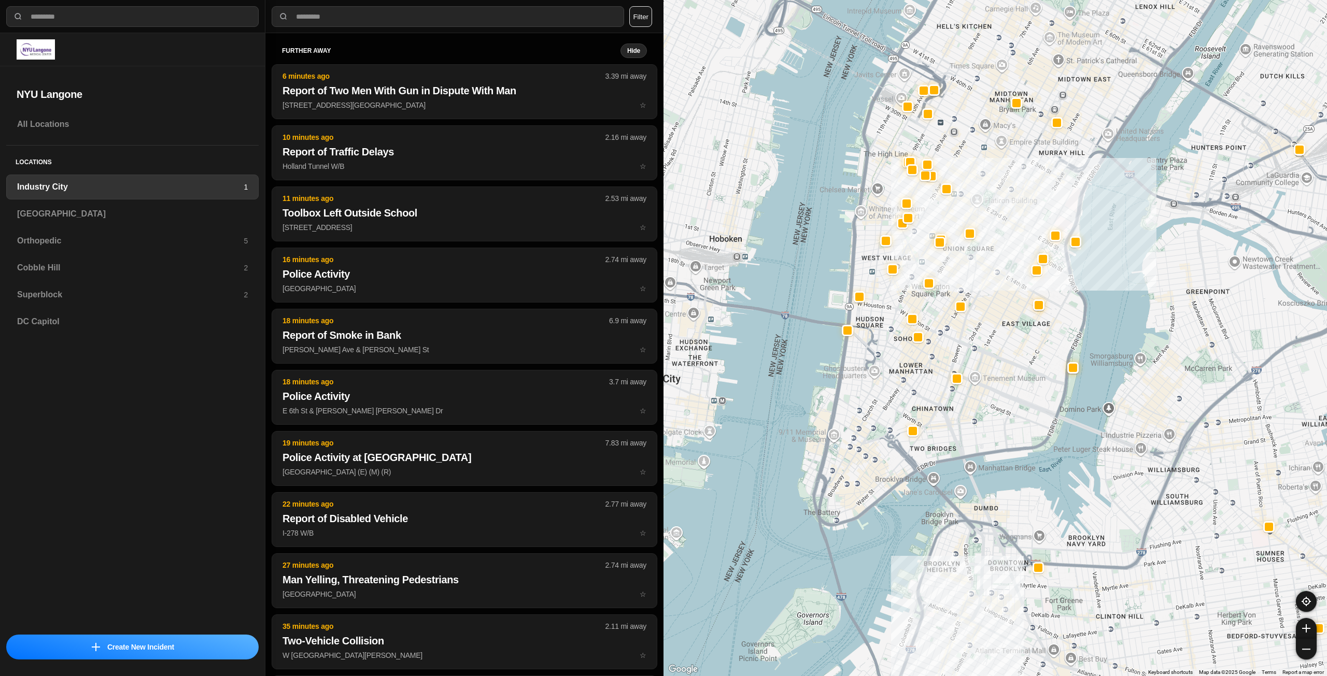
drag, startPoint x: 999, startPoint y: 385, endPoint x: 1019, endPoint y: 402, distance: 26.1
click at [1019, 402] on div "757 people" at bounding box center [994, 338] width 663 height 676
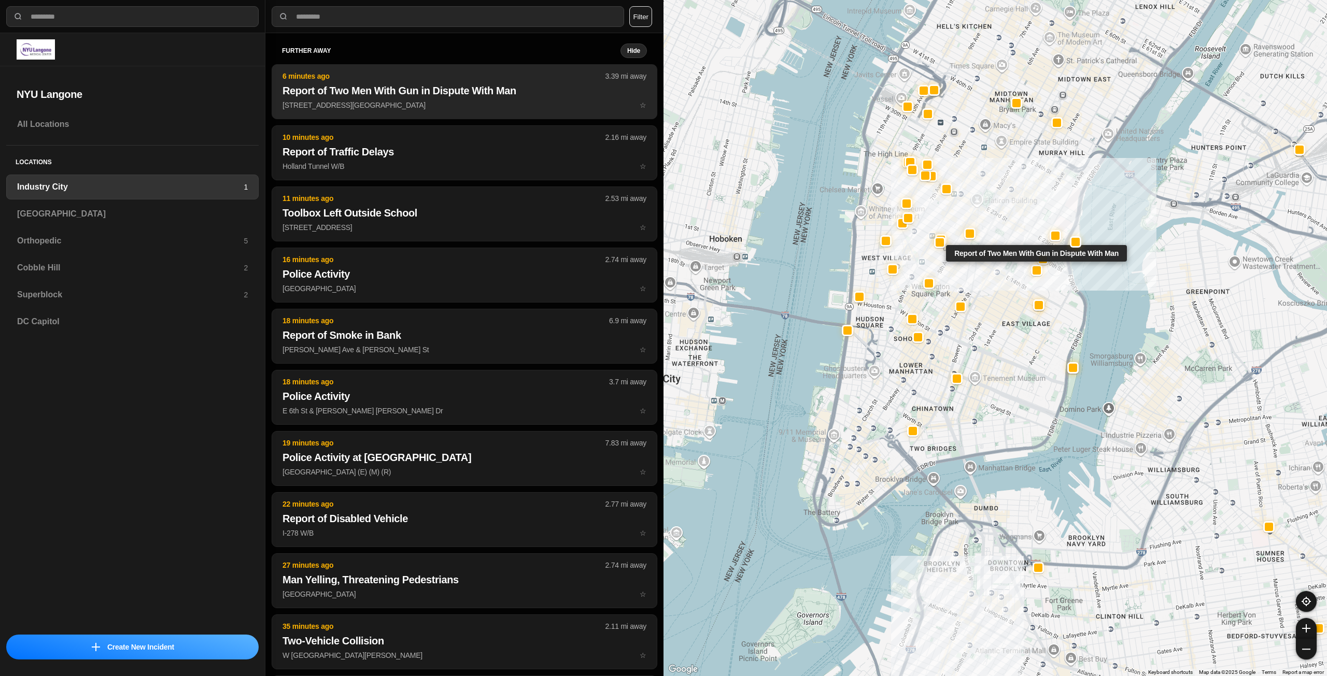
click at [420, 101] on p "E [GEOGRAPHIC_DATA] ☆" at bounding box center [464, 105] width 364 height 10
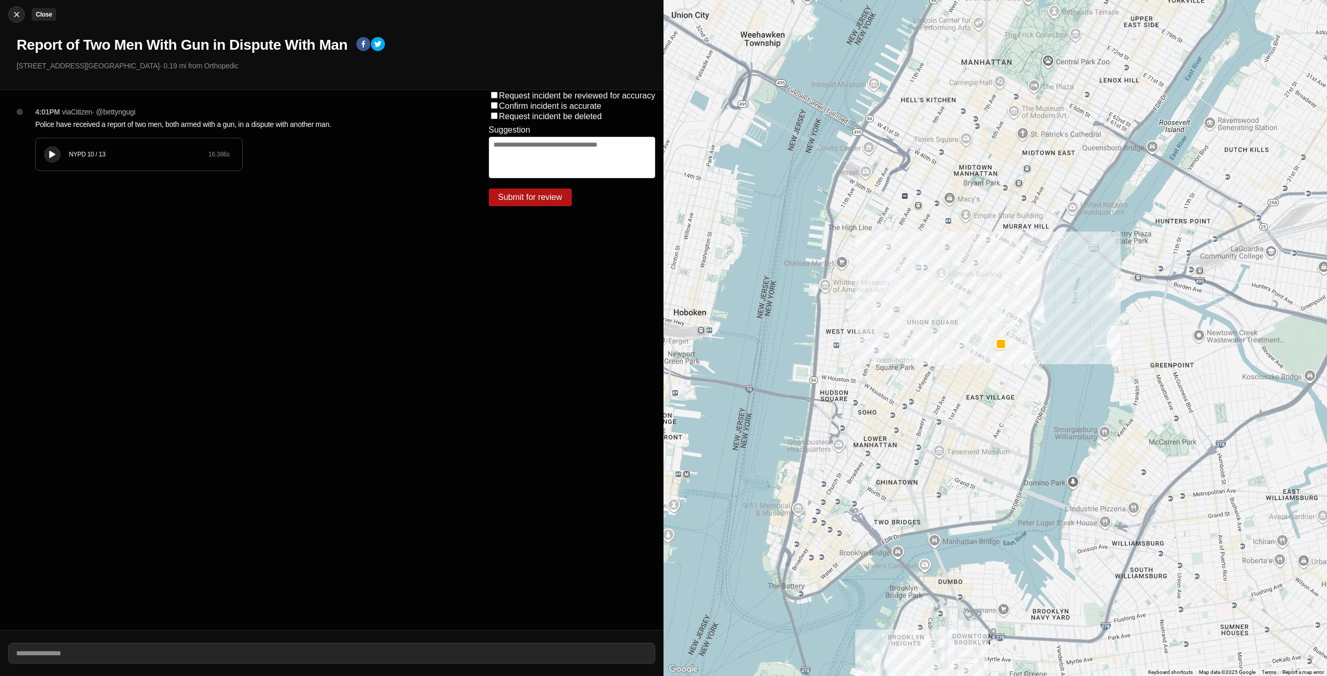
click at [11, 16] on div at bounding box center [17, 14] width 16 height 10
select select "*"
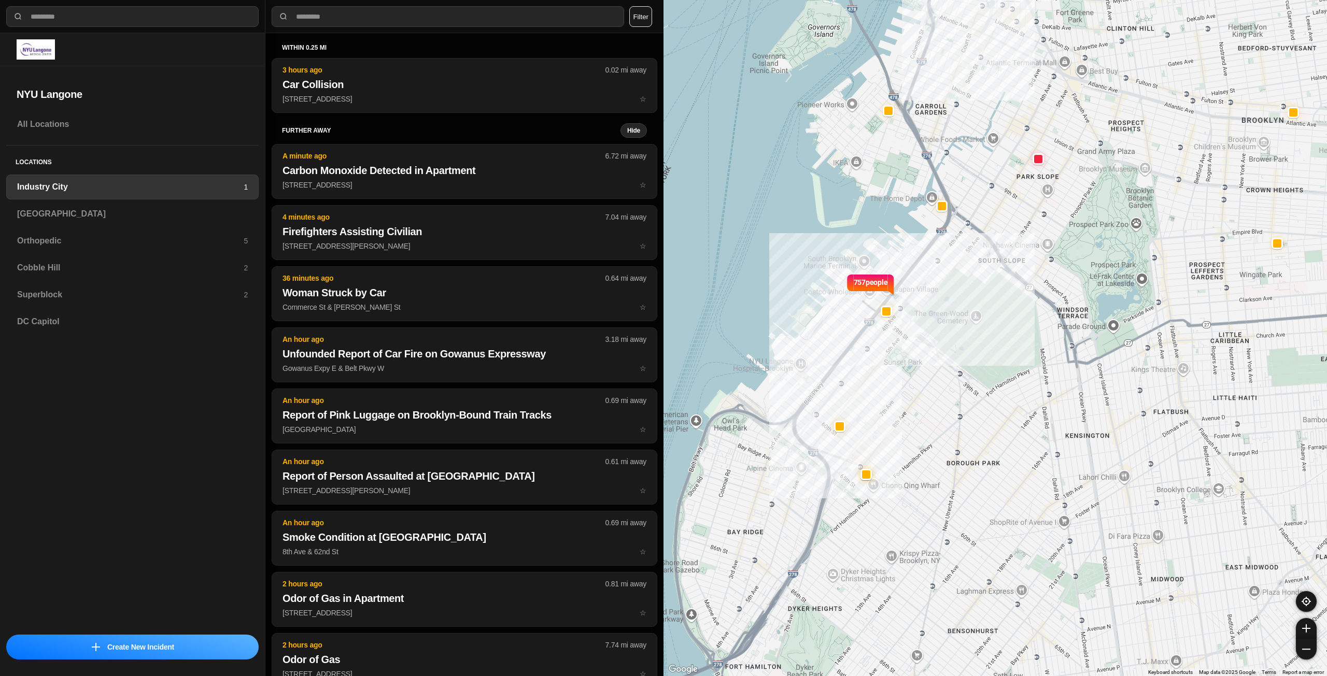
drag, startPoint x: 1061, startPoint y: 317, endPoint x: 1022, endPoint y: 254, distance: 73.8
click at [1022, 254] on div "757 people" at bounding box center [994, 338] width 663 height 676
click at [152, 238] on h3 "Orthopedic" at bounding box center [130, 241] width 227 height 12
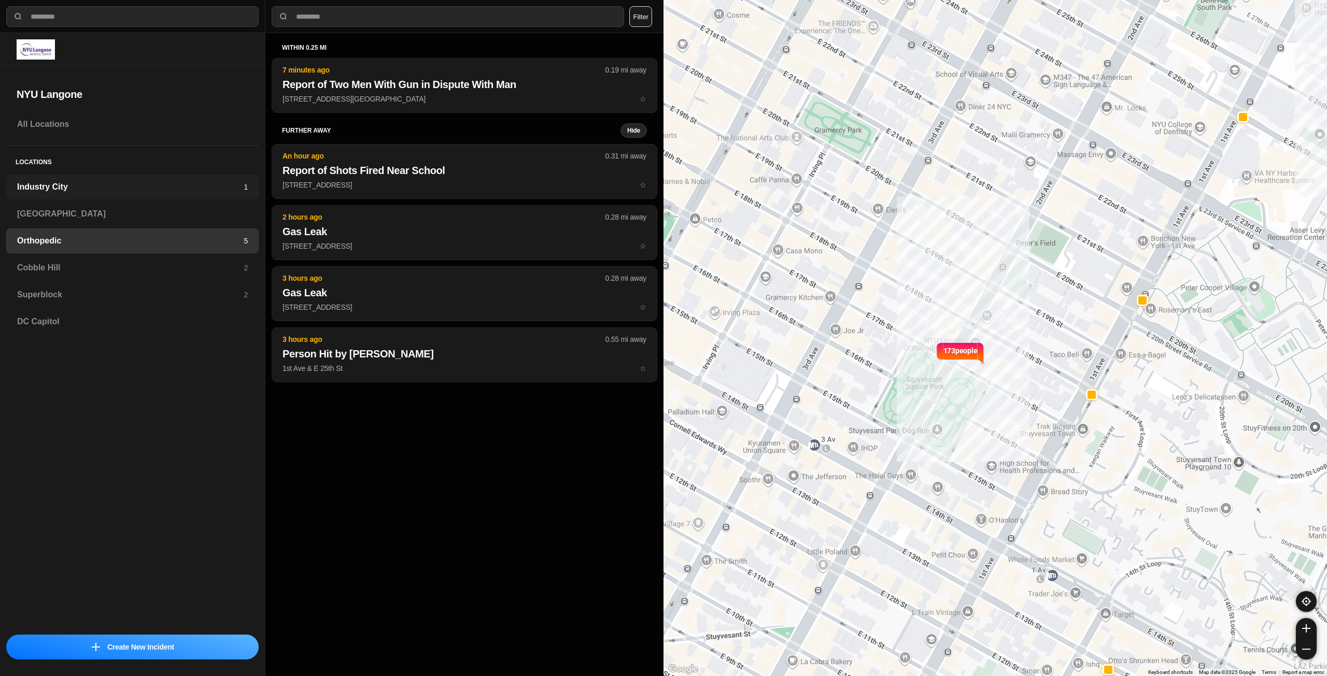
click at [52, 190] on h3 "Industry City" at bounding box center [130, 187] width 227 height 12
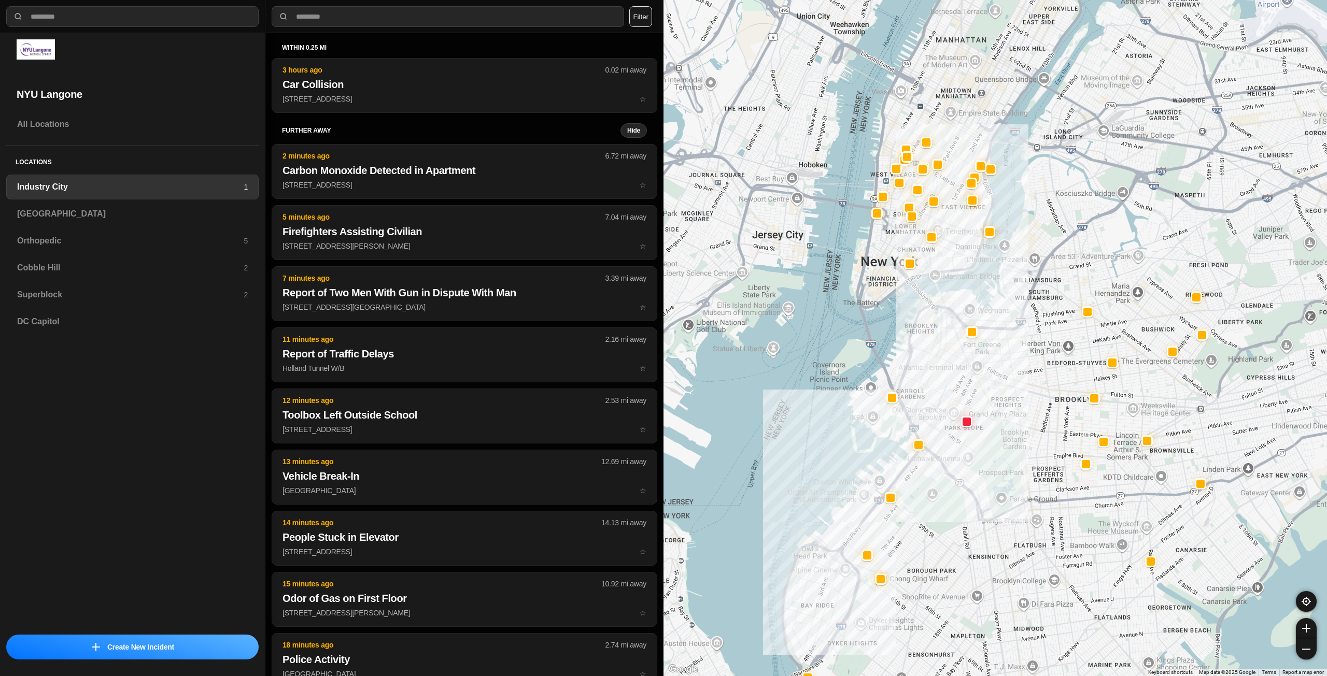
drag, startPoint x: 1143, startPoint y: 321, endPoint x: 1032, endPoint y: 449, distance: 169.3
click at [1032, 449] on div at bounding box center [994, 338] width 663 height 676
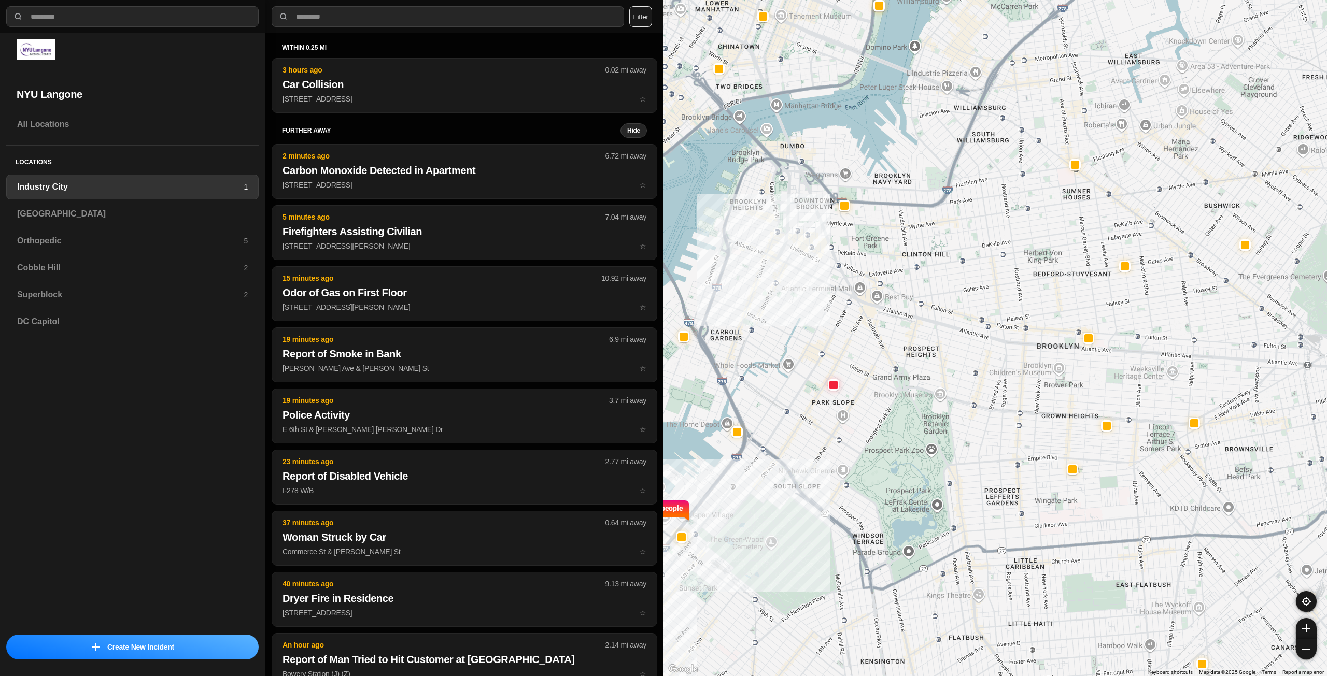
drag, startPoint x: 851, startPoint y: 531, endPoint x: 796, endPoint y: 520, distance: 56.0
click at [796, 520] on div "757 people" at bounding box center [994, 338] width 663 height 676
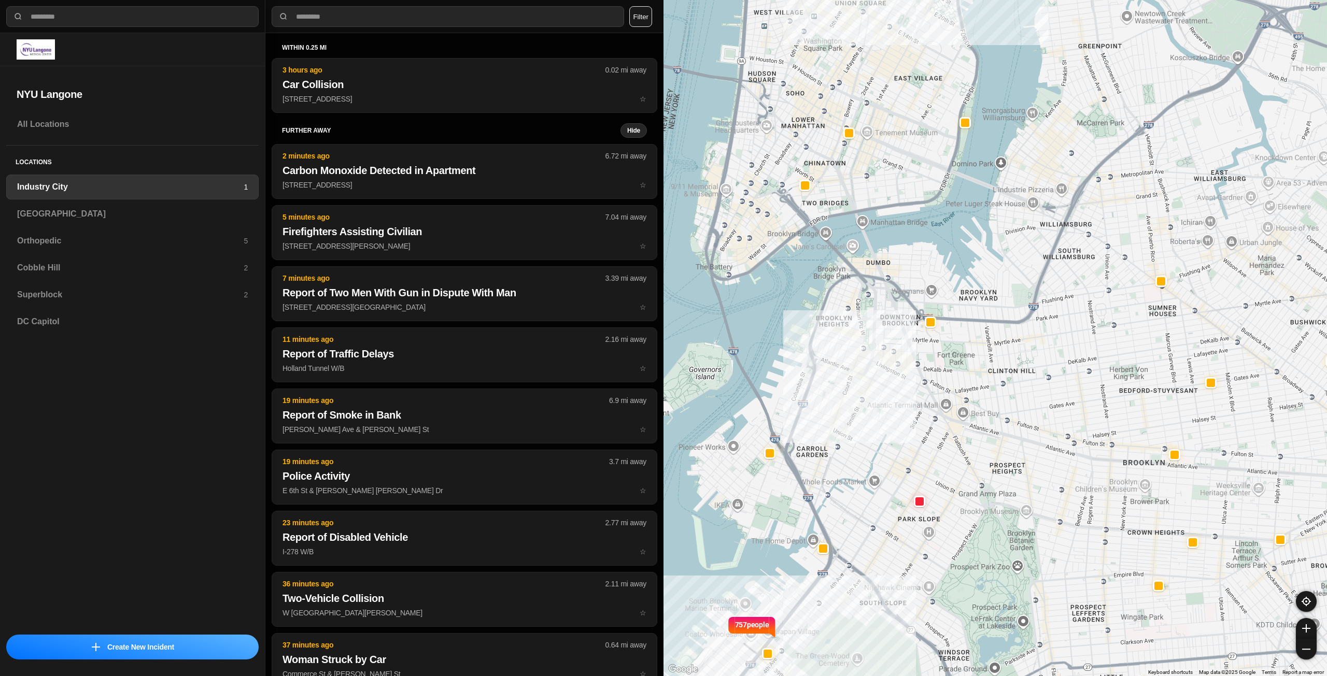
drag, startPoint x: 872, startPoint y: 323, endPoint x: 958, endPoint y: 441, distance: 145.8
click at [958, 441] on div "757 people" at bounding box center [994, 338] width 663 height 676
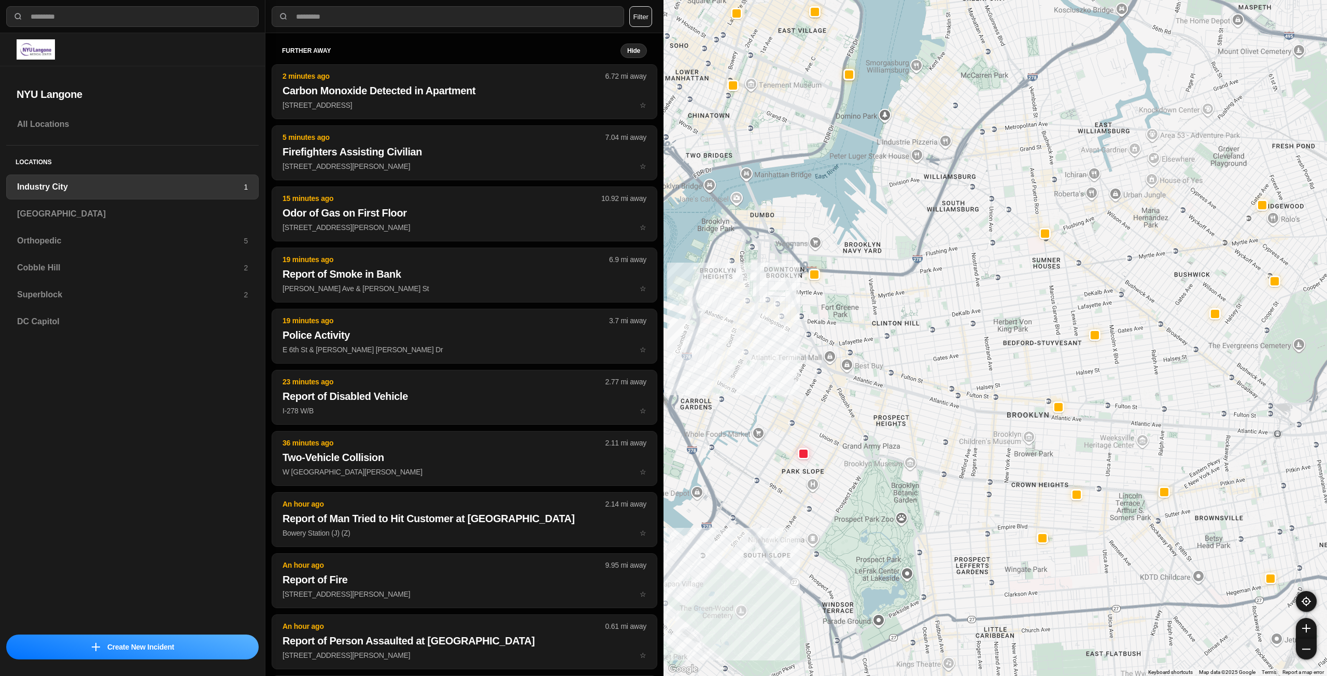
drag, startPoint x: 1006, startPoint y: 348, endPoint x: 920, endPoint y: 291, distance: 103.7
click at [920, 291] on div "757 people" at bounding box center [994, 338] width 663 height 676
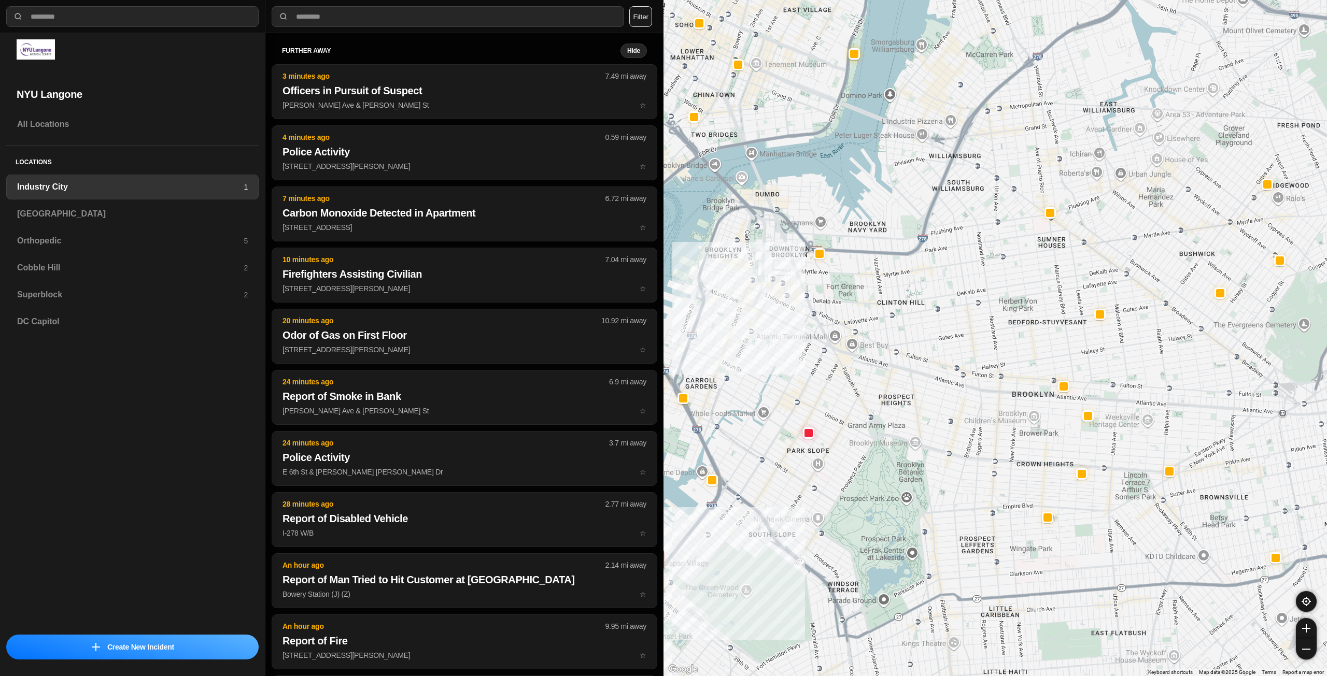
drag, startPoint x: 870, startPoint y: 398, endPoint x: 1034, endPoint y: 417, distance: 165.4
click at [1034, 417] on div "757 people" at bounding box center [994, 338] width 663 height 676
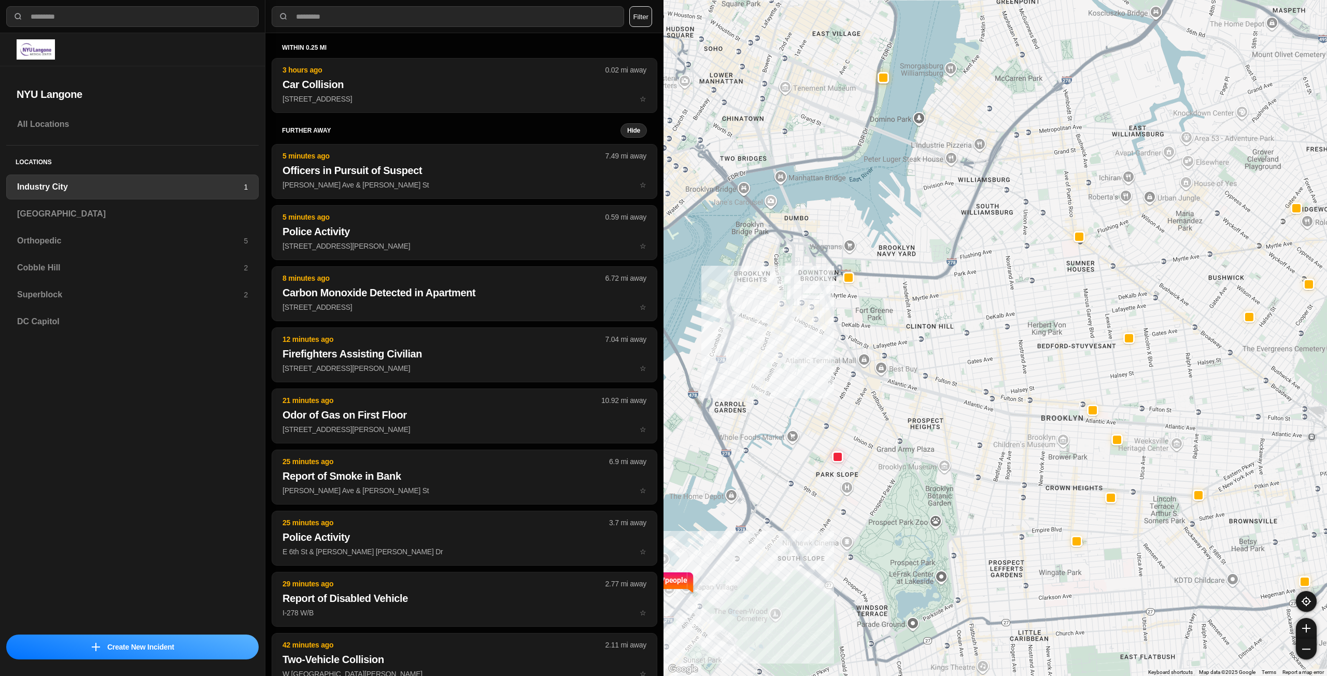
drag, startPoint x: 807, startPoint y: 329, endPoint x: 912, endPoint y: 355, distance: 108.2
click at [912, 355] on div "757 people" at bounding box center [994, 338] width 663 height 676
click at [98, 222] on div "[GEOGRAPHIC_DATA]" at bounding box center [132, 214] width 252 height 25
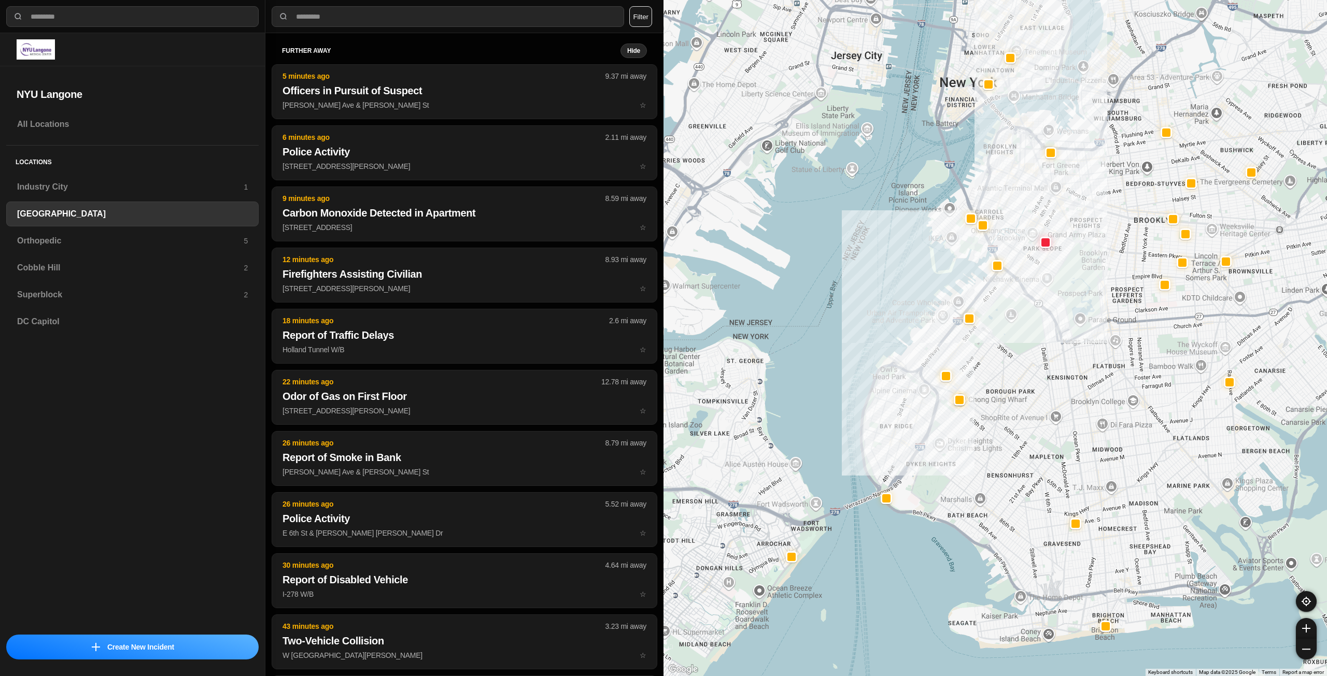
drag, startPoint x: 1127, startPoint y: 304, endPoint x: 1080, endPoint y: 340, distance: 59.2
click at [1080, 340] on div at bounding box center [994, 338] width 663 height 676
drag, startPoint x: 1058, startPoint y: 317, endPoint x: 1031, endPoint y: 369, distance: 58.0
click at [1031, 369] on div at bounding box center [994, 338] width 663 height 676
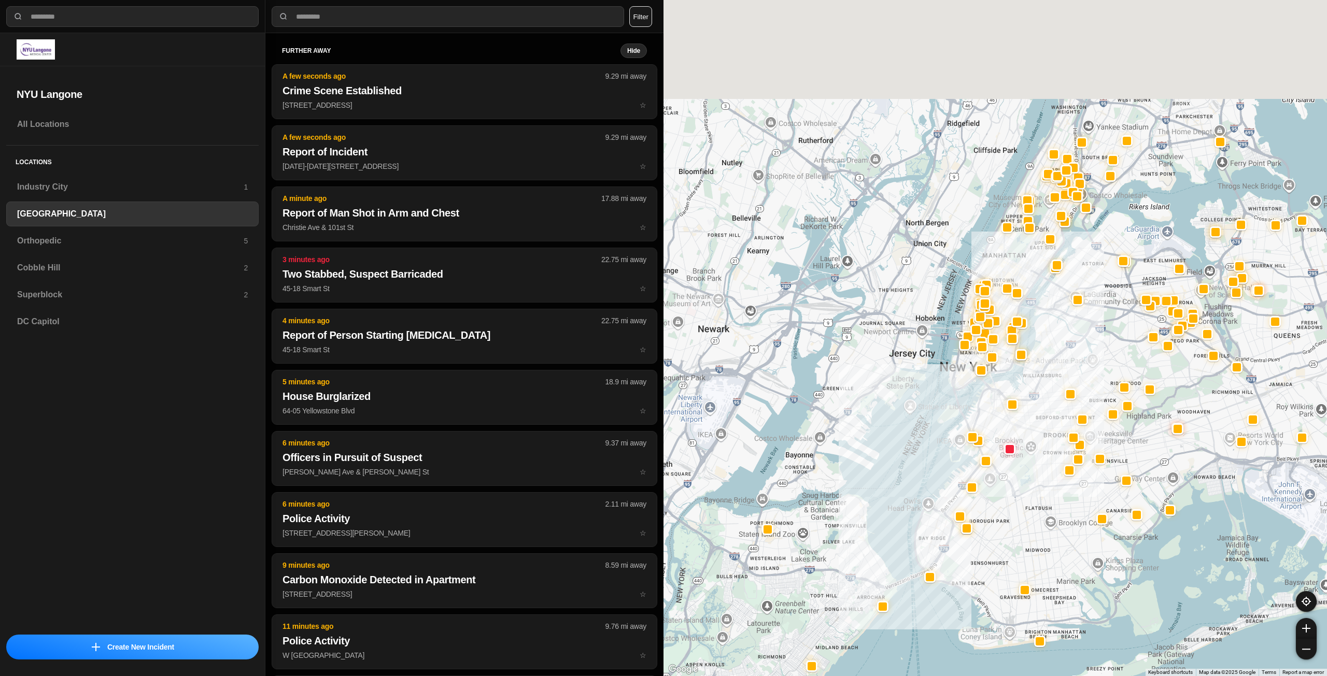
drag, startPoint x: 1066, startPoint y: 271, endPoint x: 1033, endPoint y: 456, distance: 188.5
click at [1035, 456] on div at bounding box center [994, 338] width 663 height 676
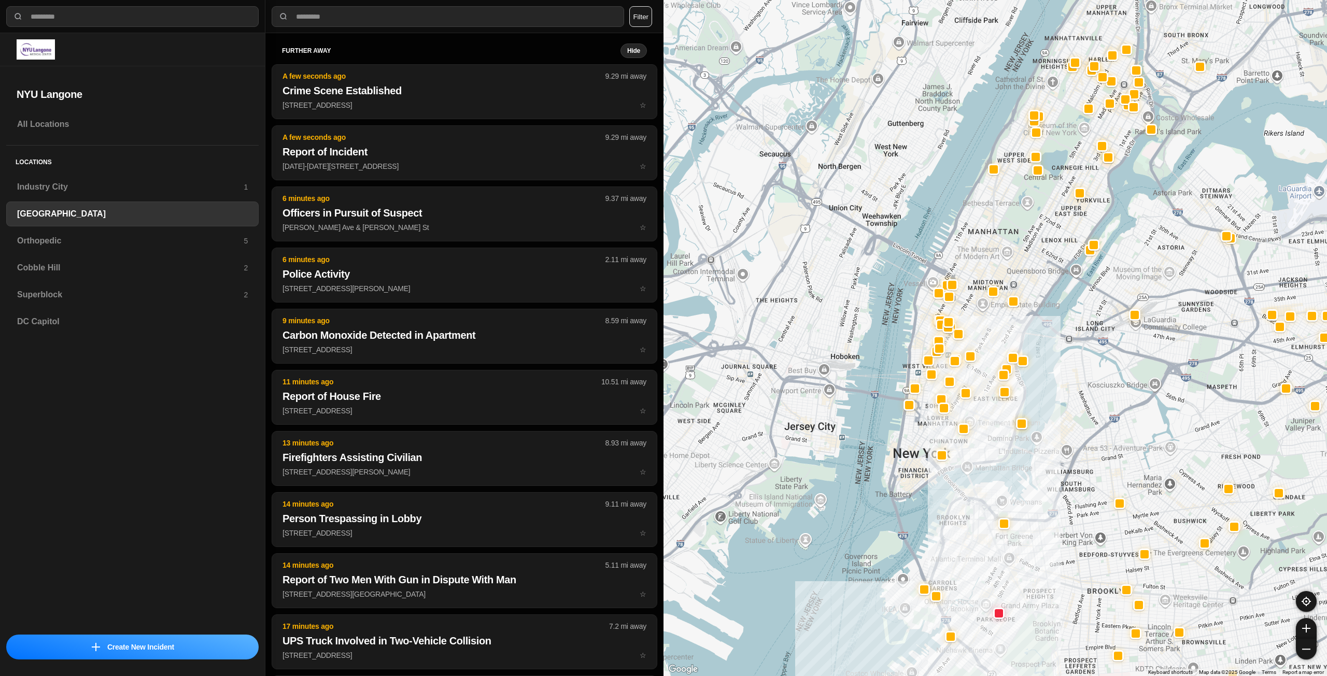
drag, startPoint x: 953, startPoint y: 413, endPoint x: 953, endPoint y: 442, distance: 29.0
click at [953, 442] on div at bounding box center [994, 338] width 663 height 676
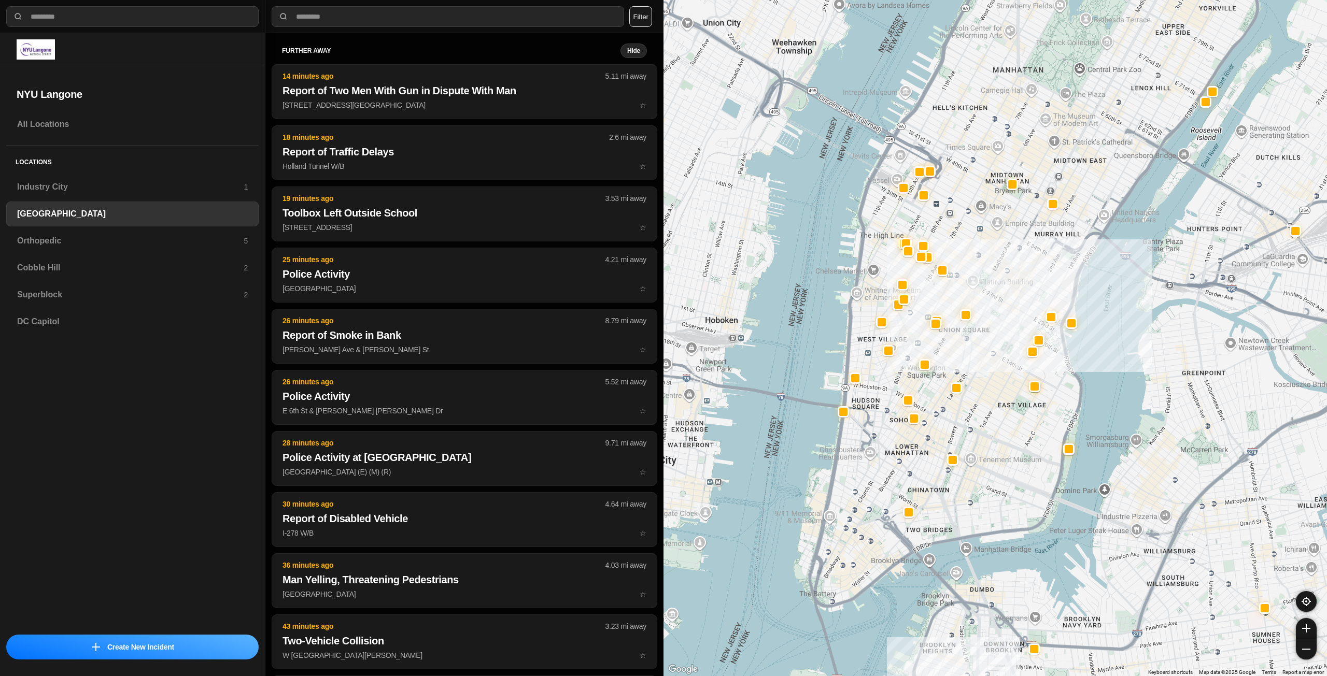
drag, startPoint x: 993, startPoint y: 422, endPoint x: 997, endPoint y: 445, distance: 23.2
click at [997, 445] on div "421 people" at bounding box center [994, 338] width 663 height 676
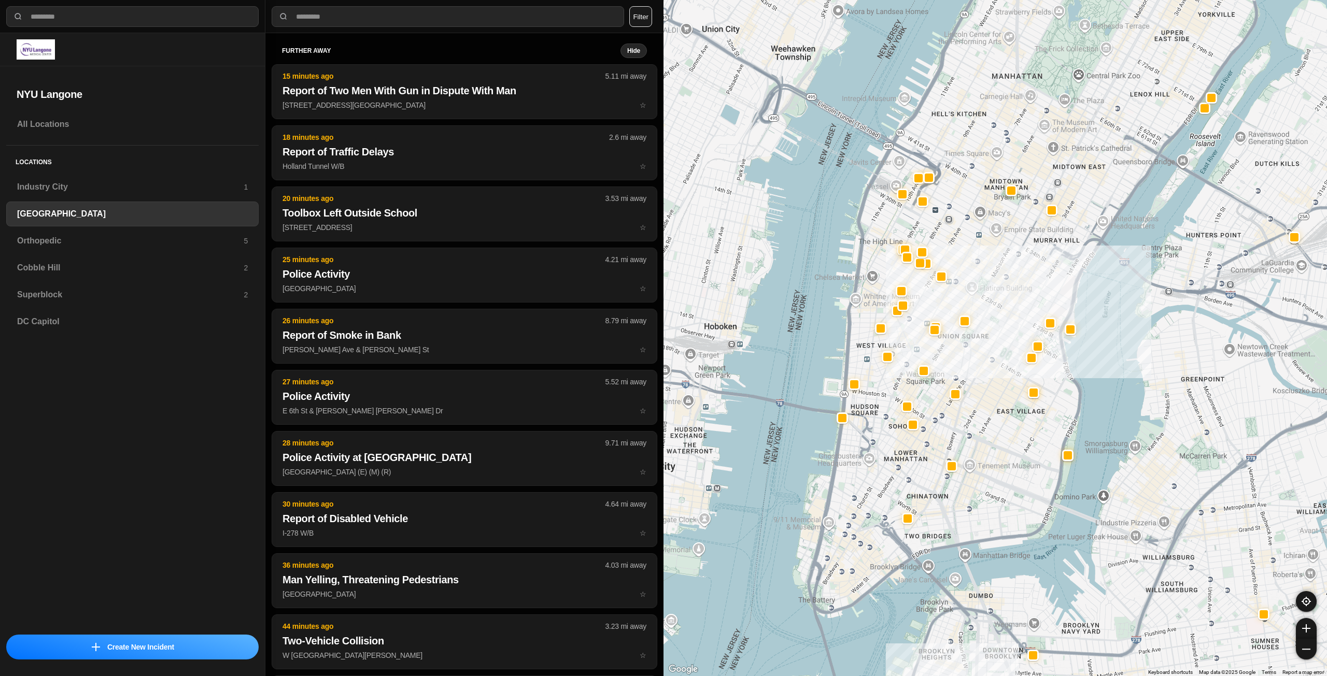
drag, startPoint x: 1025, startPoint y: 286, endPoint x: 1012, endPoint y: 323, distance: 39.5
click at [1012, 323] on div "421 people" at bounding box center [994, 338] width 663 height 676
